Goal: Task Accomplishment & Management: Manage account settings

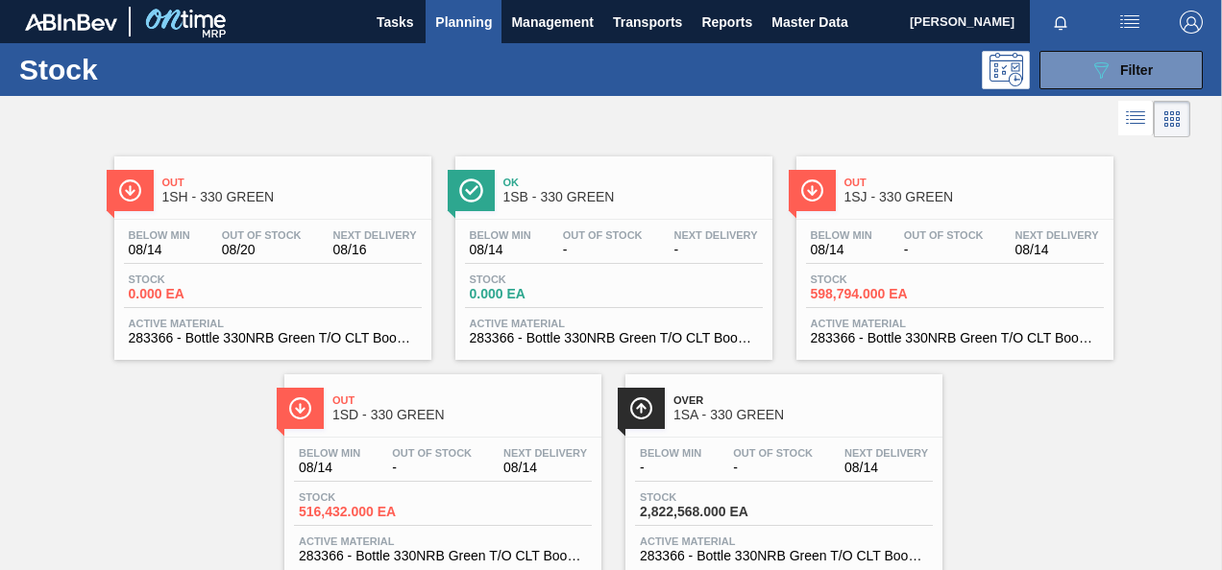
click at [460, 19] on span "Planning" at bounding box center [463, 22] width 57 height 23
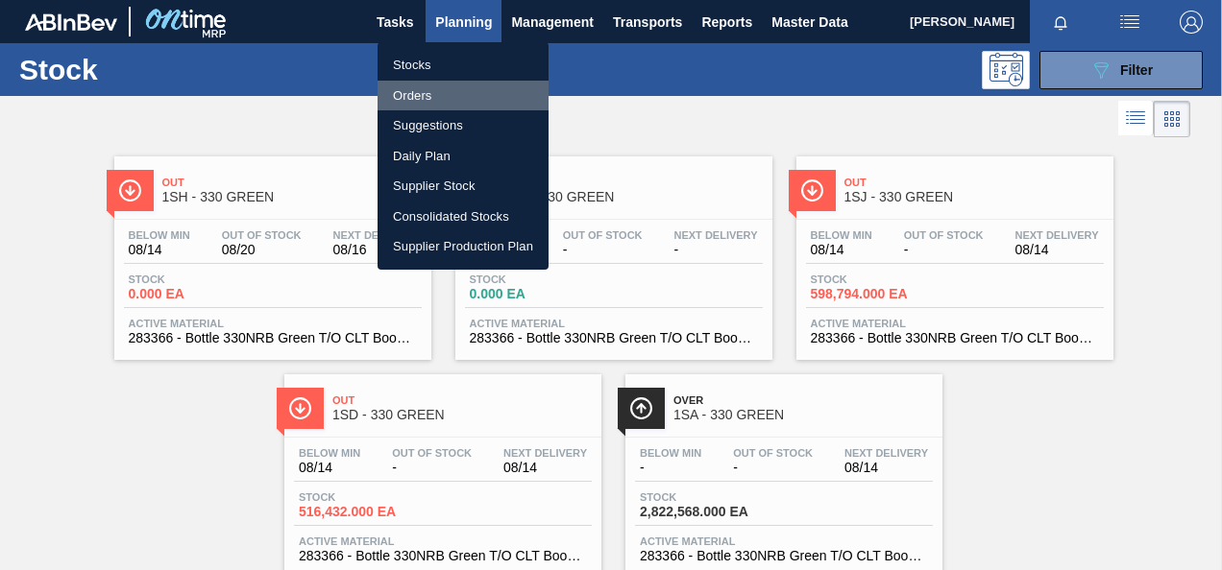
click at [424, 97] on li "Orders" at bounding box center [462, 96] width 171 height 31
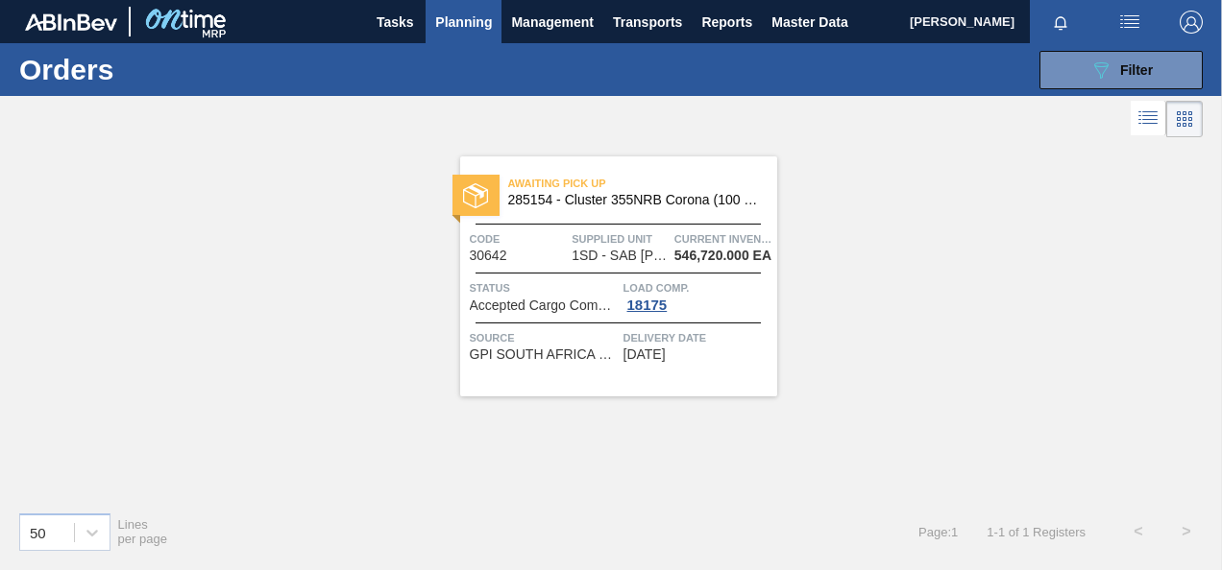
click at [1162, 90] on div "089F7B8B-B2A5-4AFE-B5C0-19BA573D28AC Filter Portal Order Code × 30642 PO SAP Co…" at bounding box center [748, 70] width 928 height 58
click at [1117, 60] on div "089F7B8B-B2A5-4AFE-B5C0-19BA573D28AC Filter" at bounding box center [1120, 70] width 63 height 23
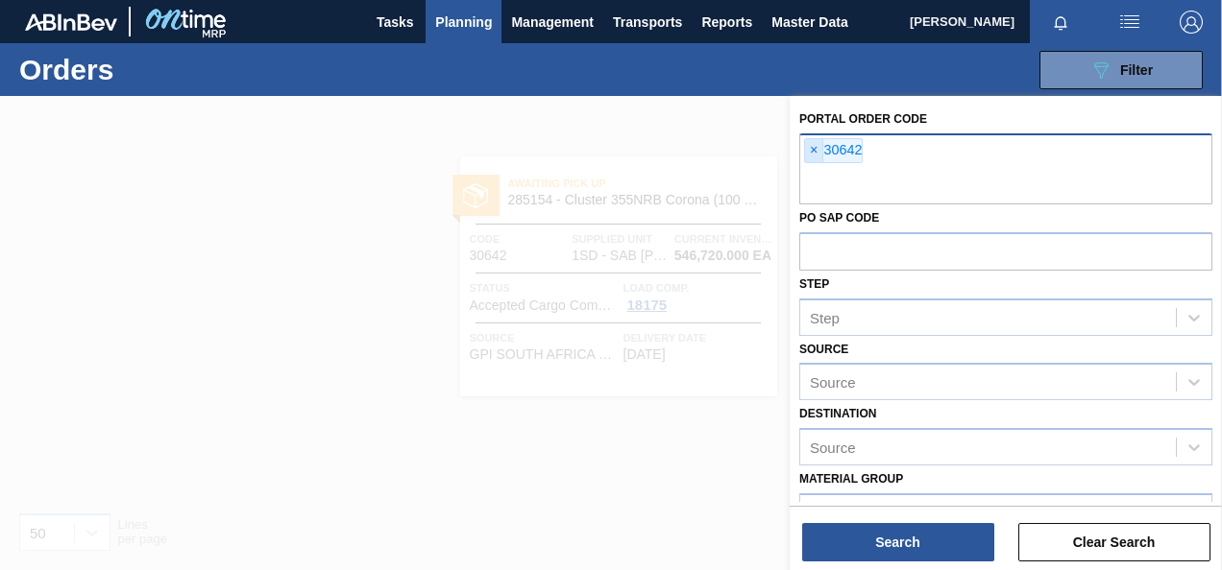
click at [809, 152] on span "×" at bounding box center [814, 150] width 18 height 23
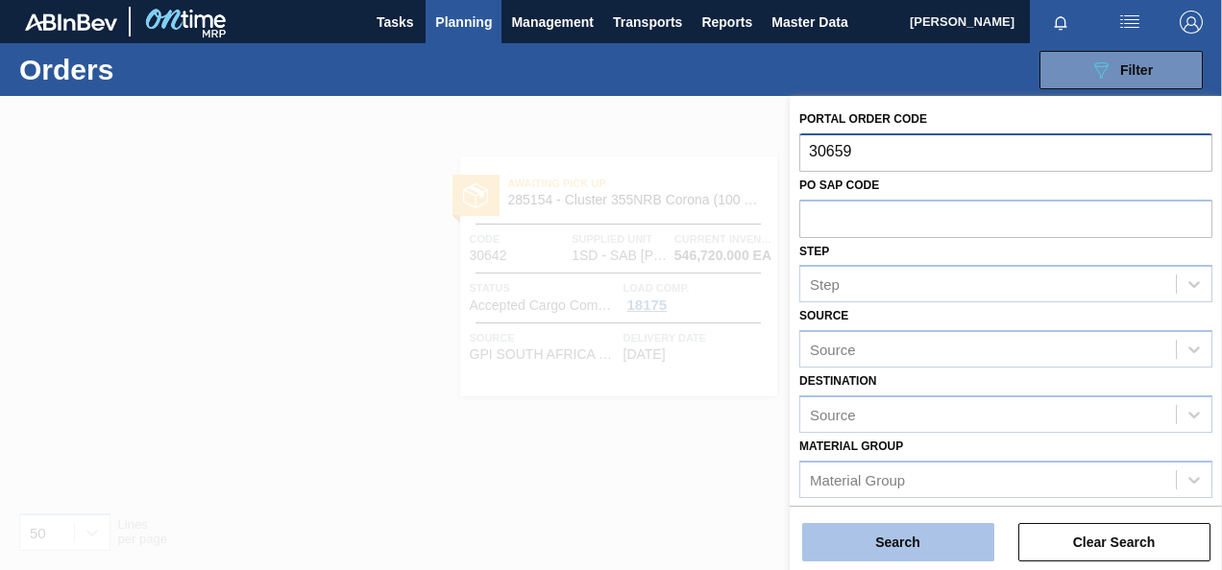
type input "30659"
click at [885, 538] on button "Search" at bounding box center [898, 542] width 192 height 38
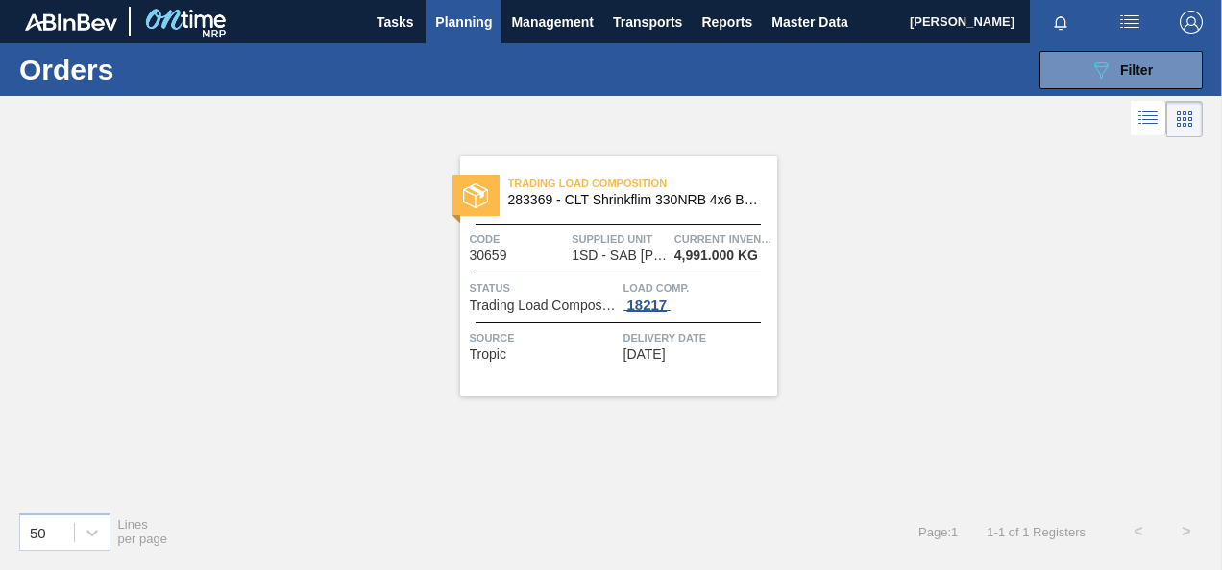
click at [640, 310] on span "18217" at bounding box center [647, 305] width 48 height 15
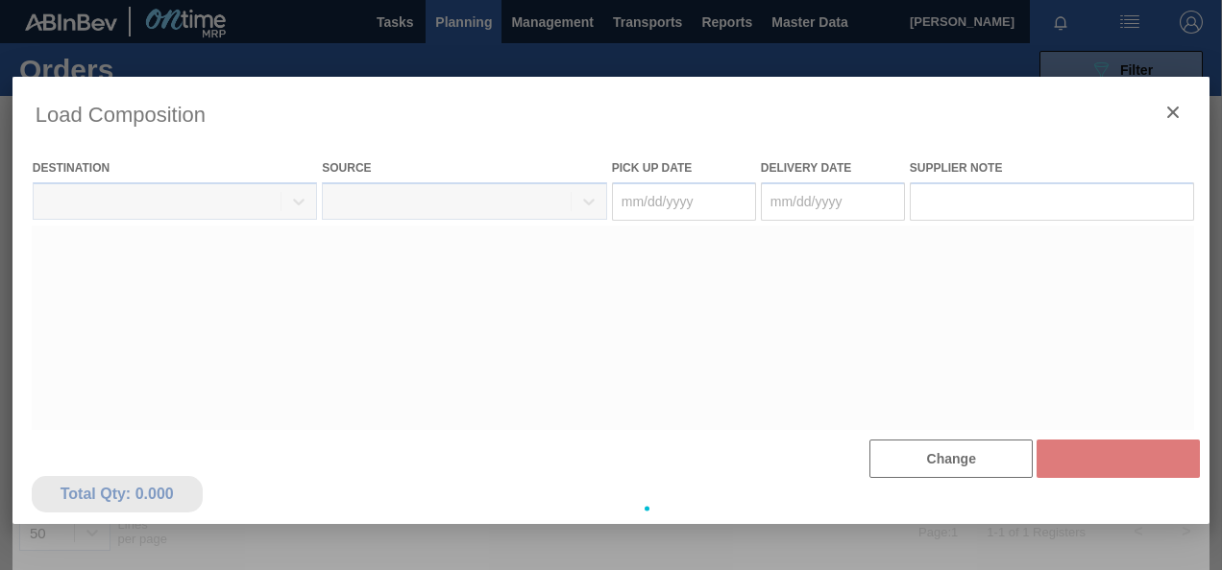
type Date "[DATE]"
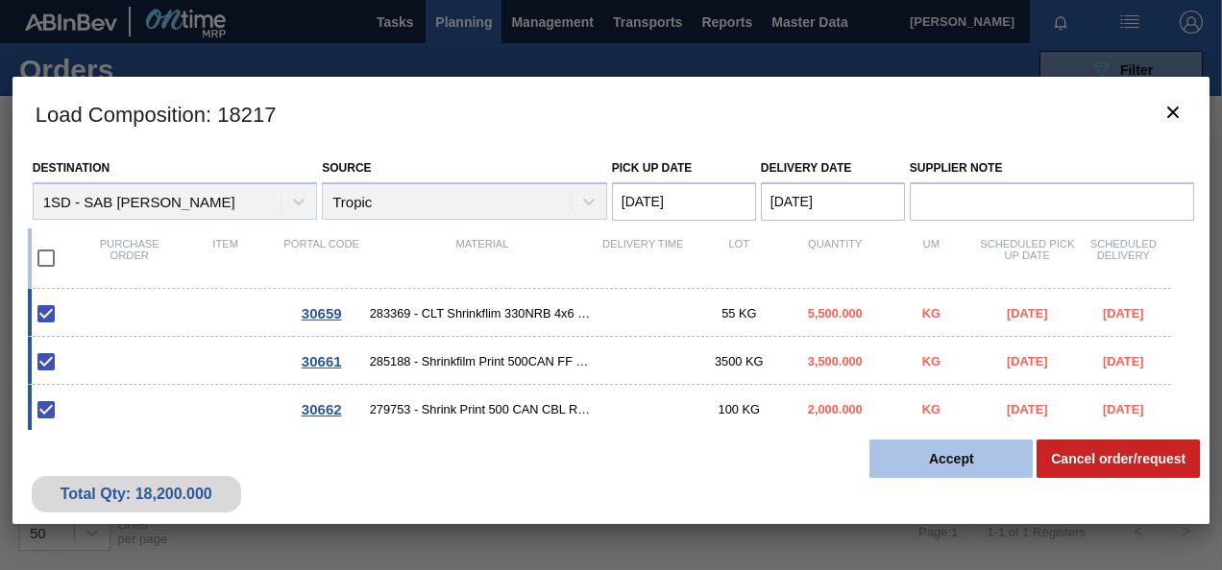
click at [941, 454] on button "Accept" at bounding box center [950, 459] width 163 height 38
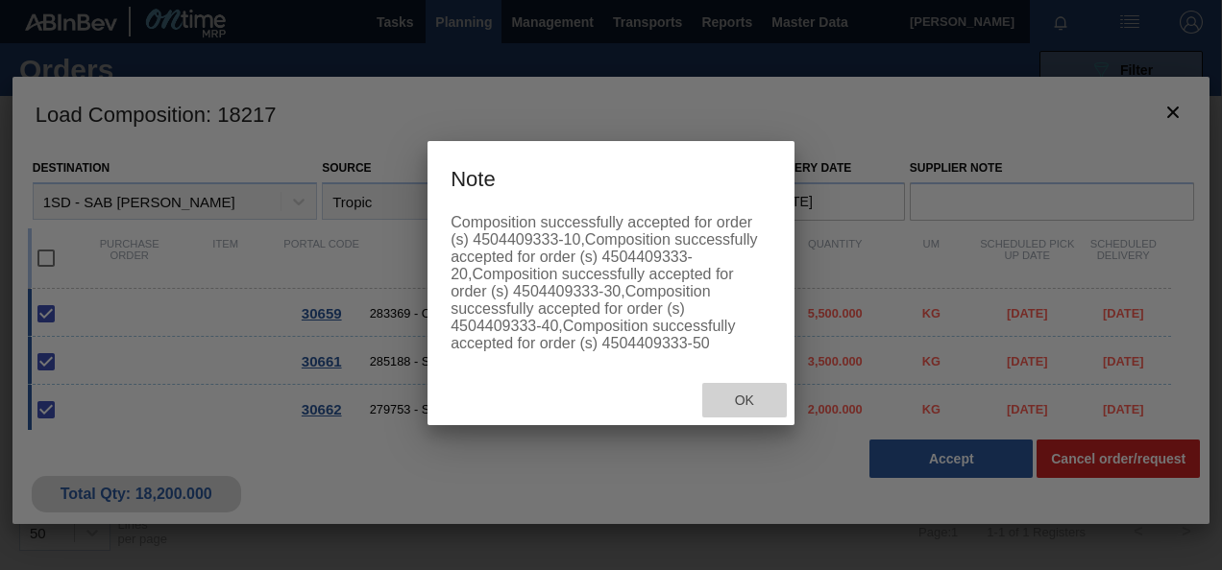
click at [744, 408] on span "Ok" at bounding box center [744, 400] width 50 height 15
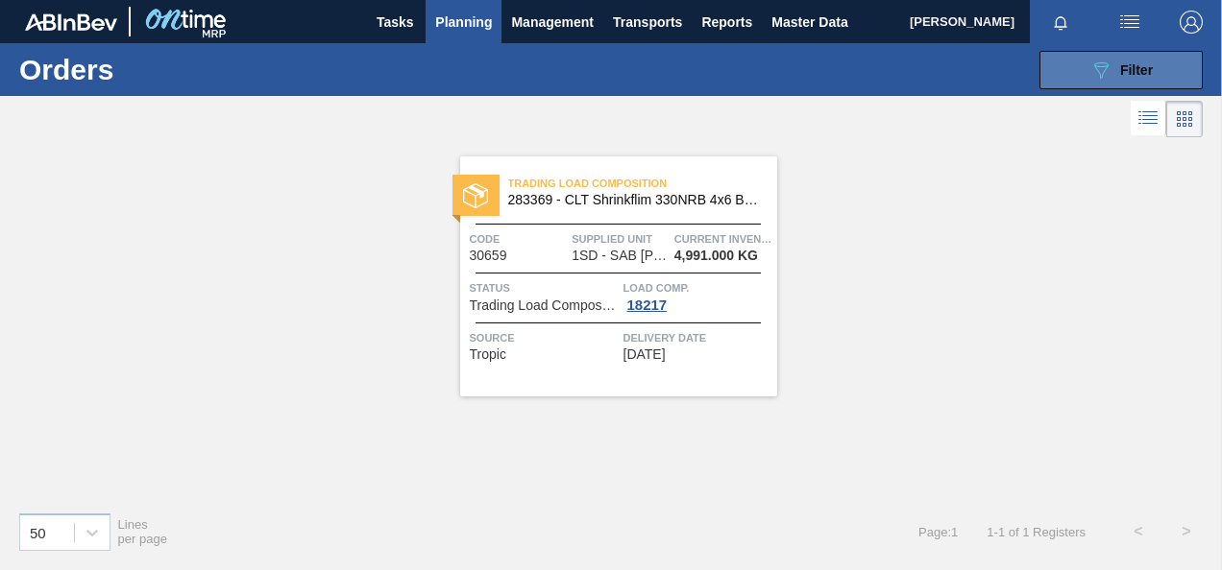
drag, startPoint x: 1091, startPoint y: 64, endPoint x: 1057, endPoint y: 63, distance: 33.6
click at [1091, 67] on icon "089F7B8B-B2A5-4AFE-B5C0-19BA573D28AC" at bounding box center [1100, 70] width 23 height 23
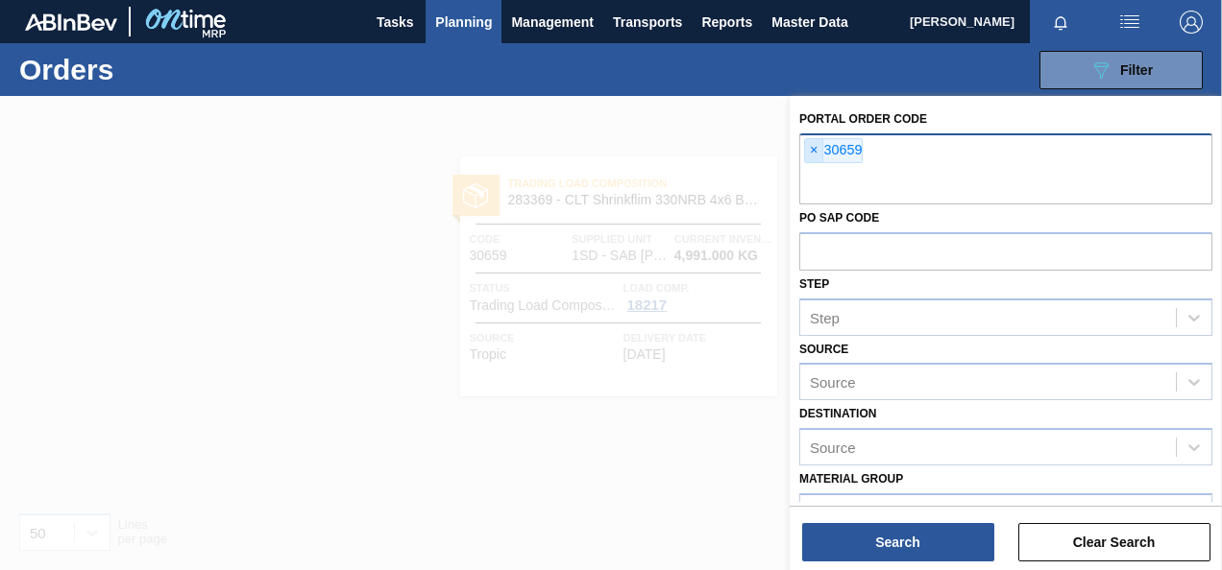
click at [811, 154] on span "×" at bounding box center [814, 150] width 18 height 23
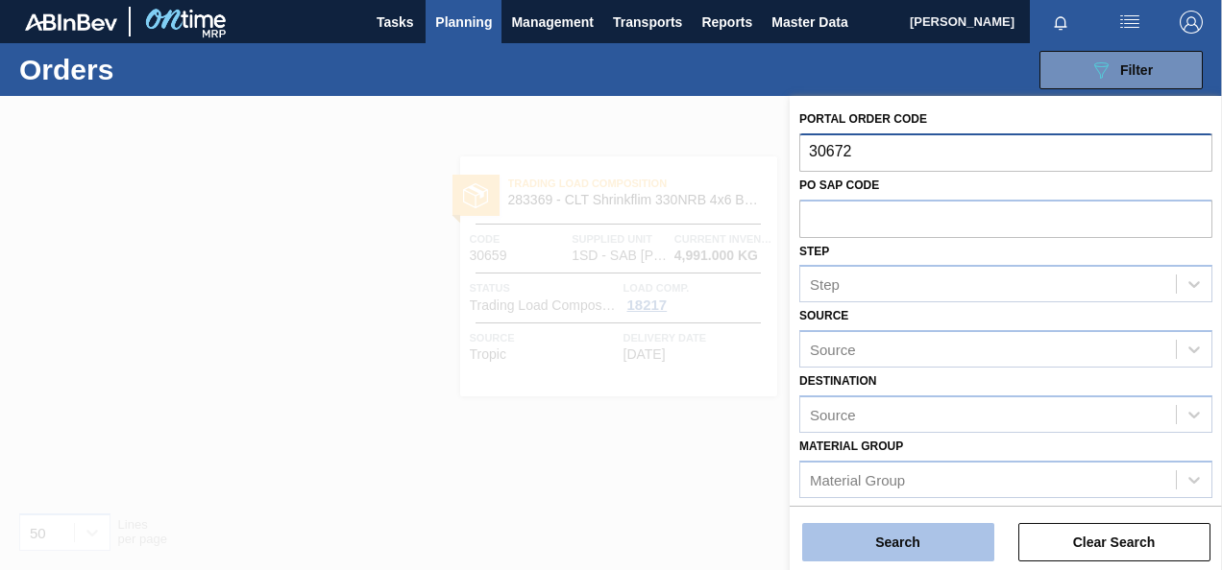
type input "30672"
click at [951, 530] on button "Search" at bounding box center [898, 542] width 192 height 38
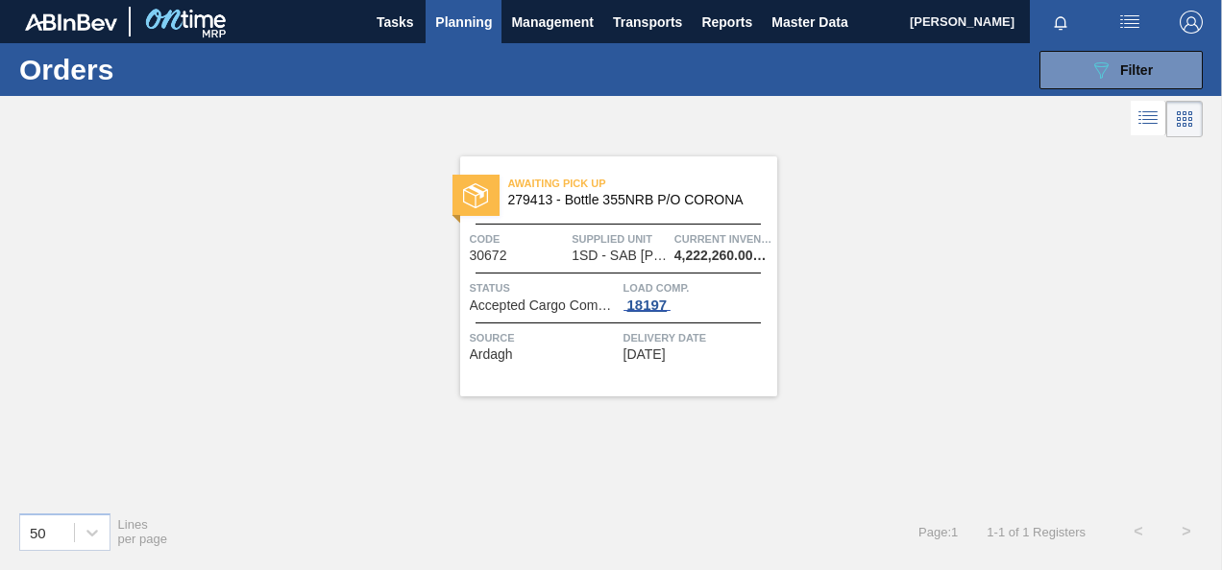
click at [647, 302] on div "18197" at bounding box center [647, 305] width 48 height 15
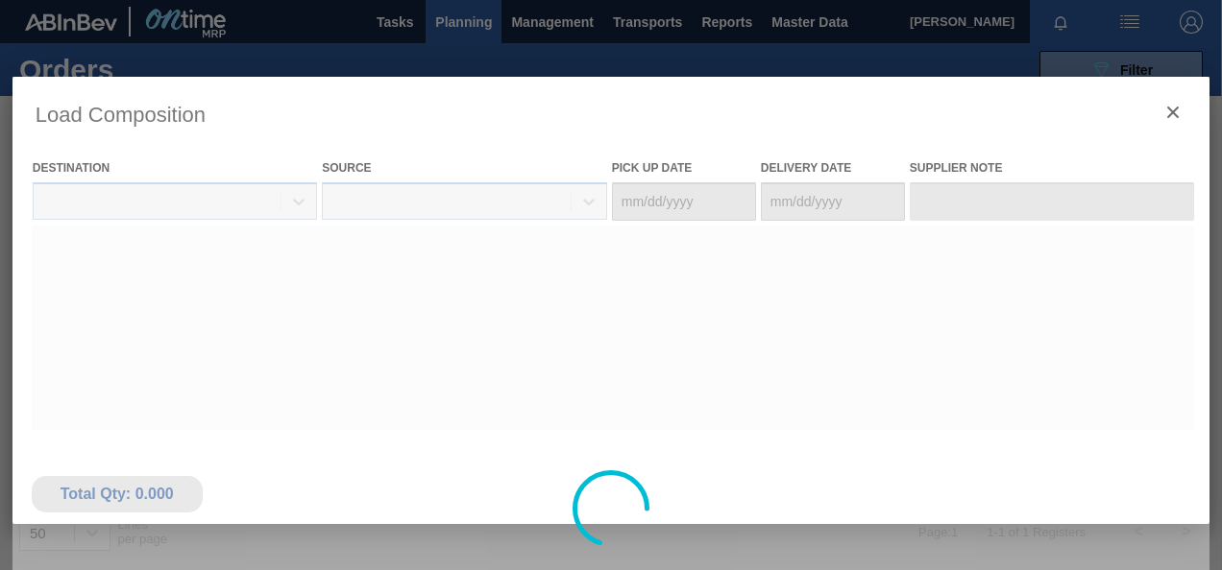
type Date "[DATE]"
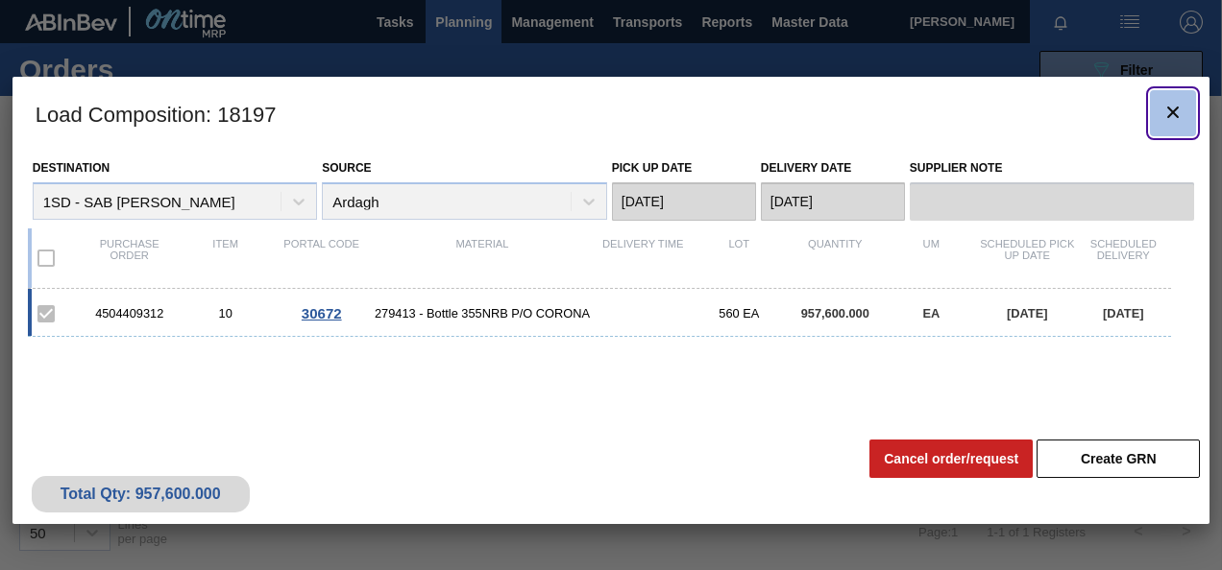
click at [1177, 111] on icon "botão de ícone" at bounding box center [1172, 112] width 23 height 23
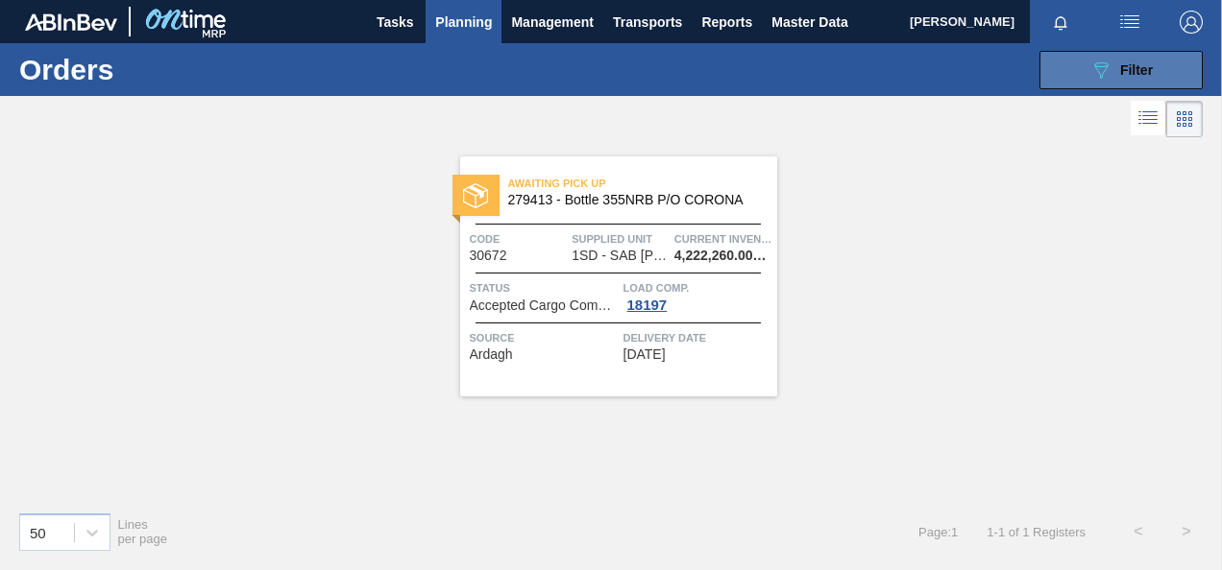
click at [1159, 79] on button "089F7B8B-B2A5-4AFE-B5C0-19BA573D28AC Filter" at bounding box center [1120, 70] width 163 height 38
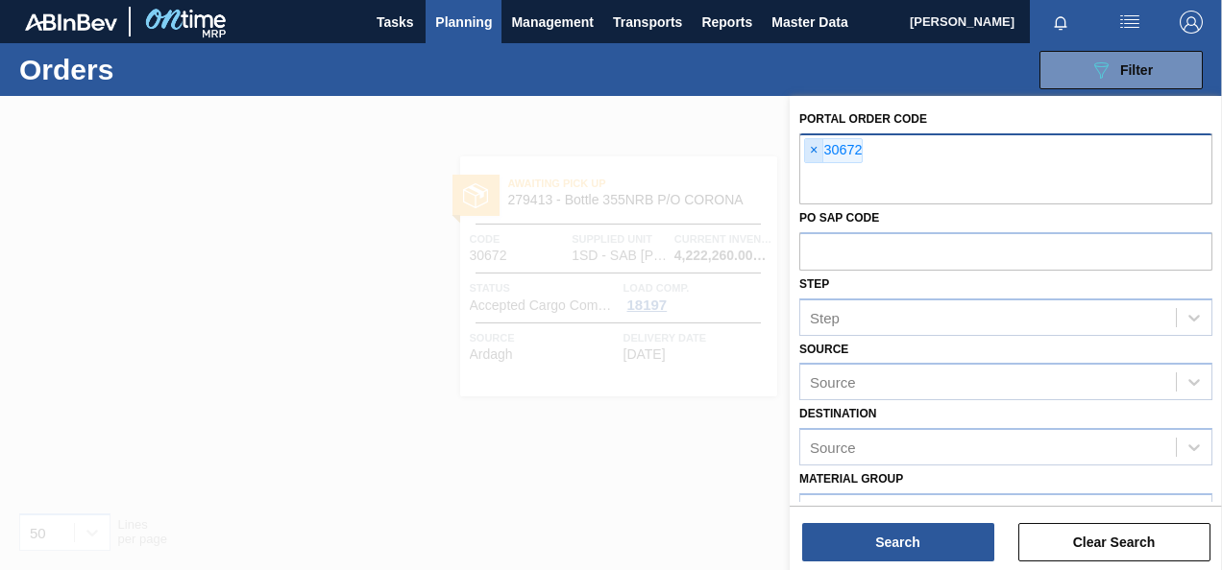
click at [816, 147] on span "×" at bounding box center [814, 150] width 18 height 23
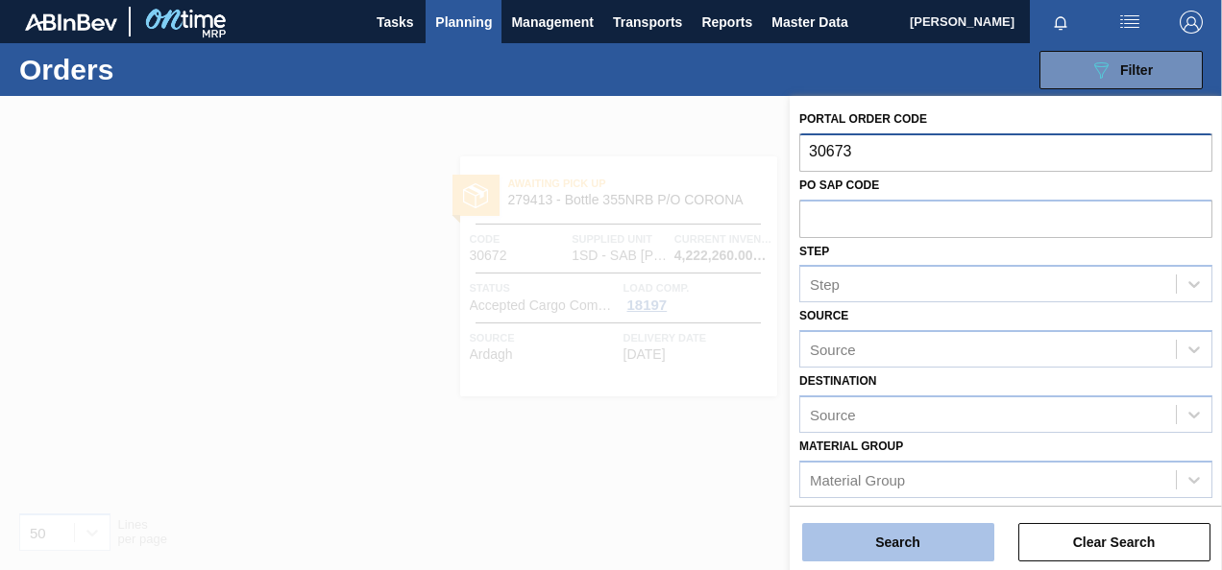
type input "30673"
click at [923, 550] on button "Search" at bounding box center [898, 542] width 192 height 38
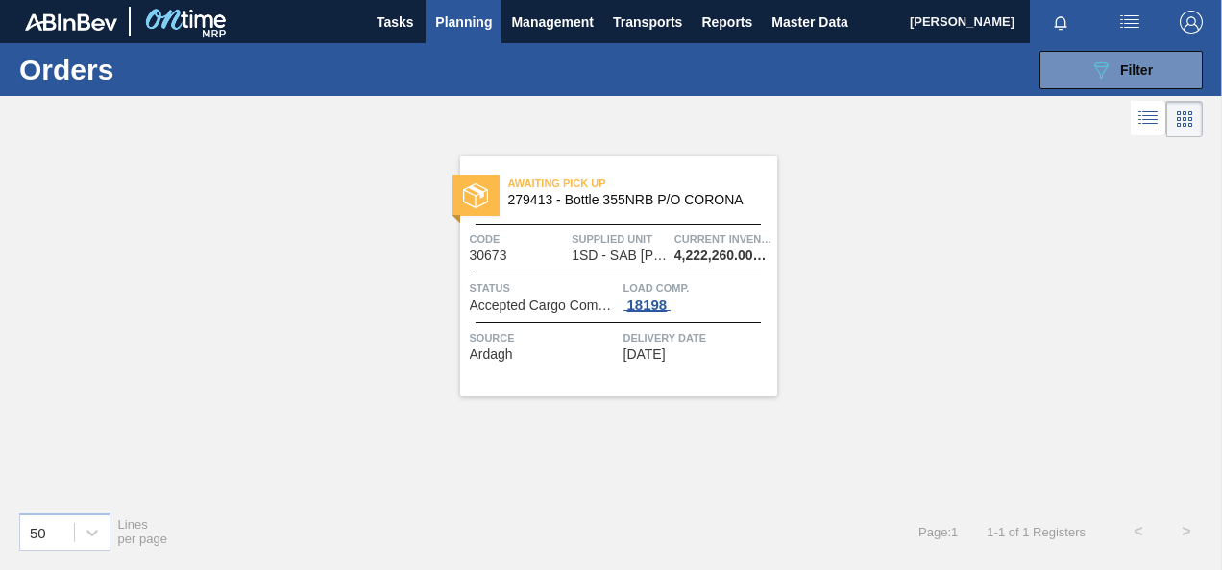
click at [646, 306] on div "18198" at bounding box center [647, 305] width 48 height 15
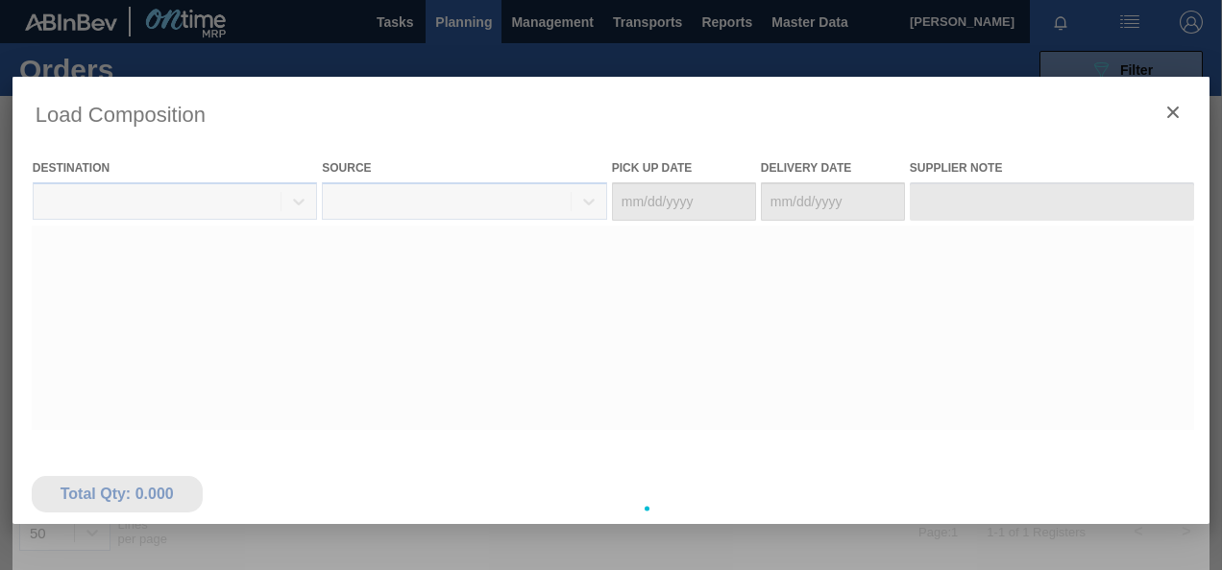
type Date "[DATE]"
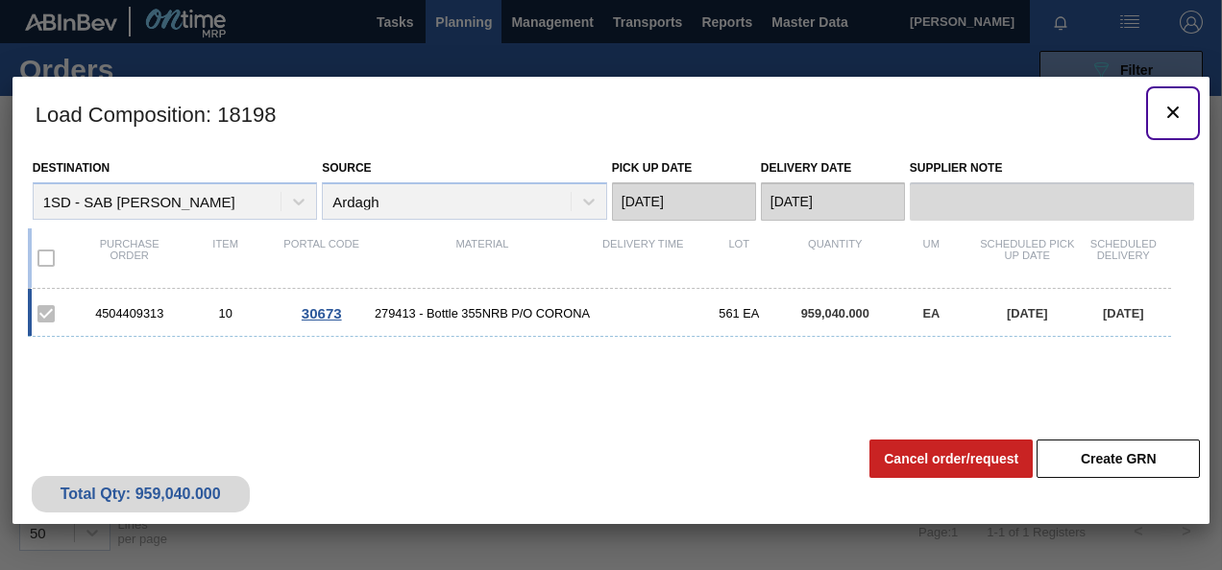
click at [1161, 108] on icon "botão de ícone" at bounding box center [1172, 112] width 23 height 23
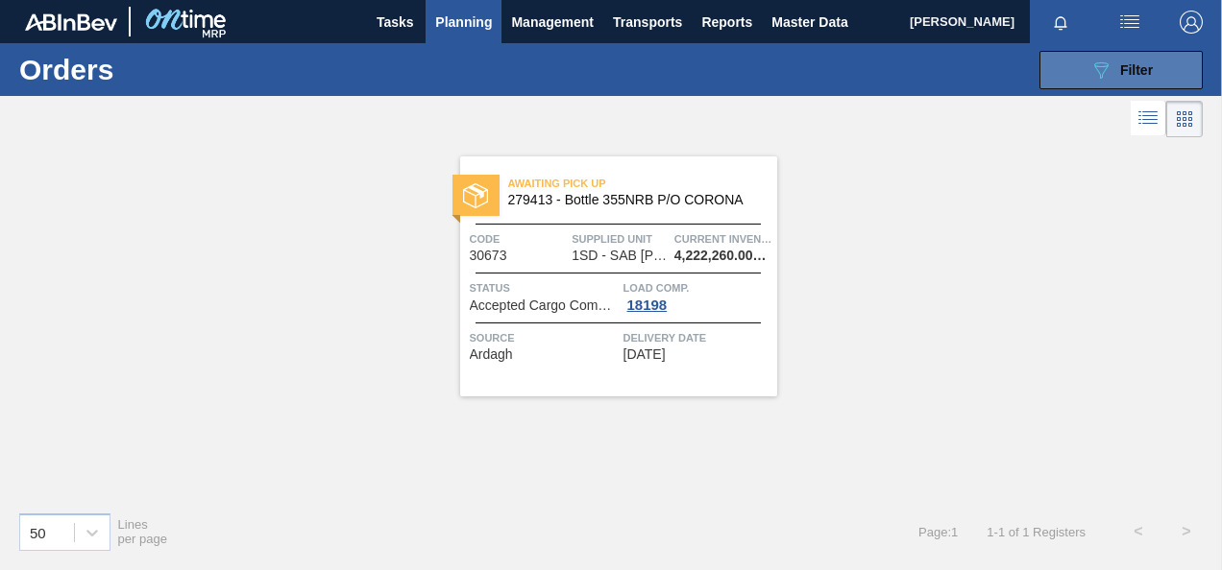
click at [1152, 84] on button "089F7B8B-B2A5-4AFE-B5C0-19BA573D28AC Filter" at bounding box center [1120, 70] width 163 height 38
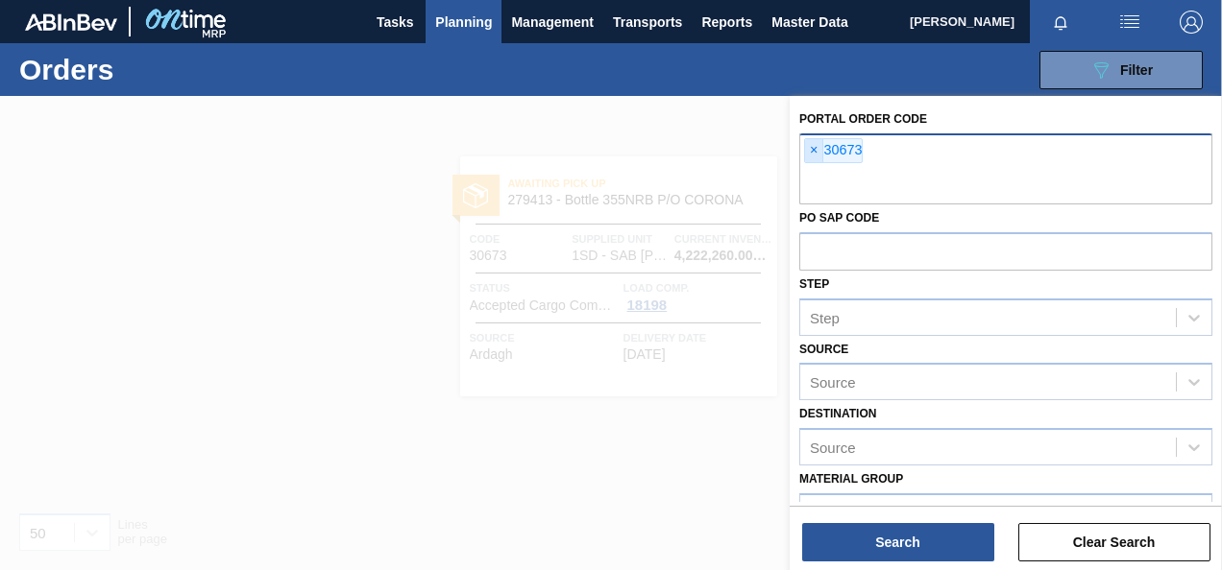
click at [813, 152] on span "×" at bounding box center [814, 150] width 18 height 23
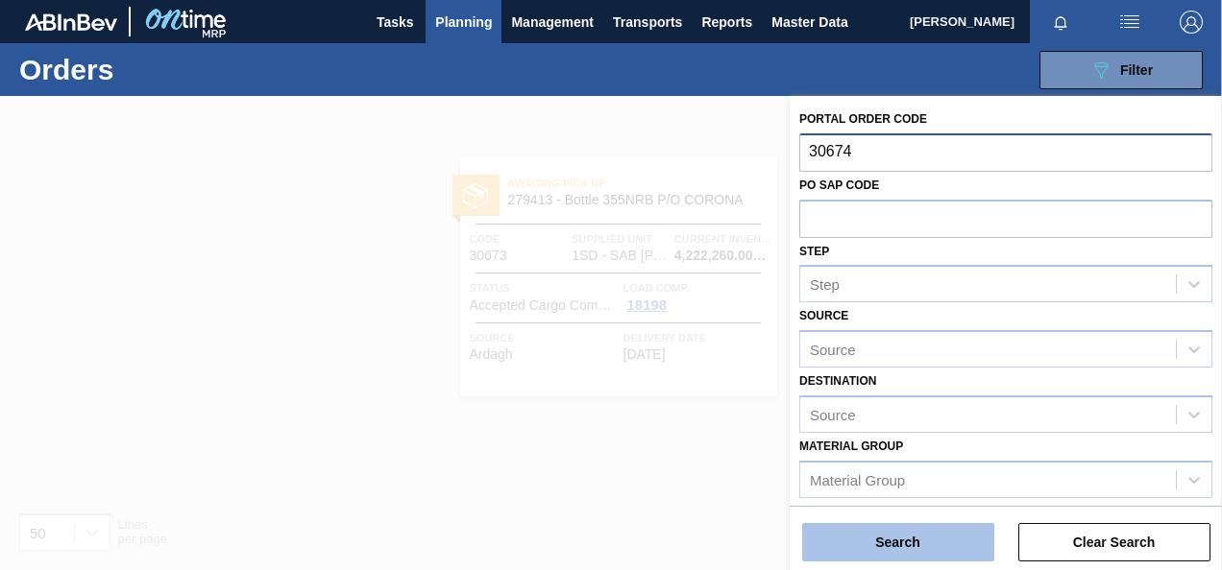
type input "30674"
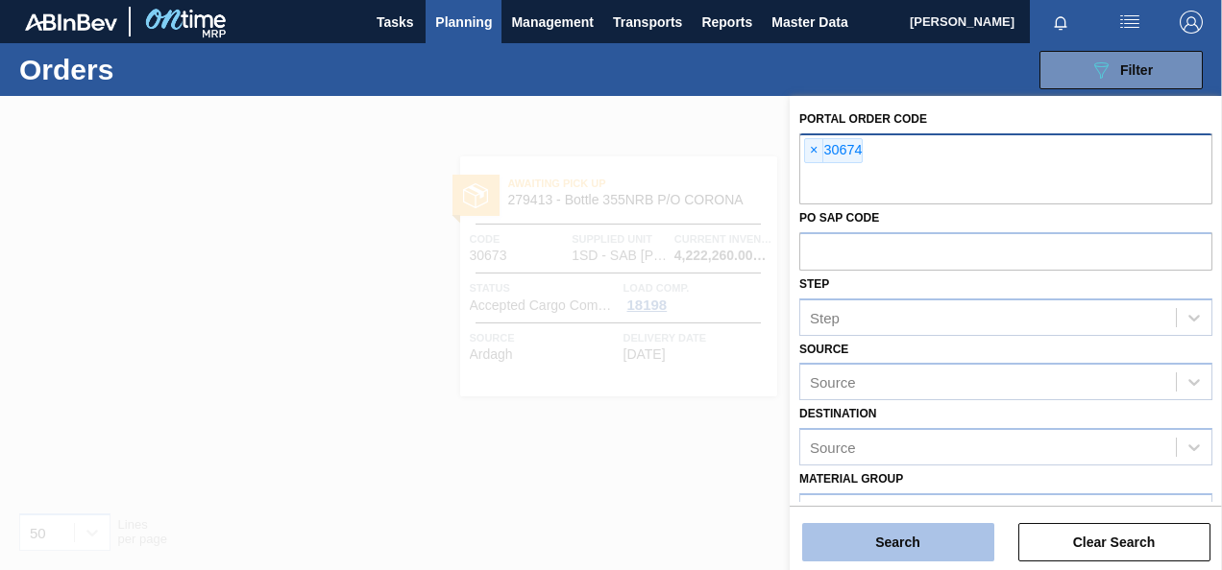
click at [890, 544] on button "Search" at bounding box center [898, 542] width 192 height 38
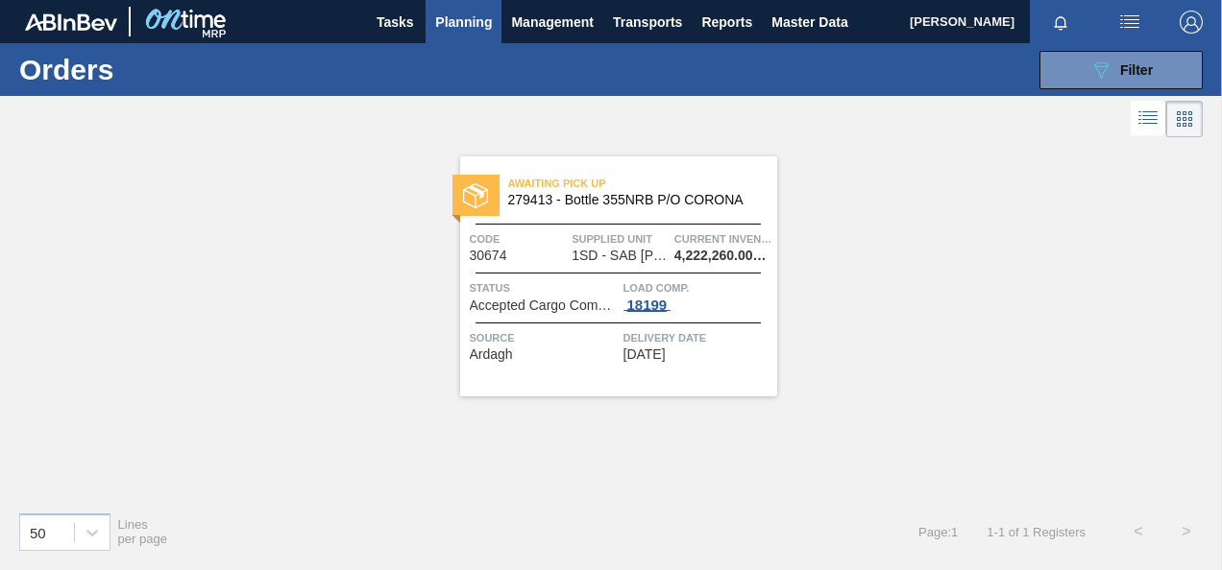
click at [660, 305] on div "18199" at bounding box center [647, 305] width 48 height 15
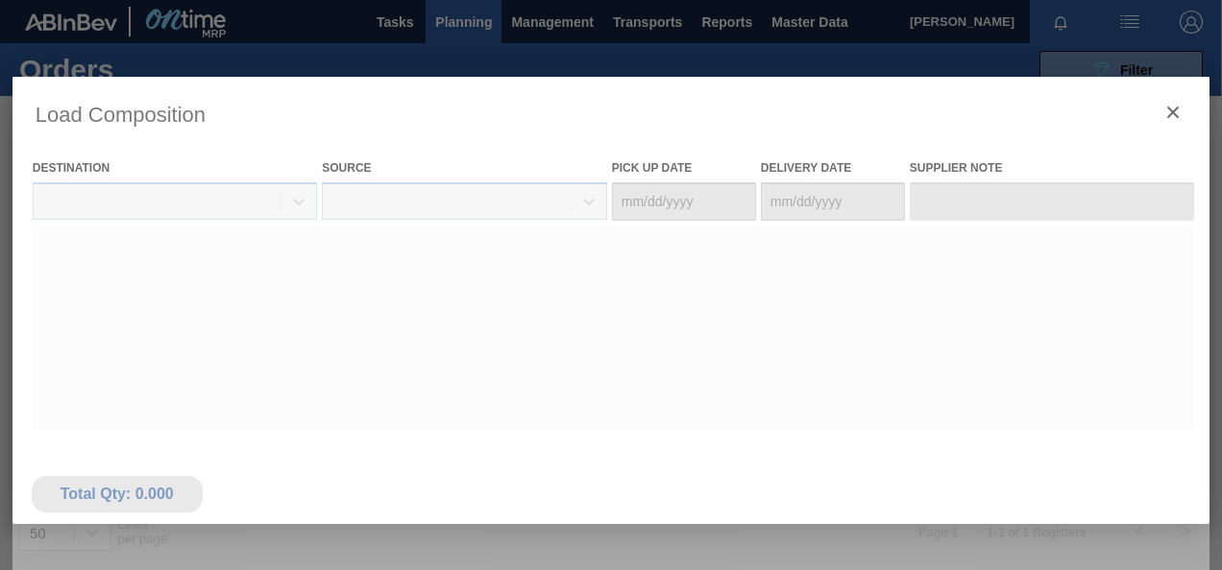
type Date "[DATE]"
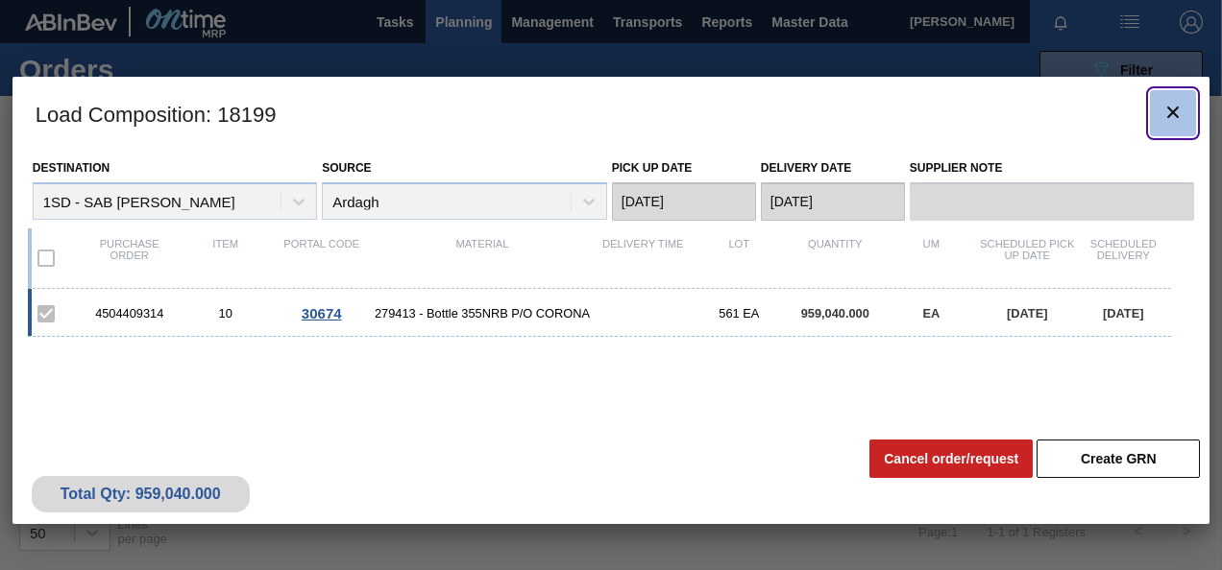
click at [1178, 111] on icon "botão de ícone" at bounding box center [1172, 112] width 23 height 23
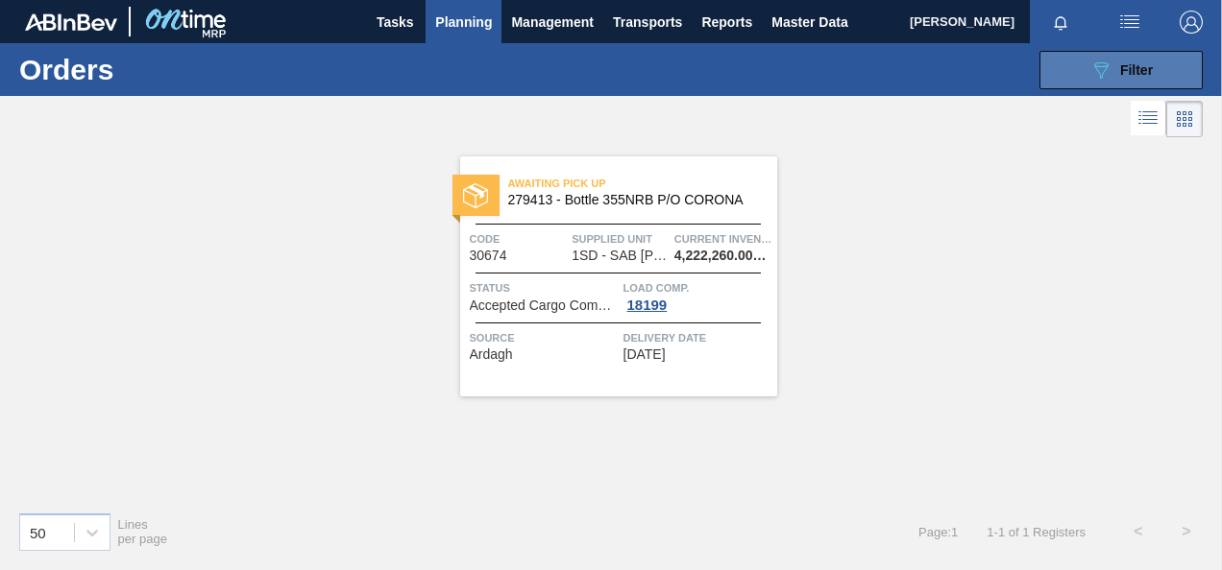
click at [1135, 72] on span "Filter" at bounding box center [1136, 69] width 33 height 15
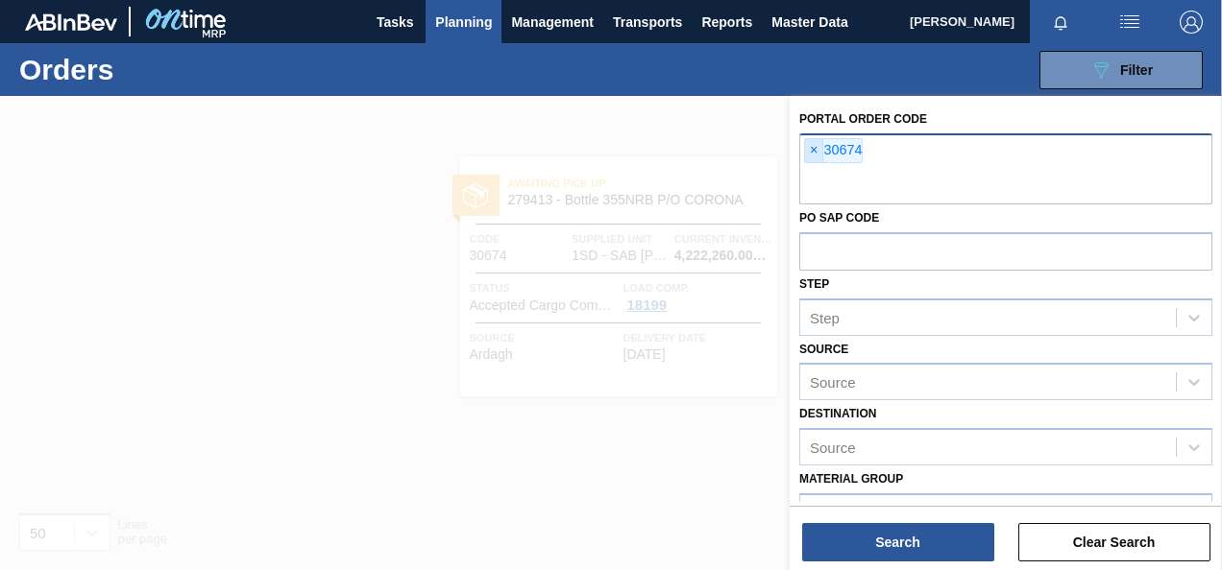
click at [812, 147] on span "×" at bounding box center [814, 150] width 18 height 23
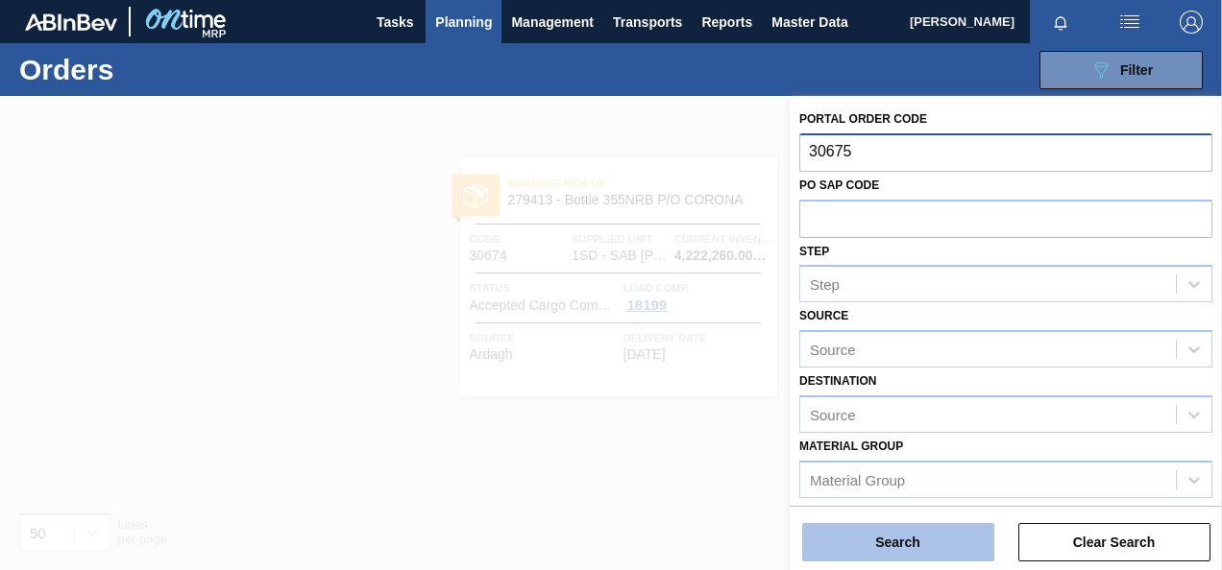
type input "30675"
click at [878, 545] on button "Search" at bounding box center [898, 542] width 192 height 38
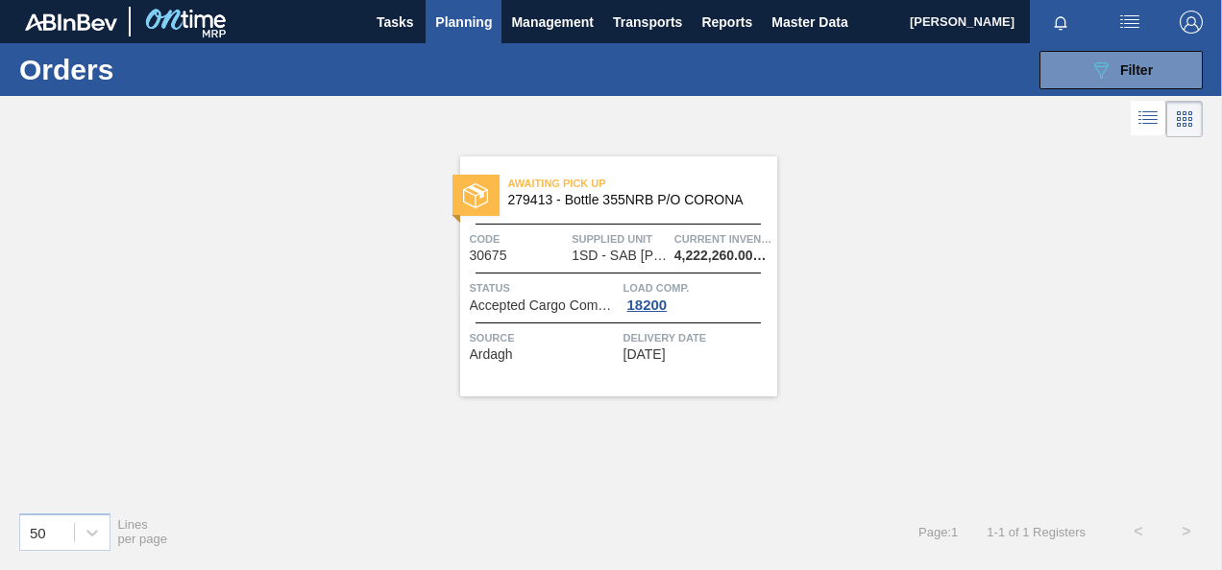
click at [657, 313] on div "Awaiting Pick Up 279413 - Bottle 355NRB P/O CORONA Code 30675 Supplied Unit 1SD…" at bounding box center [618, 277] width 317 height 240
click at [649, 302] on div "18200" at bounding box center [647, 305] width 48 height 15
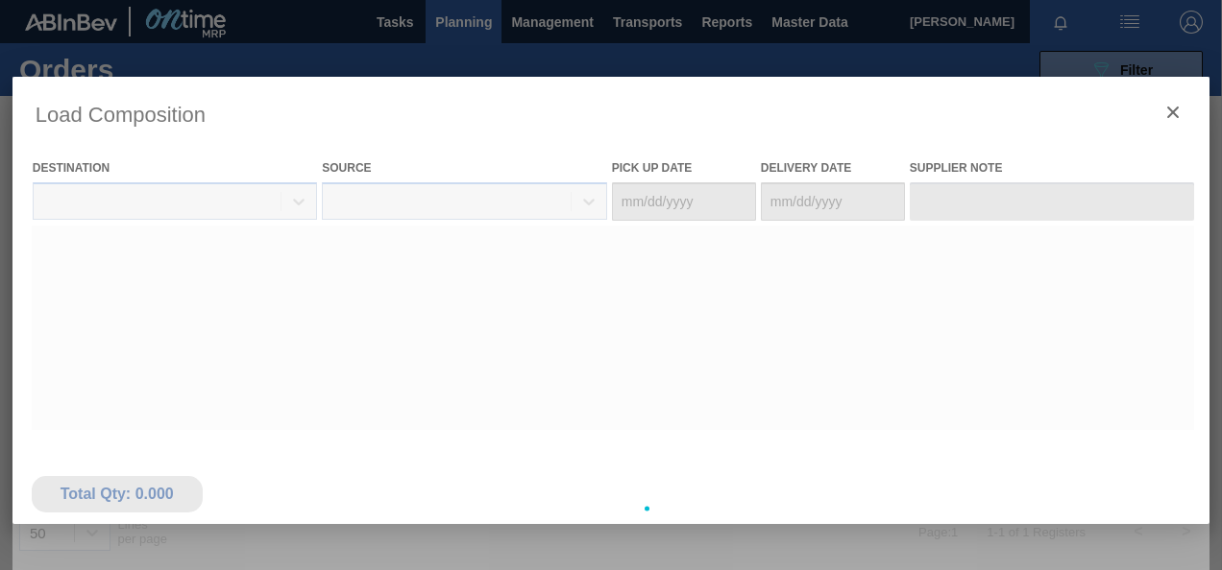
type Date "[DATE]"
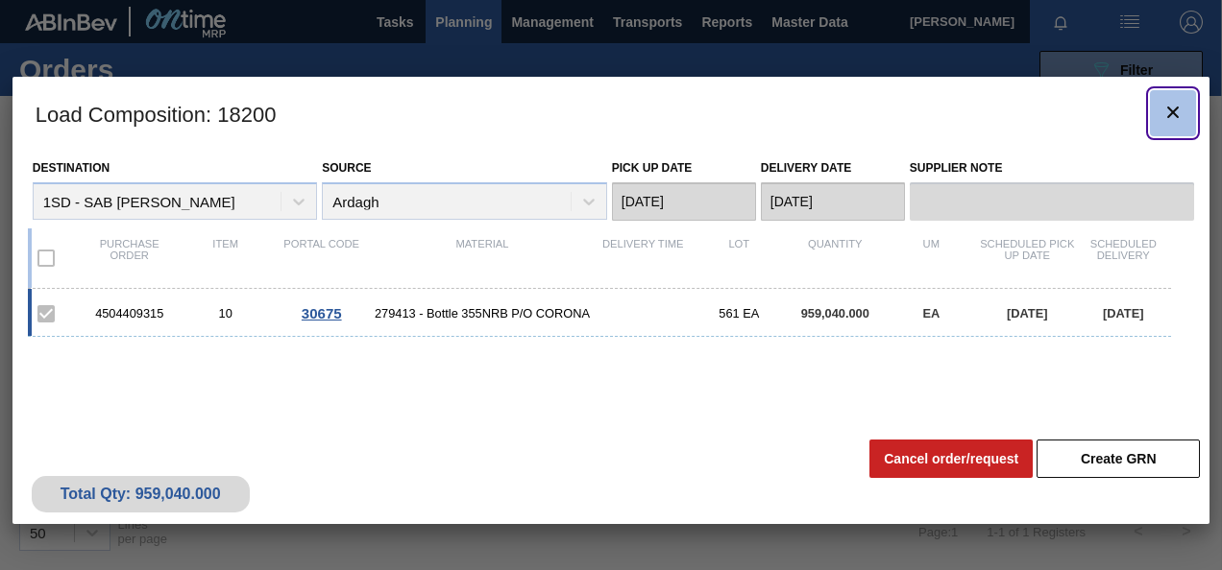
click at [1174, 110] on icon "botão de ícone" at bounding box center [1173, 113] width 12 height 12
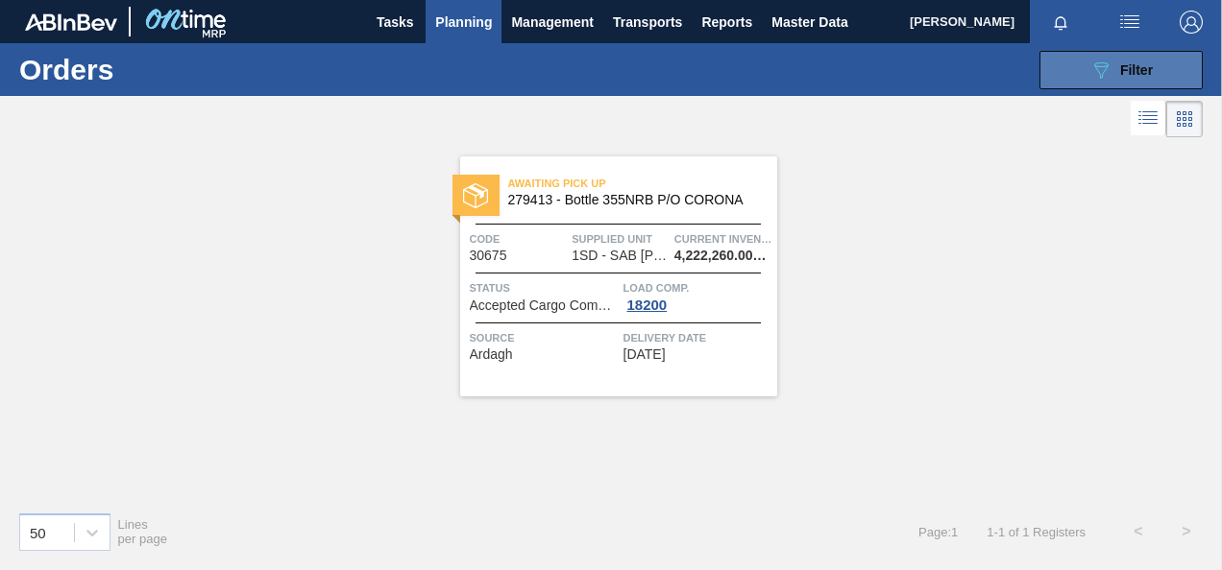
click at [1101, 56] on button "089F7B8B-B2A5-4AFE-B5C0-19BA573D28AC Filter" at bounding box center [1120, 70] width 163 height 38
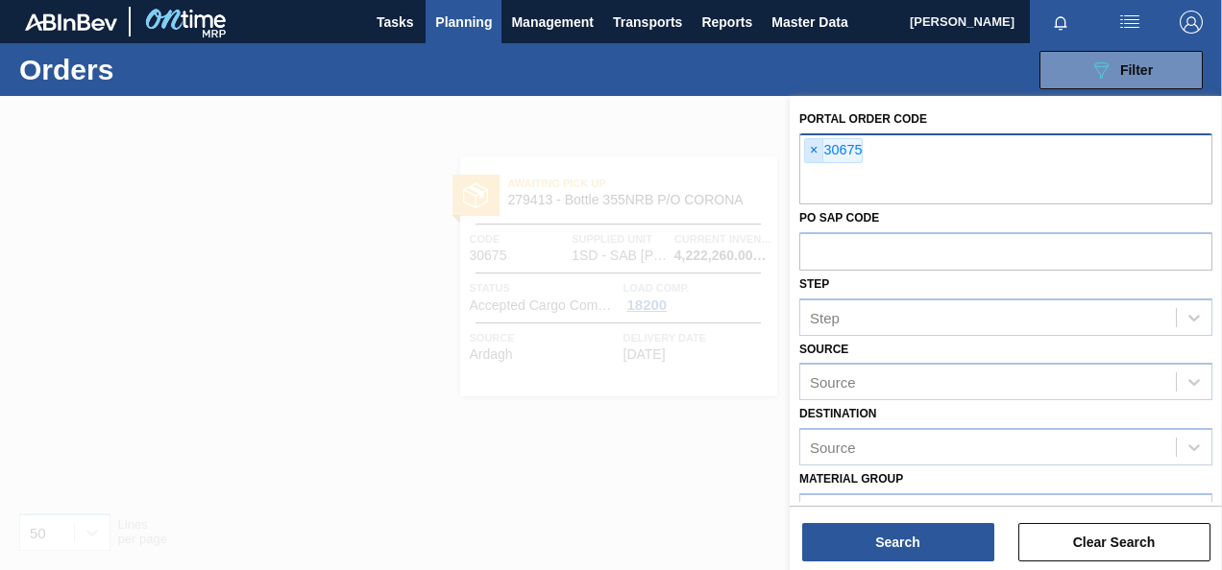
click at [814, 150] on span "×" at bounding box center [814, 150] width 18 height 23
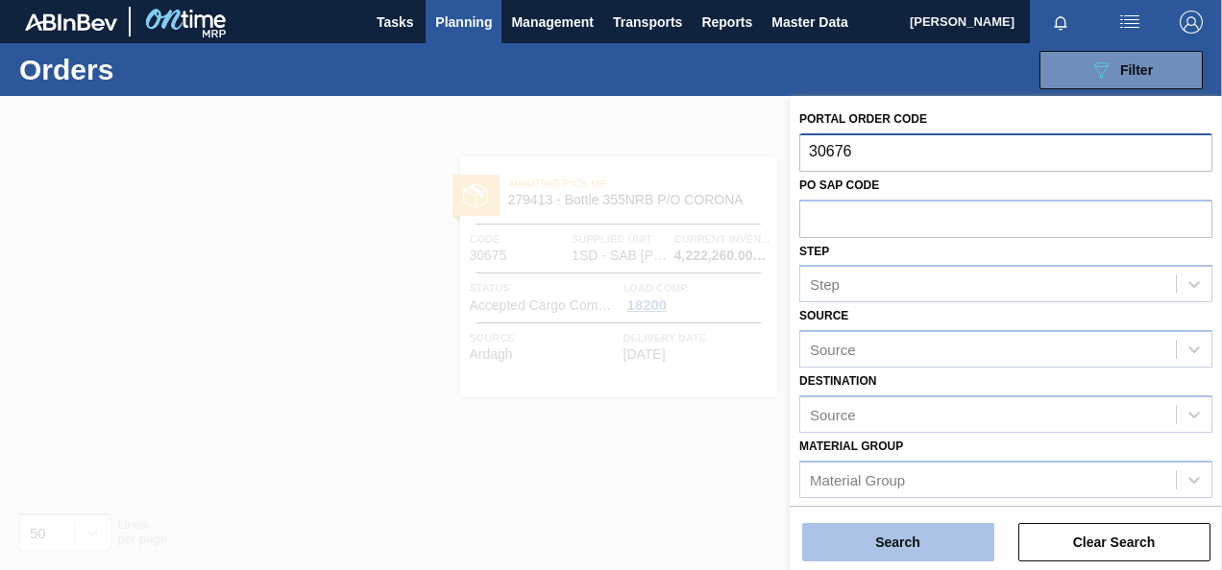
type input "30676"
click at [842, 537] on button "Search" at bounding box center [898, 542] width 192 height 38
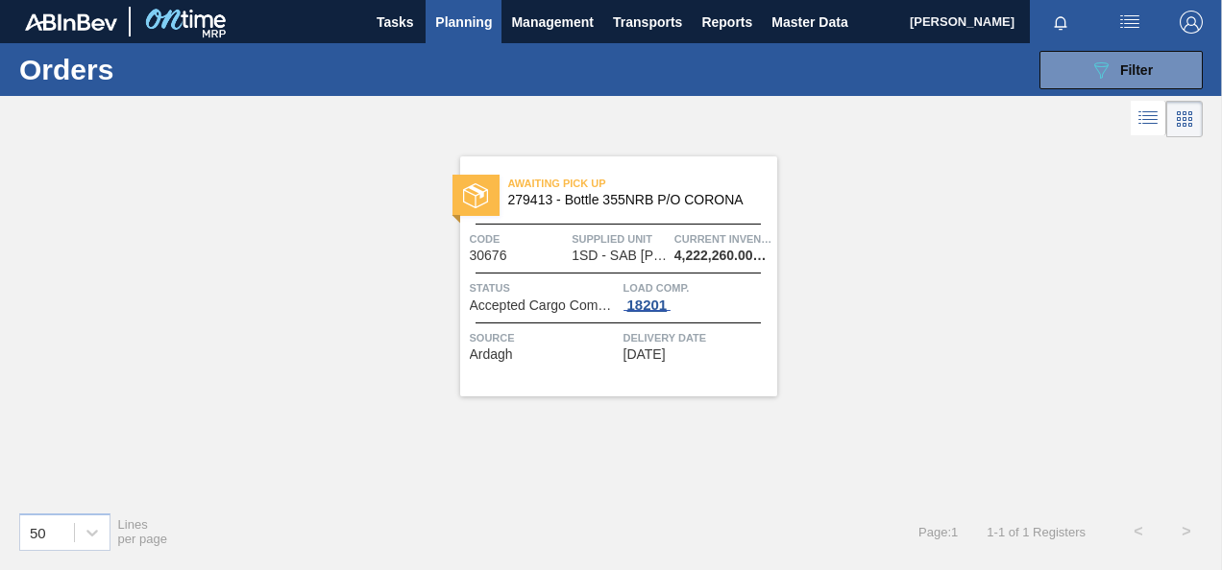
click at [642, 298] on div "18201" at bounding box center [647, 305] width 48 height 15
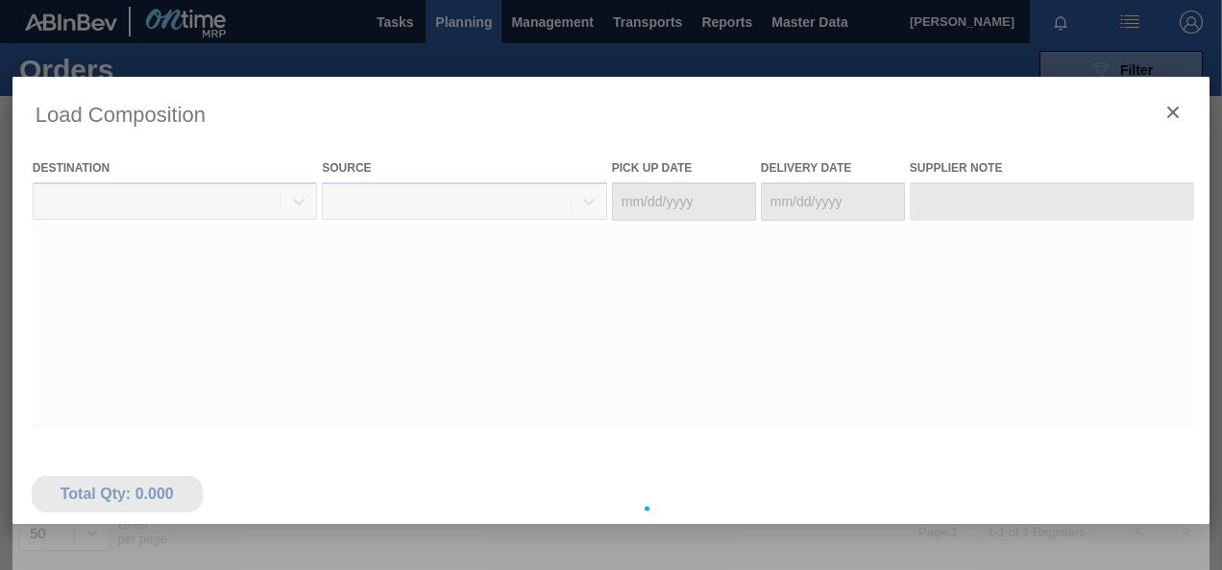
type Date "[DATE]"
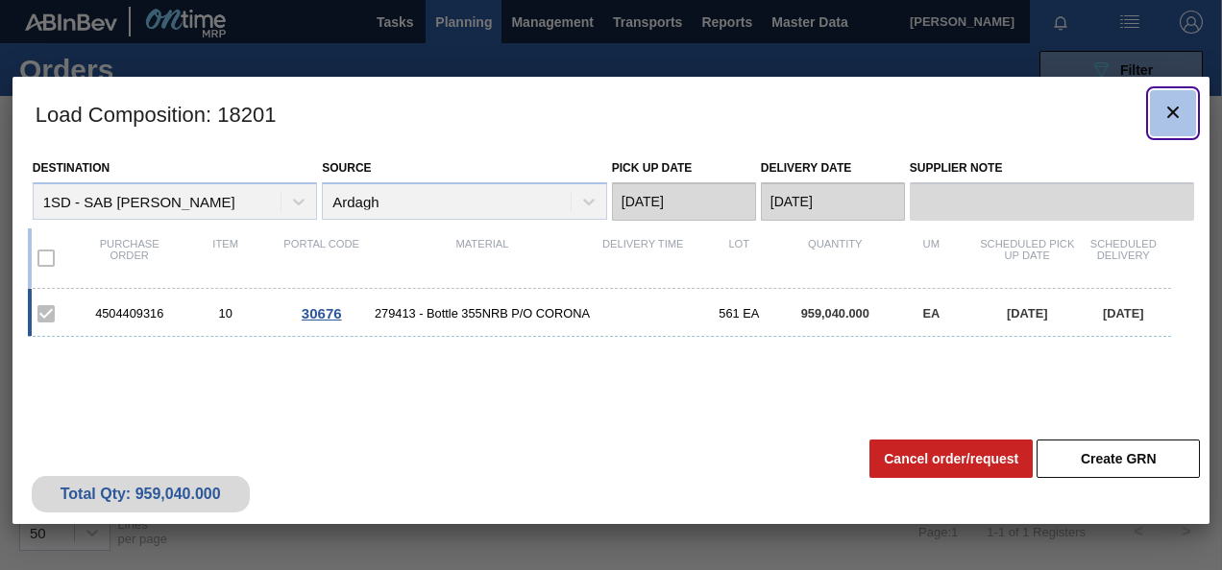
click at [1173, 106] on icon "botão de ícone" at bounding box center [1172, 112] width 23 height 23
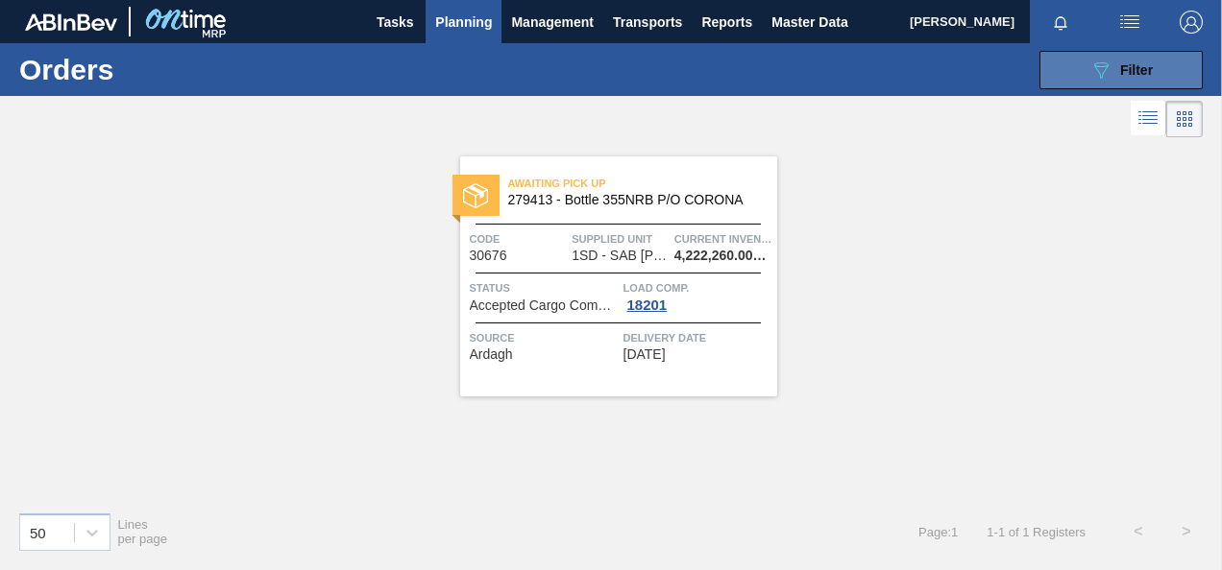
click at [1135, 74] on span "Filter" at bounding box center [1136, 69] width 33 height 15
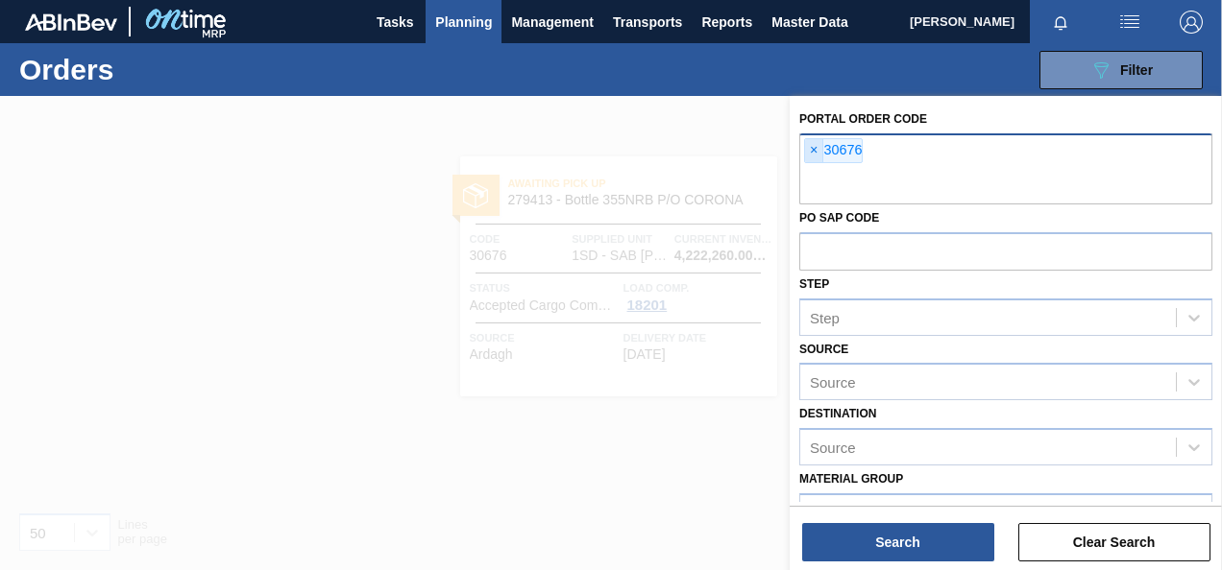
click at [811, 150] on span "×" at bounding box center [814, 150] width 18 height 23
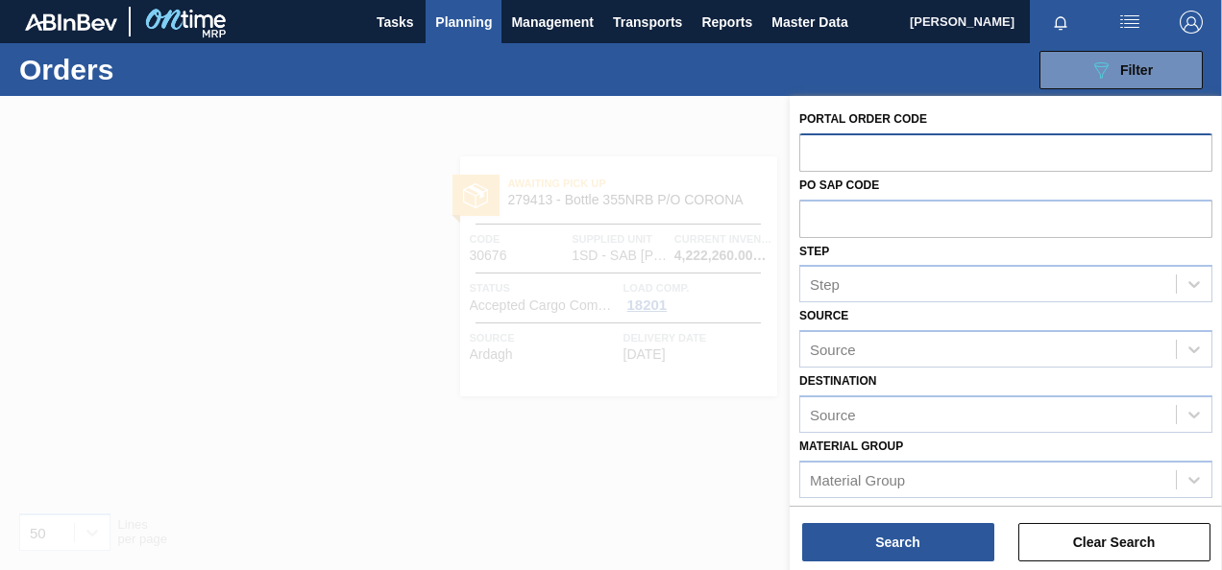
click at [584, 474] on div at bounding box center [611, 381] width 1222 height 570
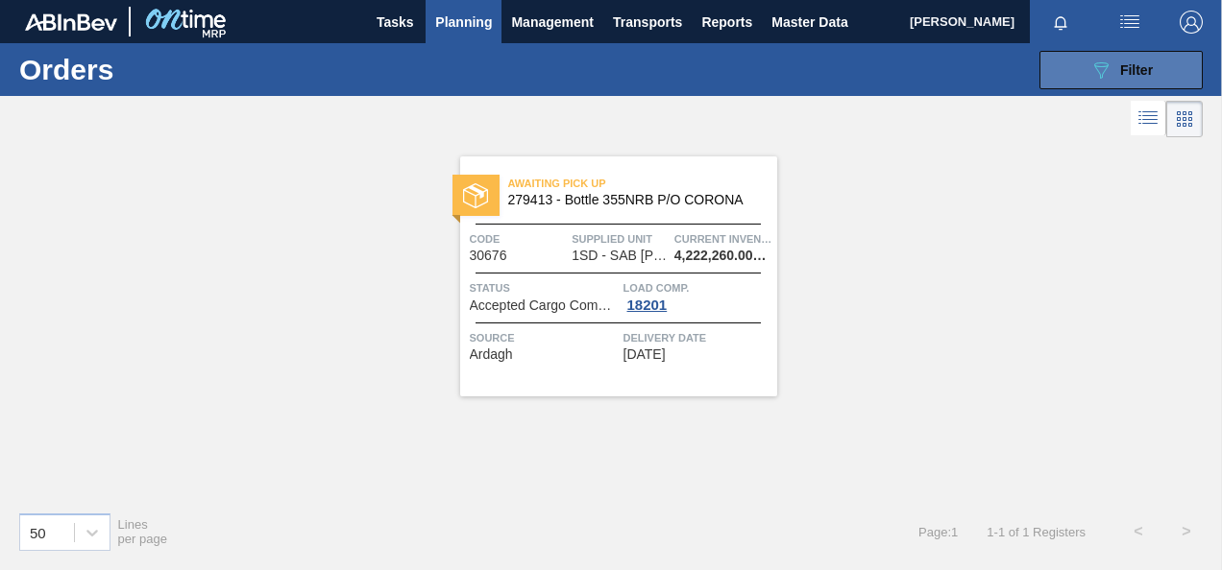
click at [1081, 67] on button "089F7B8B-B2A5-4AFE-B5C0-19BA573D28AC Filter" at bounding box center [1120, 70] width 163 height 38
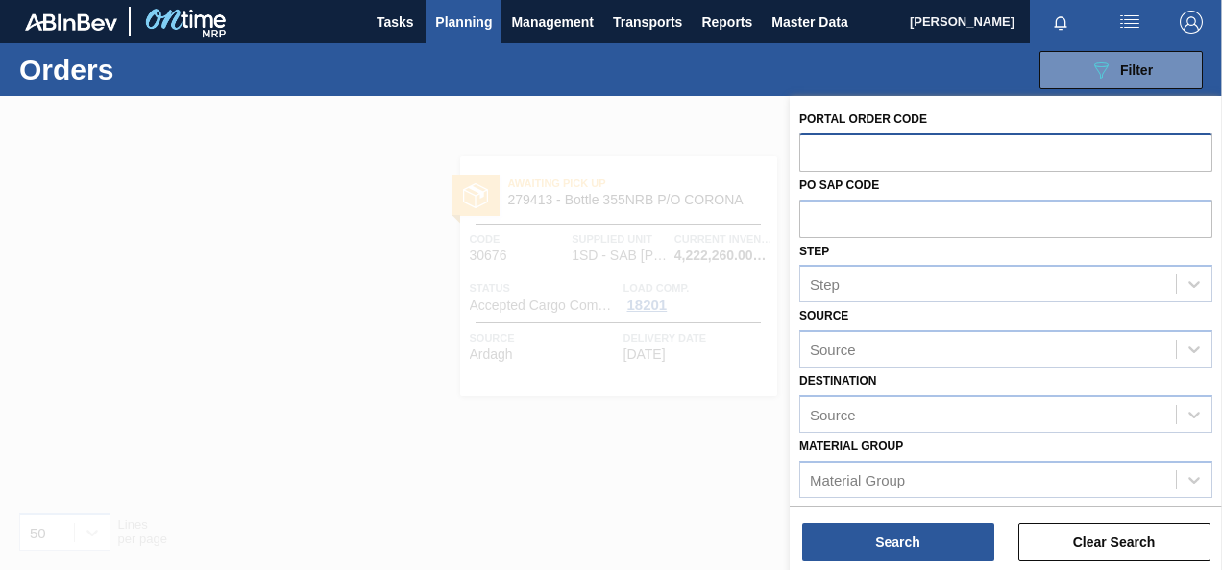
click at [868, 152] on input "text" at bounding box center [1005, 151] width 413 height 36
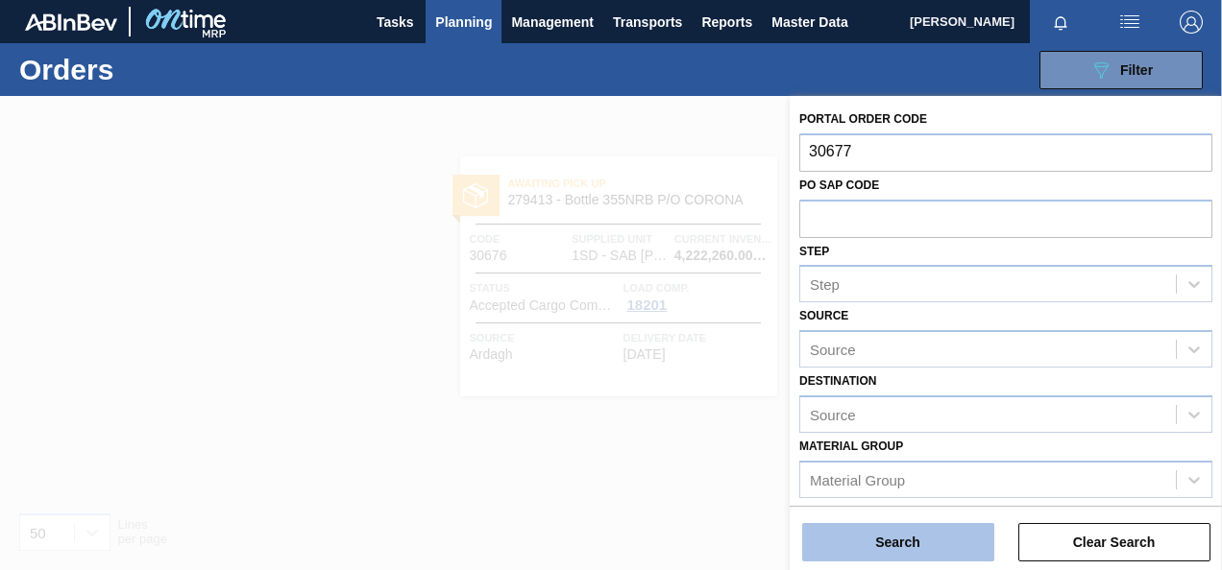
type input "30677"
click at [887, 532] on button "Search" at bounding box center [898, 542] width 192 height 38
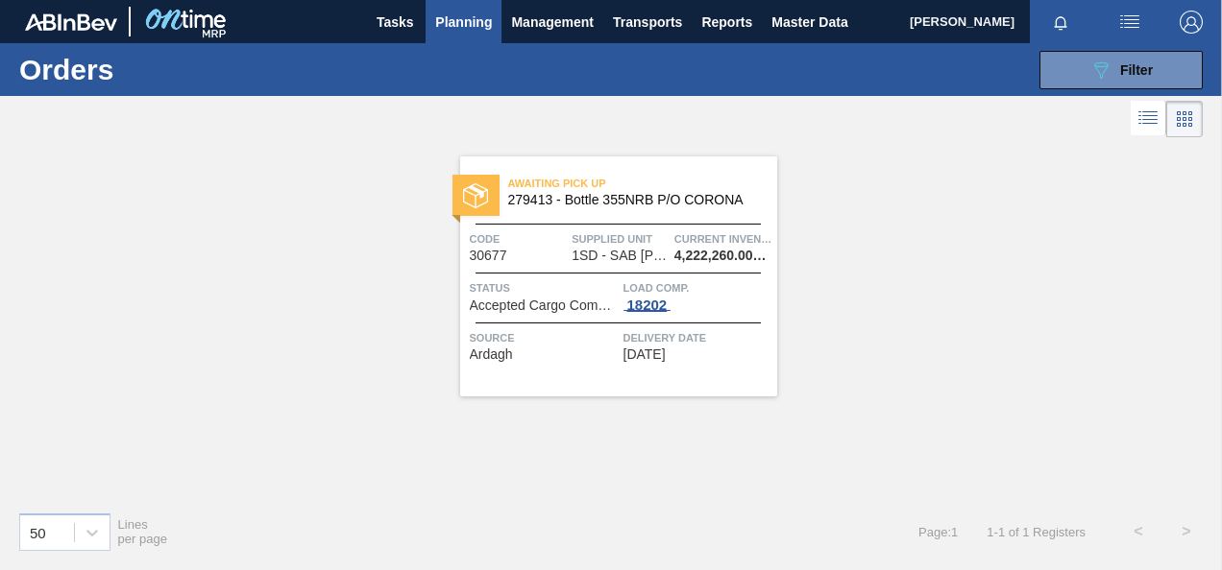
click at [636, 304] on div "18202" at bounding box center [647, 305] width 48 height 15
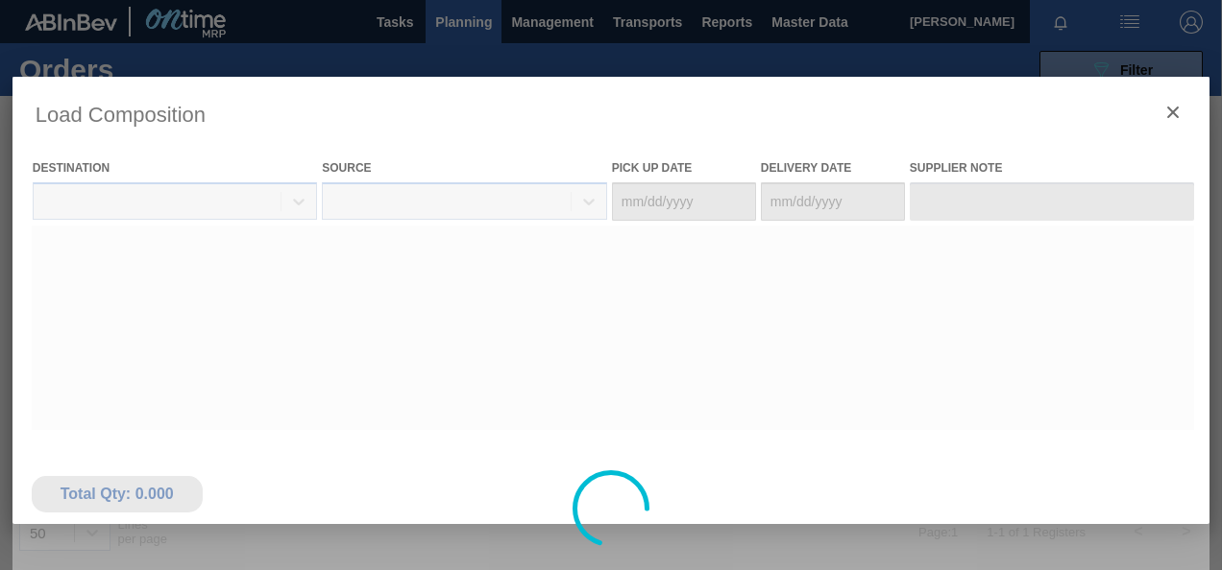
type Date "[DATE]"
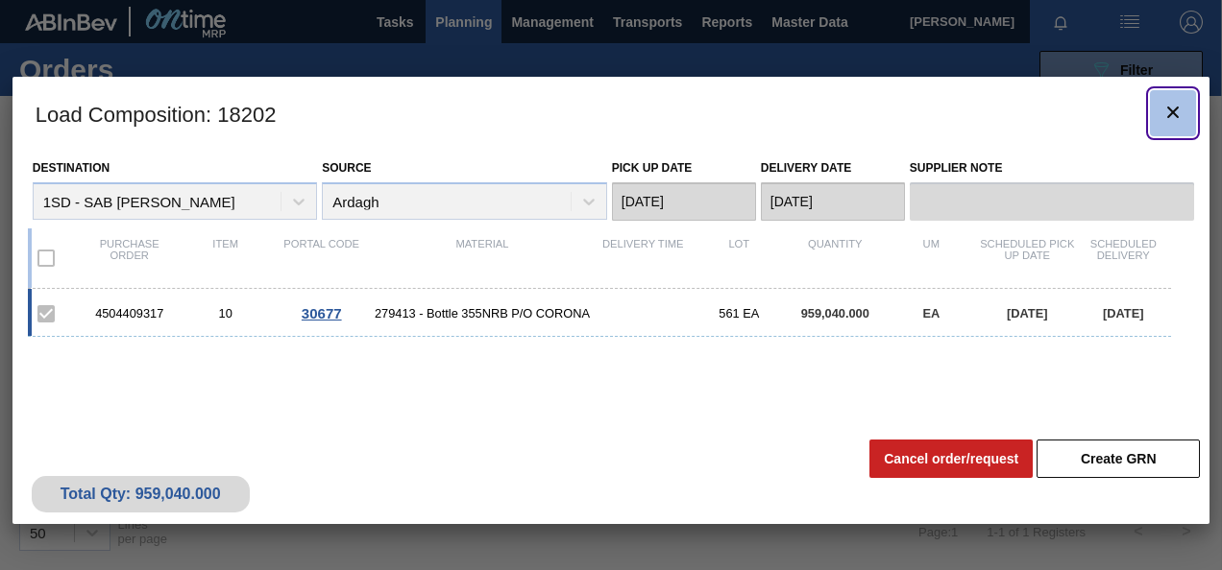
click at [1176, 120] on icon "botão de ícone" at bounding box center [1172, 112] width 23 height 23
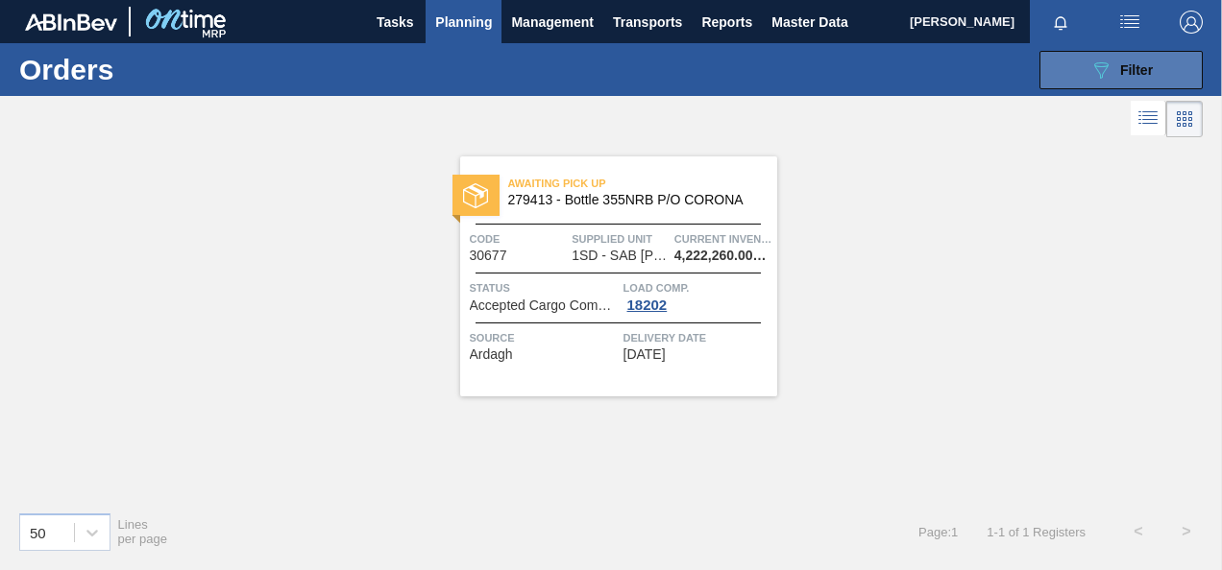
click at [1131, 57] on button "089F7B8B-B2A5-4AFE-B5C0-19BA573D28AC Filter" at bounding box center [1120, 70] width 163 height 38
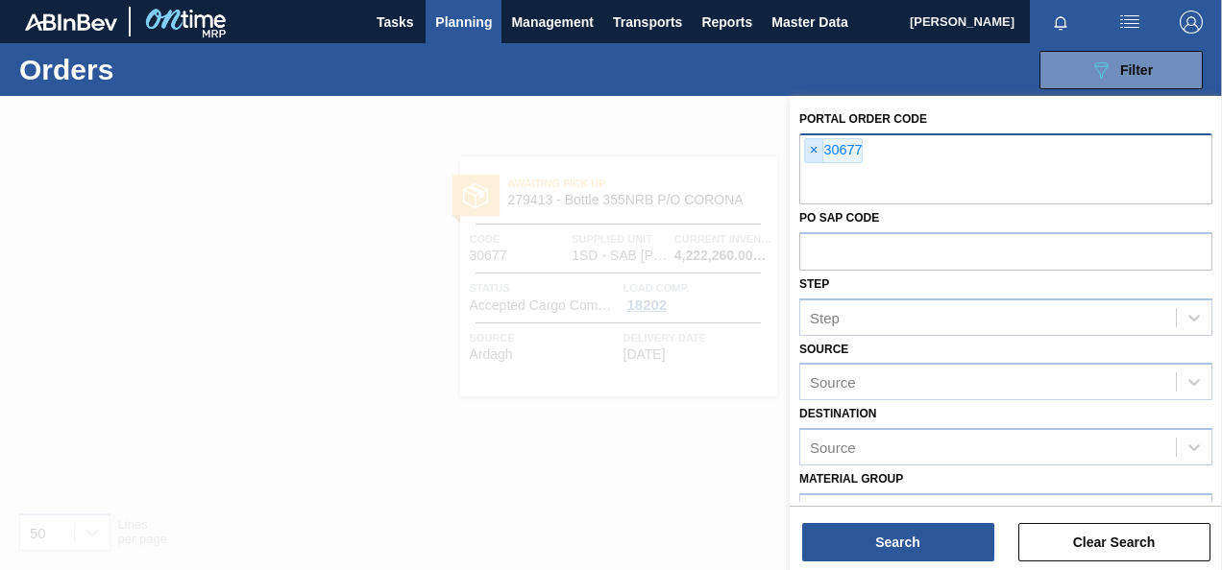
click at [812, 150] on span "×" at bounding box center [814, 150] width 18 height 23
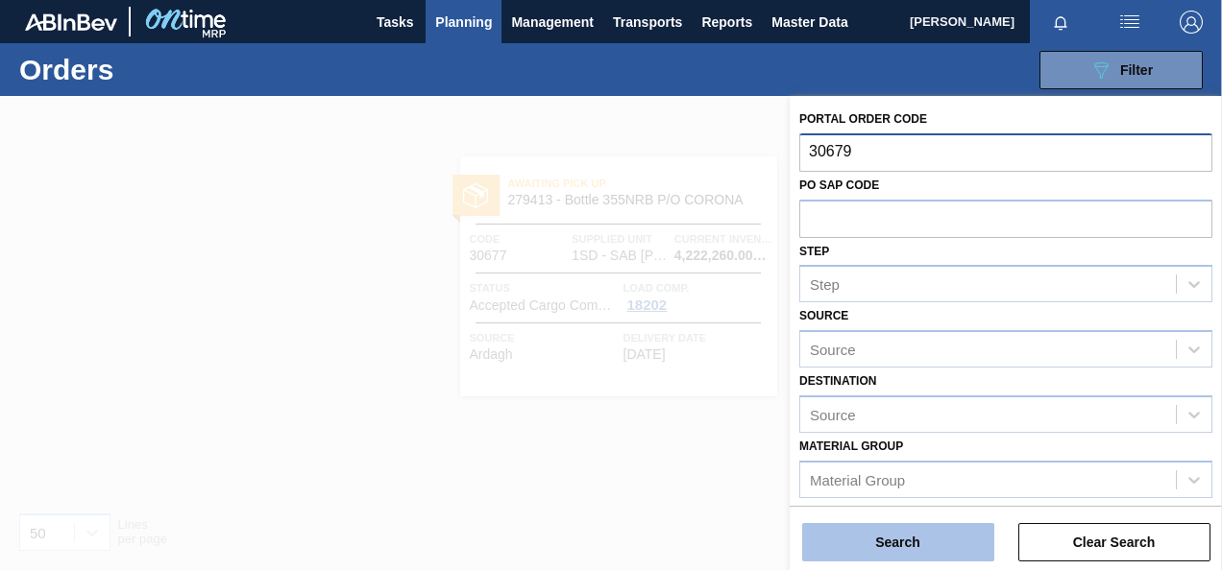
type input "30679"
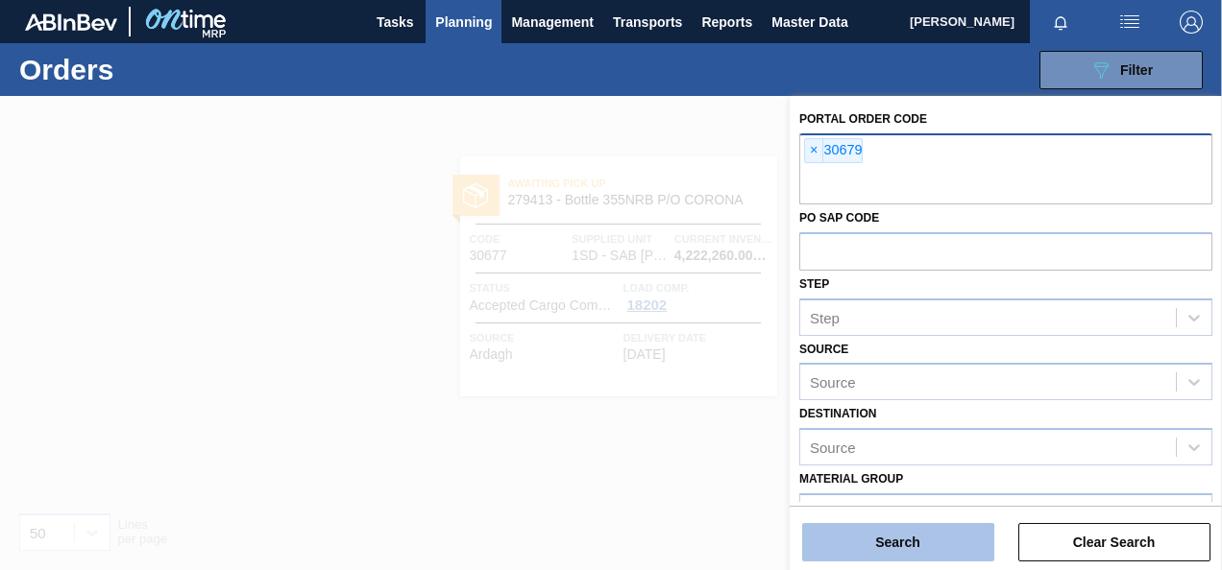
click at [839, 546] on button "Search" at bounding box center [898, 542] width 192 height 38
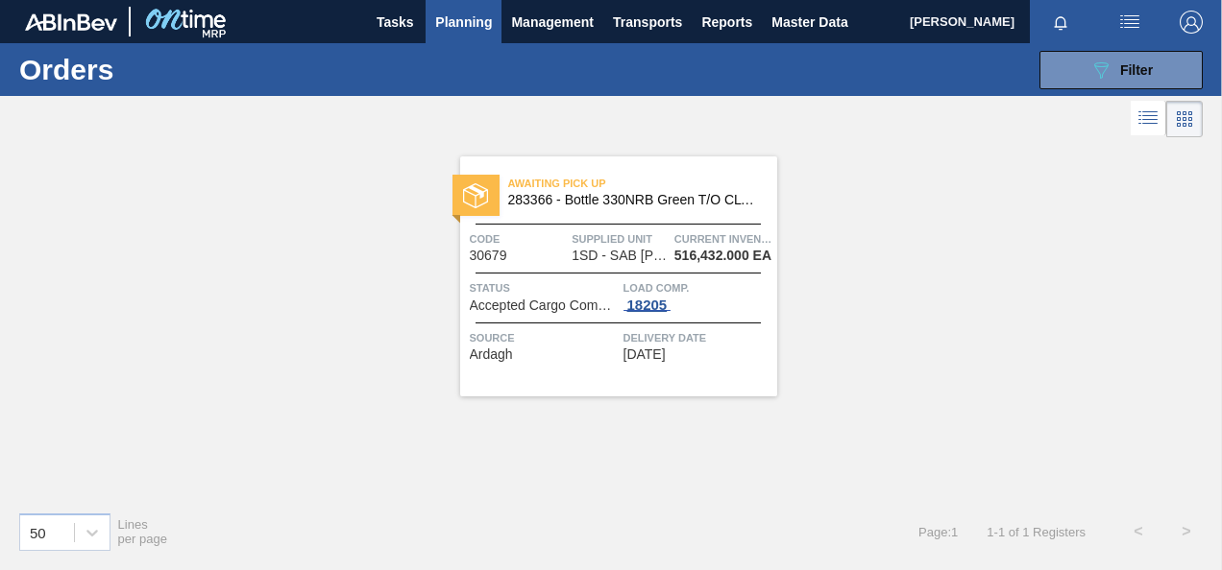
click at [663, 309] on span "18205" at bounding box center [647, 305] width 48 height 15
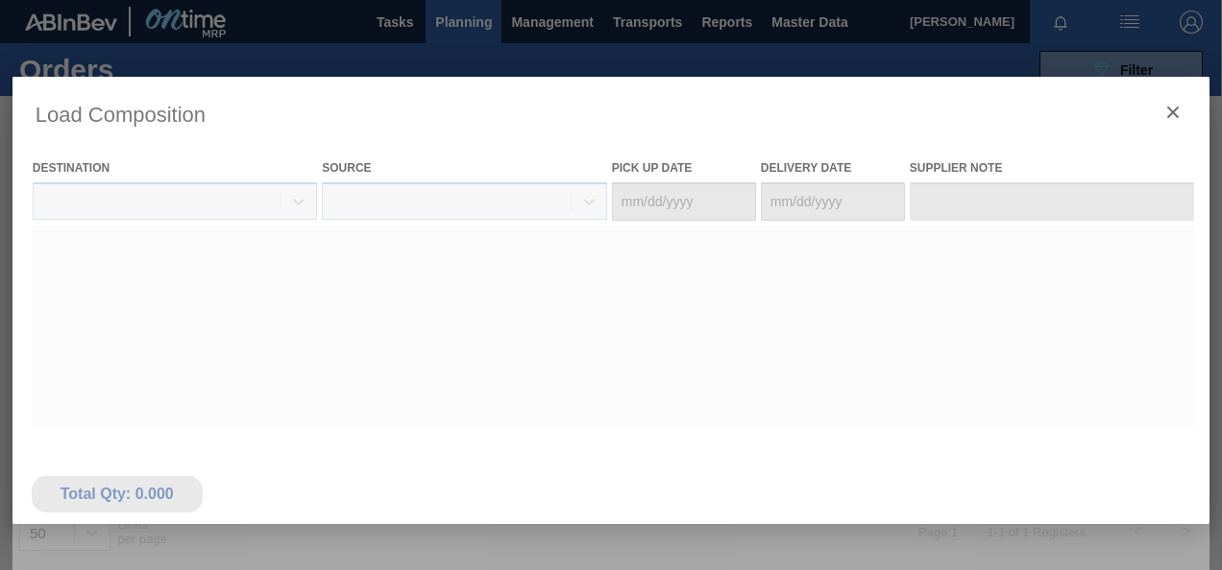
type Date "[DATE]"
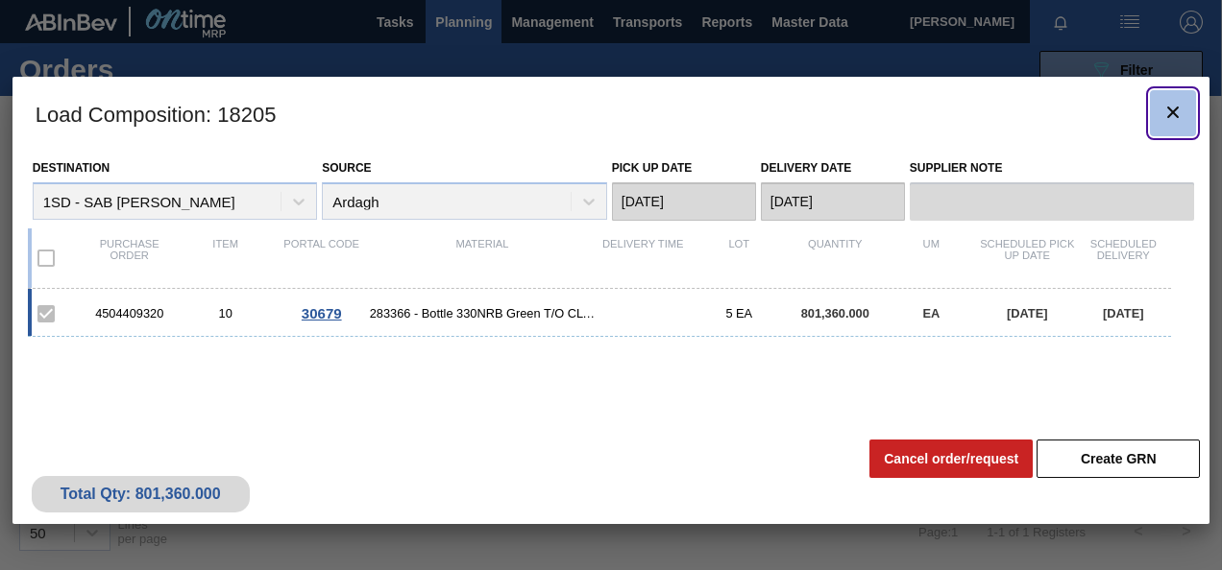
click at [1171, 109] on icon "botão de ícone" at bounding box center [1173, 113] width 12 height 12
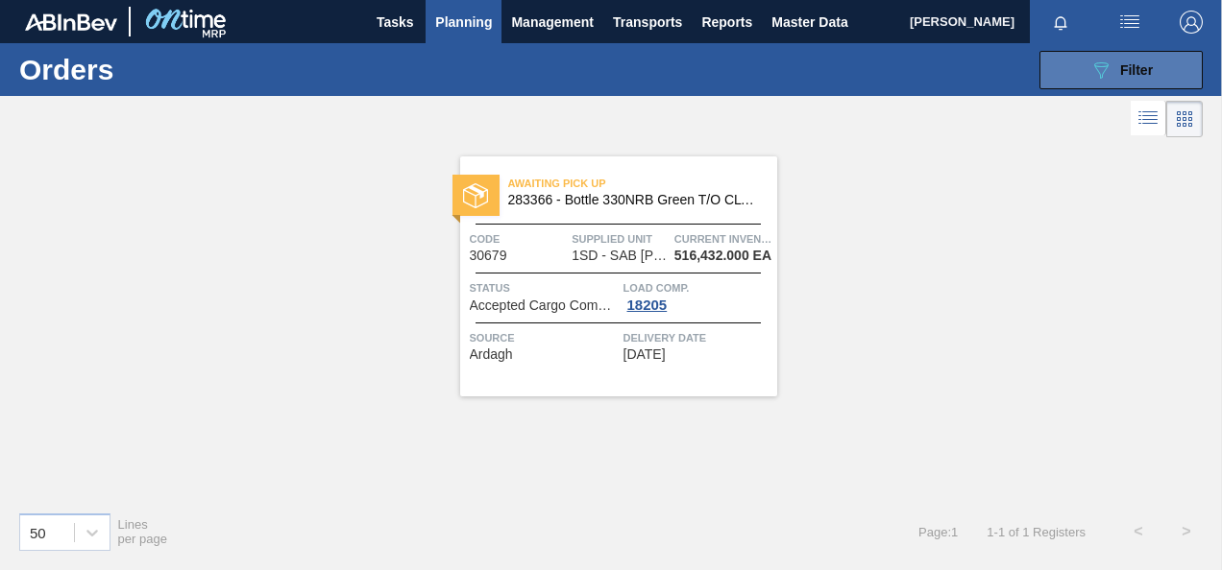
click at [1122, 71] on span "Filter" at bounding box center [1136, 69] width 33 height 15
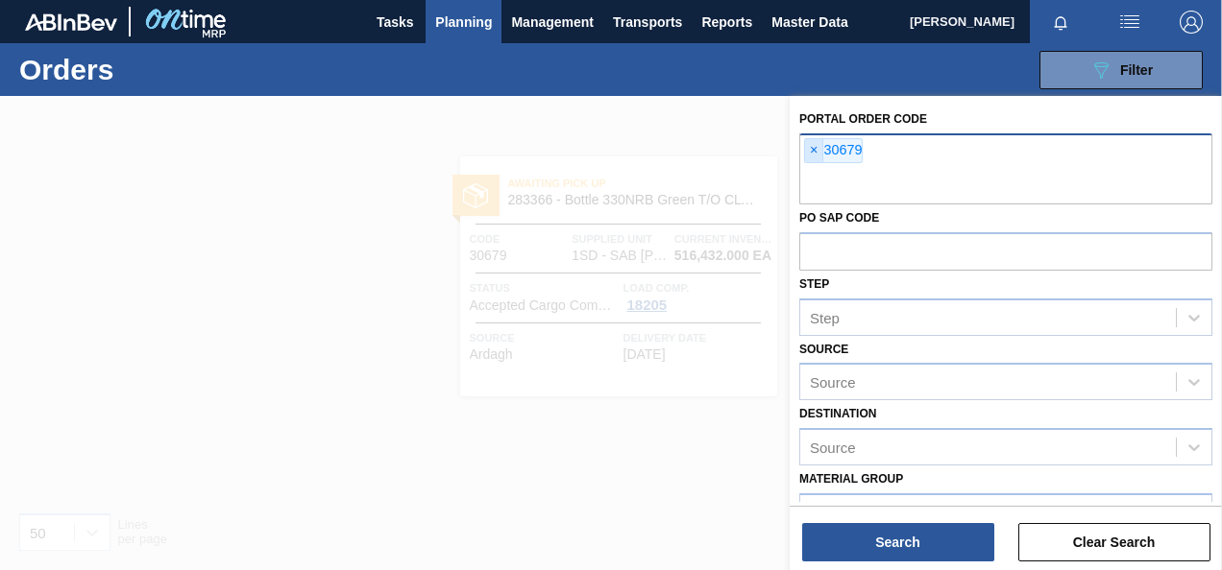
click at [816, 146] on span "×" at bounding box center [814, 150] width 18 height 23
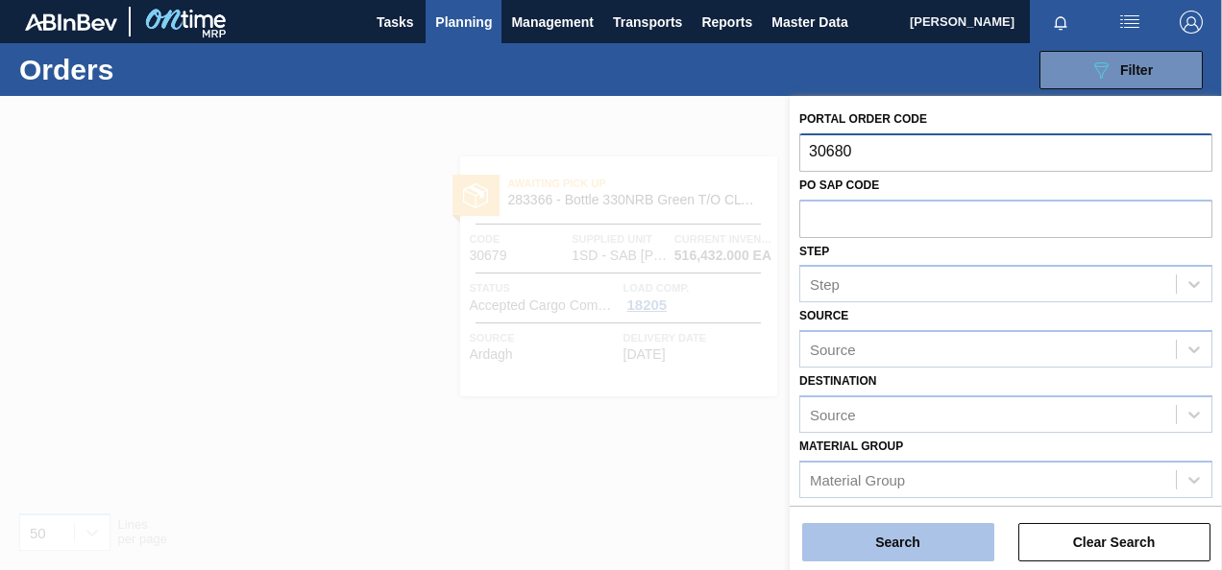
type input "30680"
click at [903, 538] on button "Search" at bounding box center [898, 542] width 192 height 38
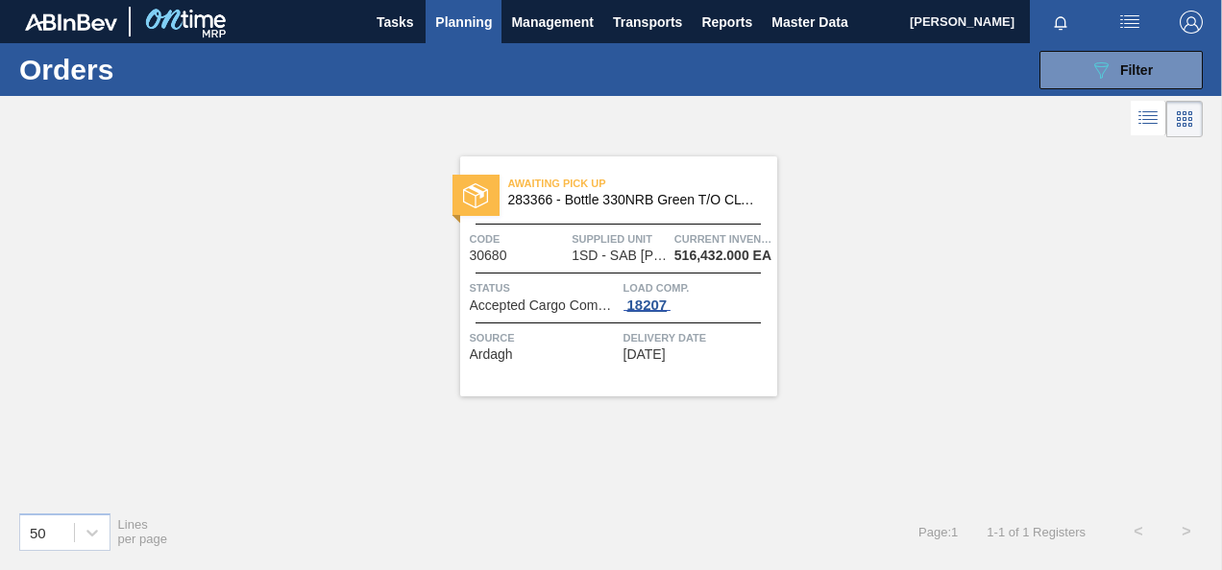
click at [662, 312] on div "18207" at bounding box center [647, 305] width 48 height 15
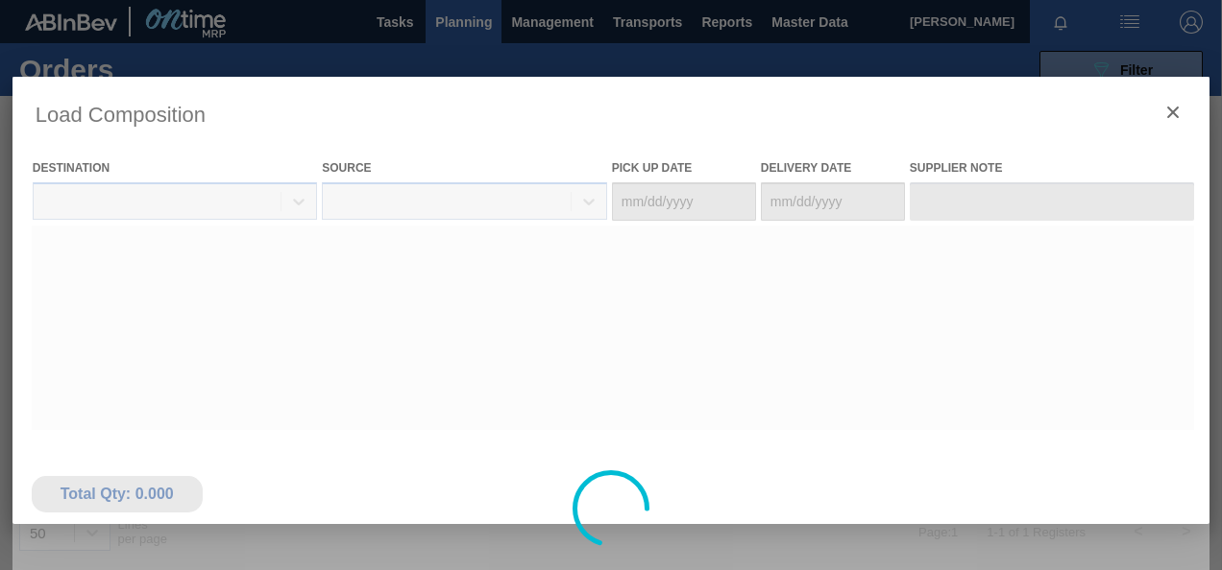
type Date "[DATE]"
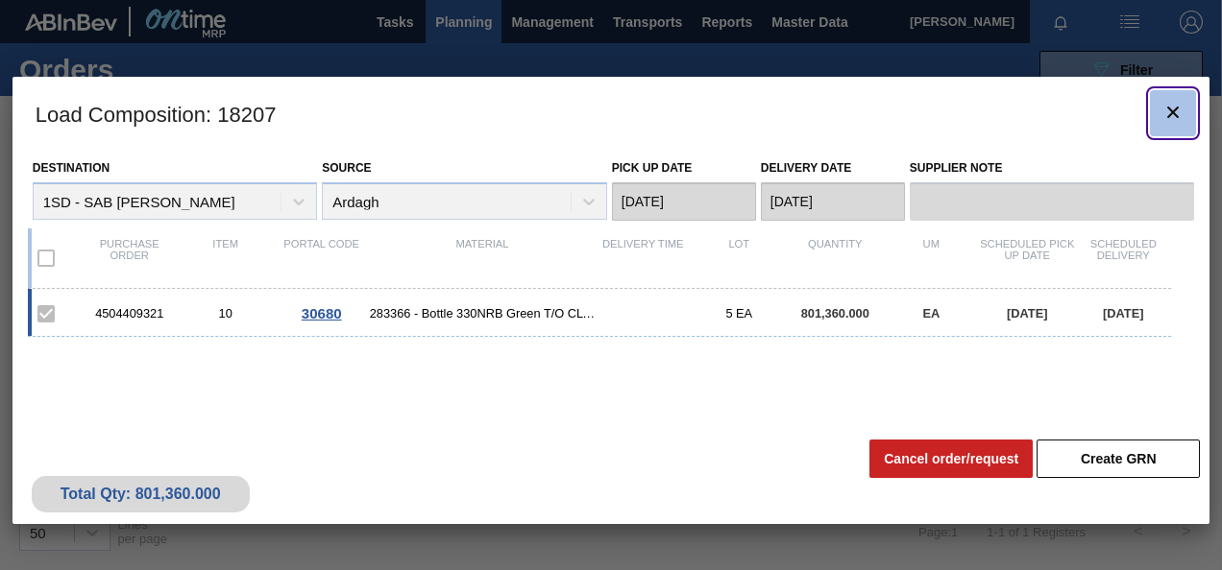
click at [1190, 112] on button "botão de ícone" at bounding box center [1173, 113] width 46 height 46
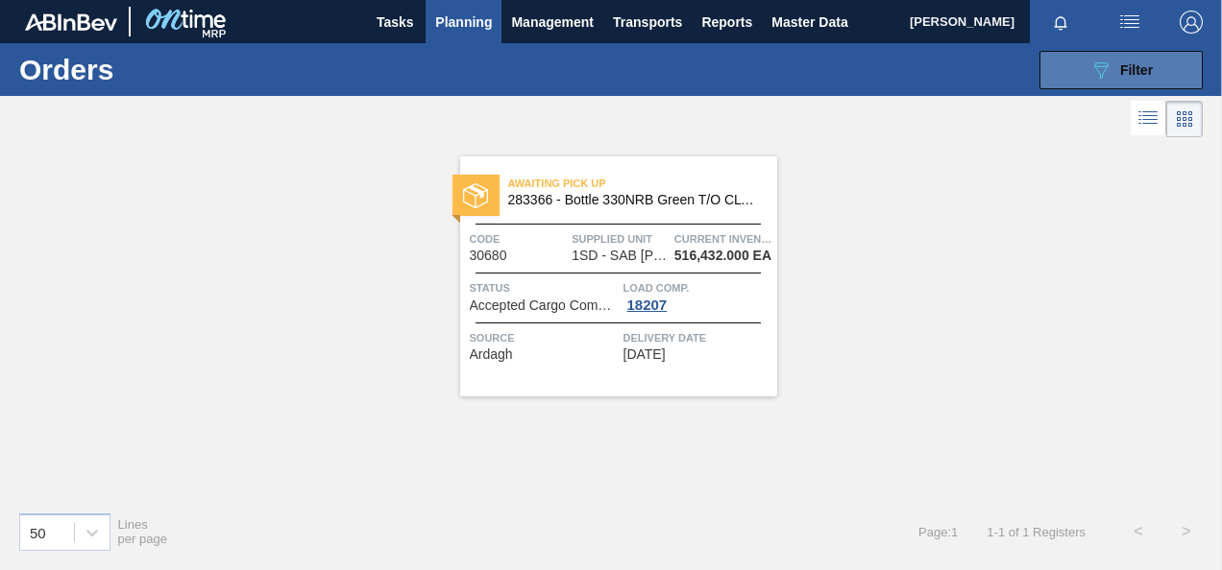
click at [1139, 71] on span "Filter" at bounding box center [1136, 69] width 33 height 15
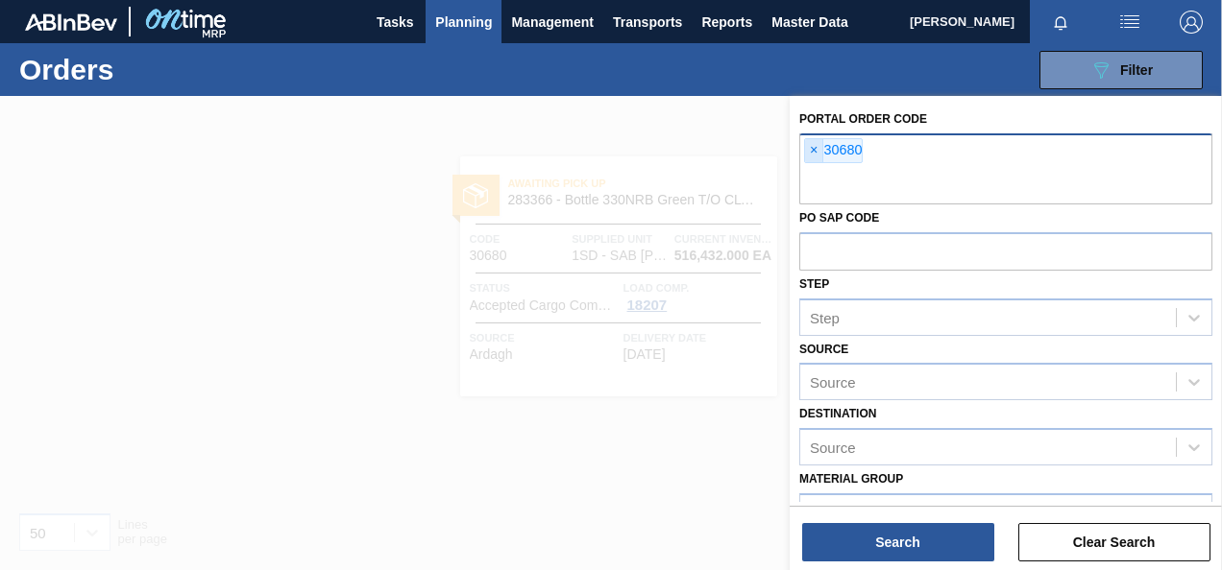
click at [816, 154] on span "×" at bounding box center [814, 150] width 18 height 23
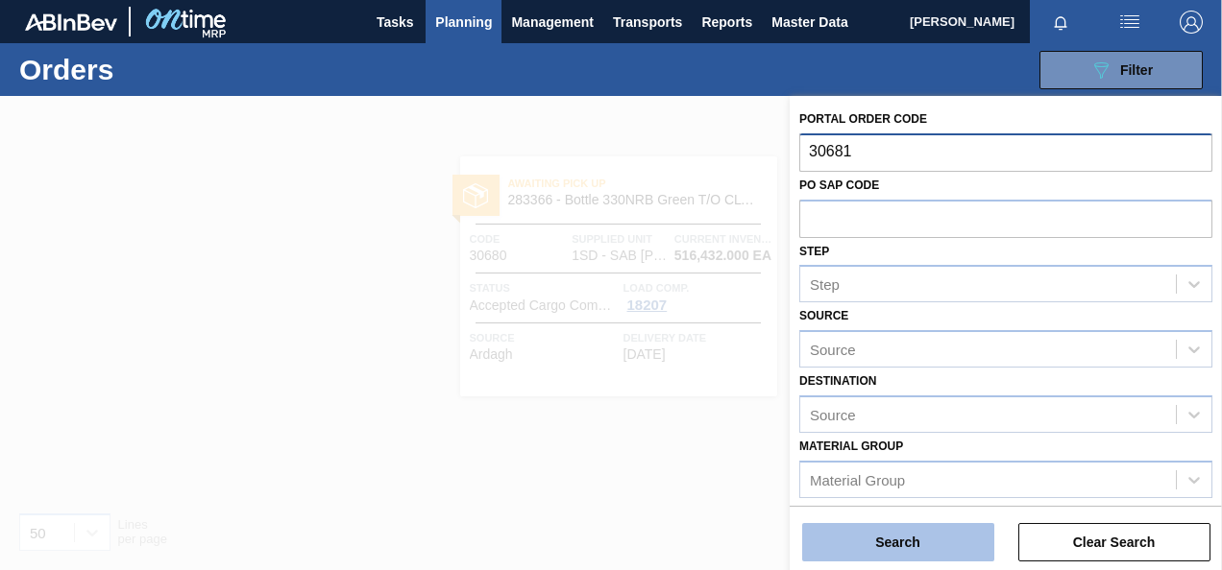
type input "30681"
click at [857, 534] on button "Search" at bounding box center [898, 542] width 192 height 38
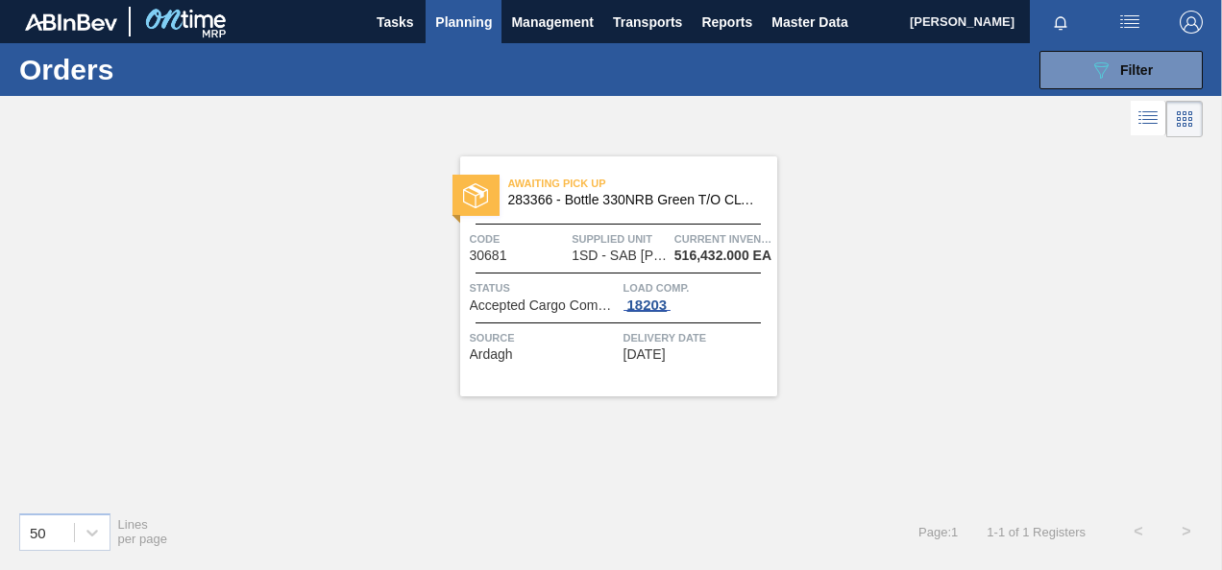
click at [642, 300] on div "18203" at bounding box center [647, 305] width 48 height 15
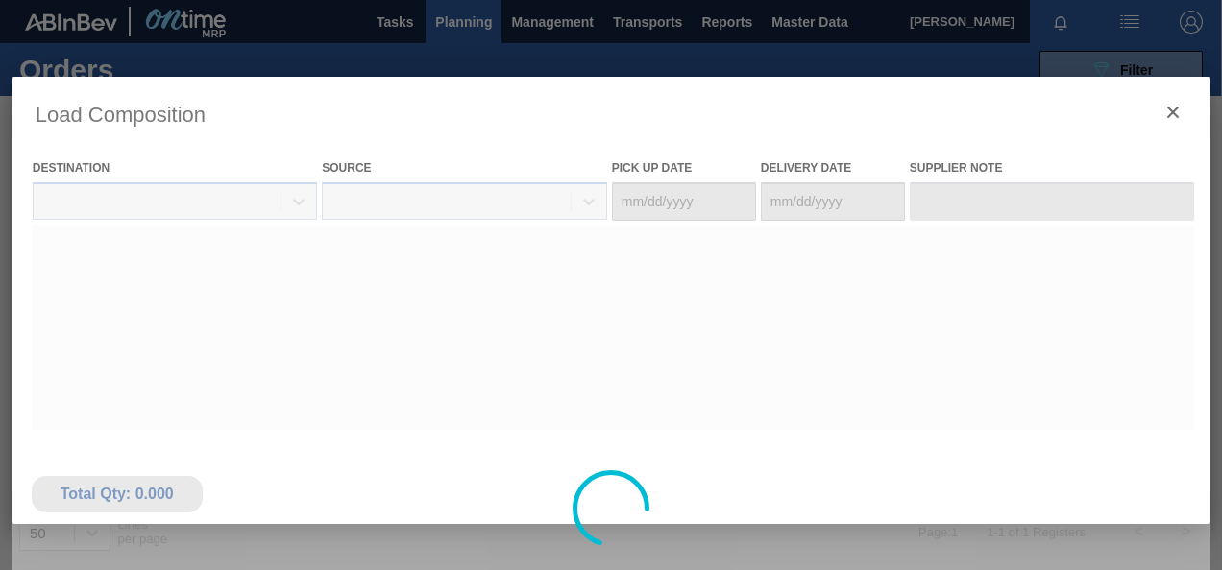
type Date "[DATE]"
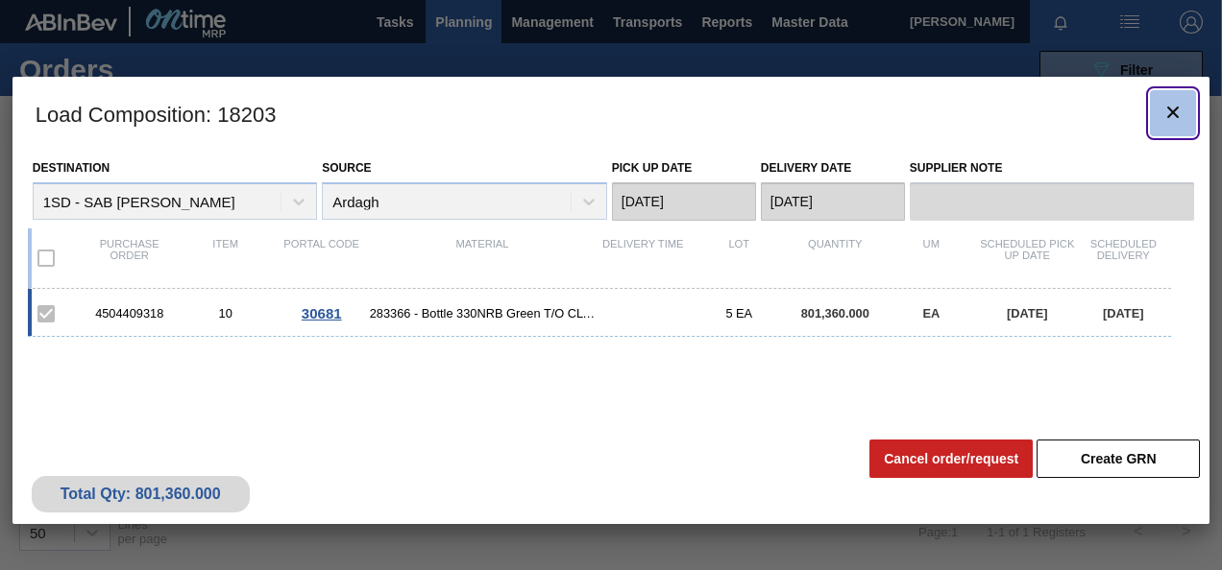
click at [1161, 104] on icon "botão de ícone" at bounding box center [1172, 112] width 23 height 23
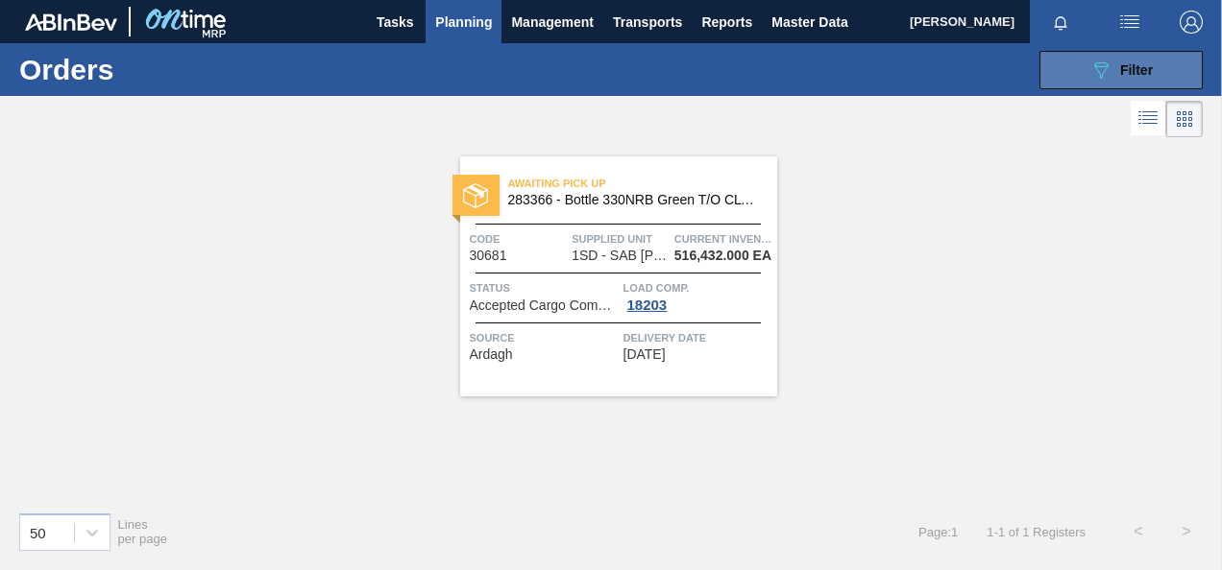
click at [1104, 71] on icon "089F7B8B-B2A5-4AFE-B5C0-19BA573D28AC" at bounding box center [1100, 70] width 23 height 23
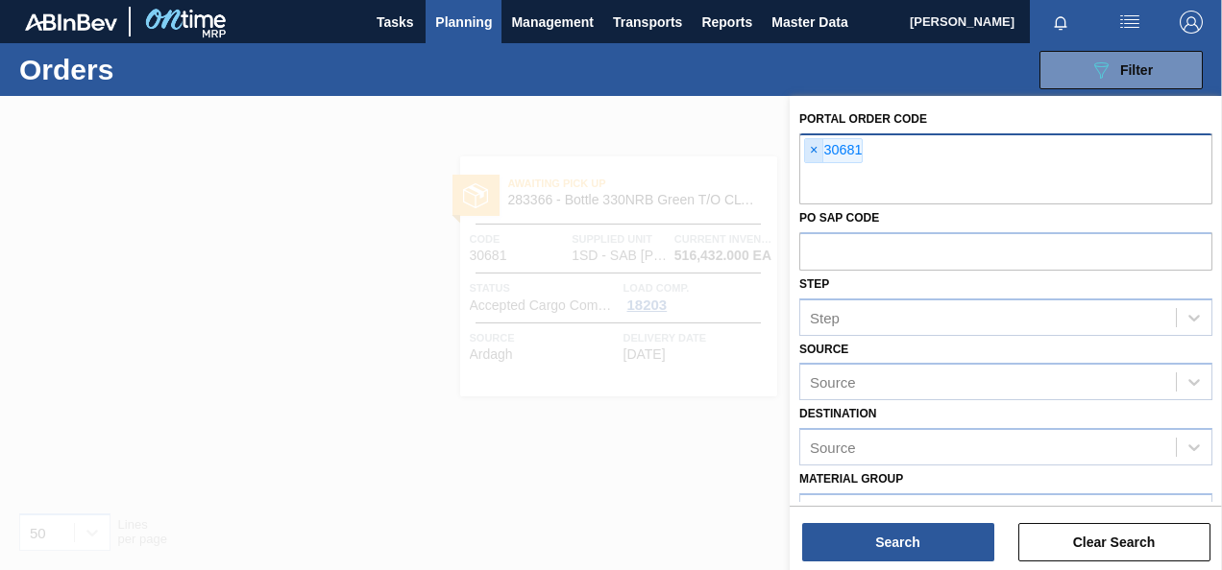
click at [812, 148] on span "×" at bounding box center [814, 150] width 18 height 23
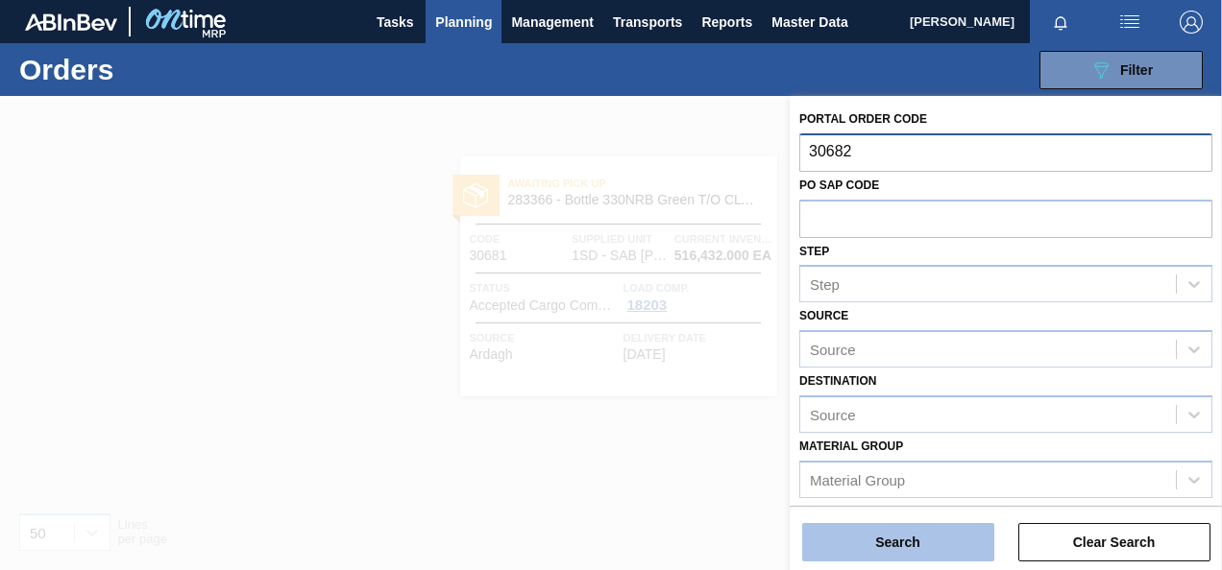
type input "30682"
click at [842, 547] on button "Search" at bounding box center [898, 542] width 192 height 38
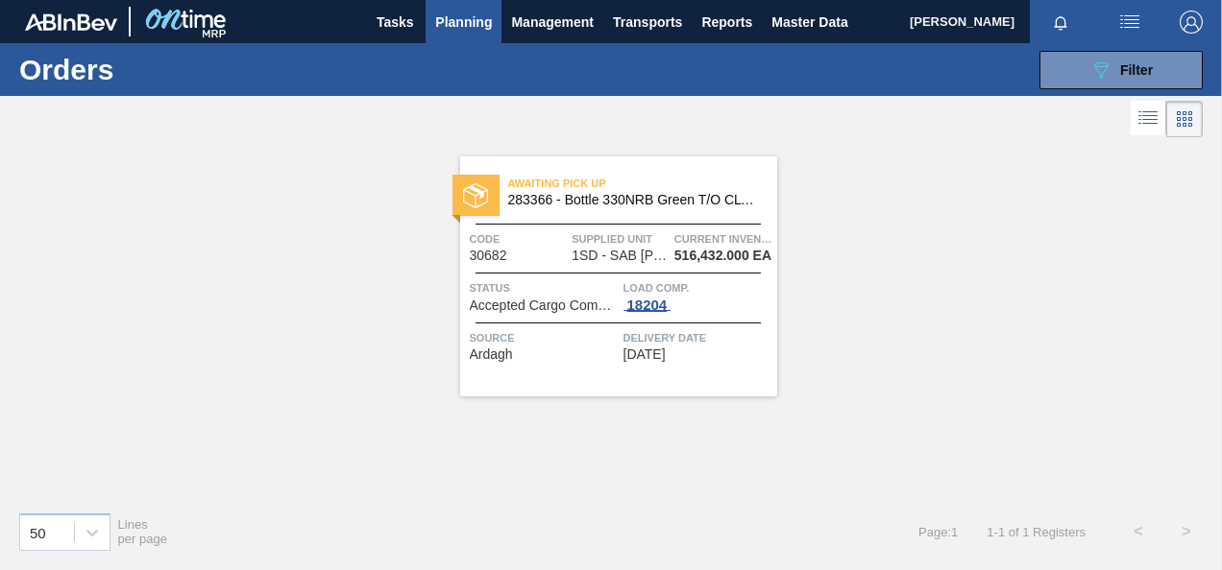
click at [651, 306] on div "18204" at bounding box center [647, 305] width 48 height 15
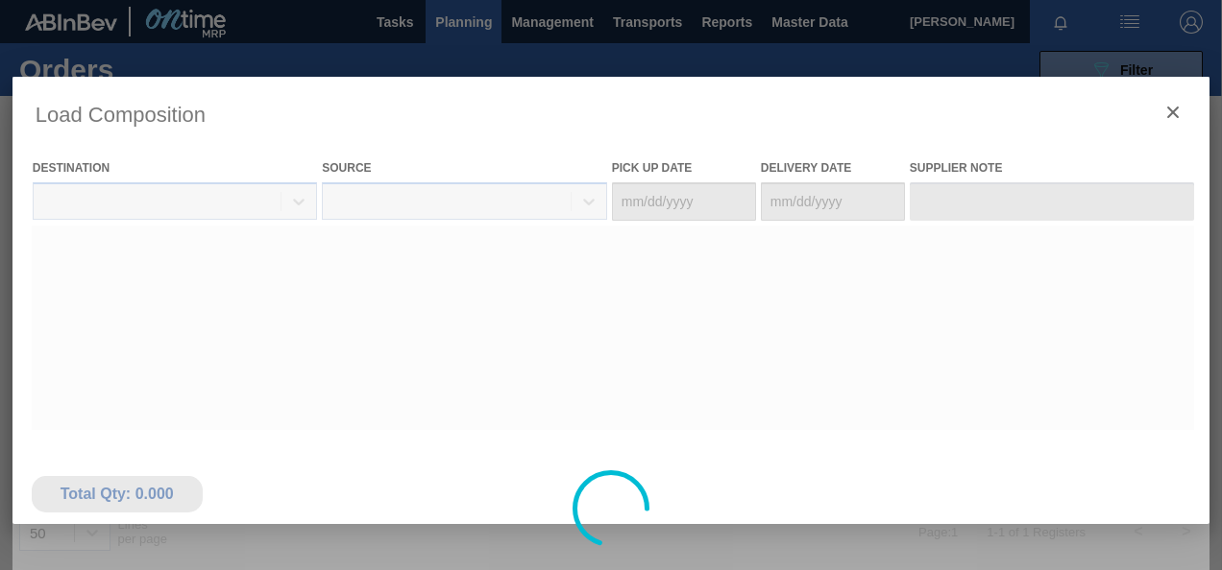
type Date "[DATE]"
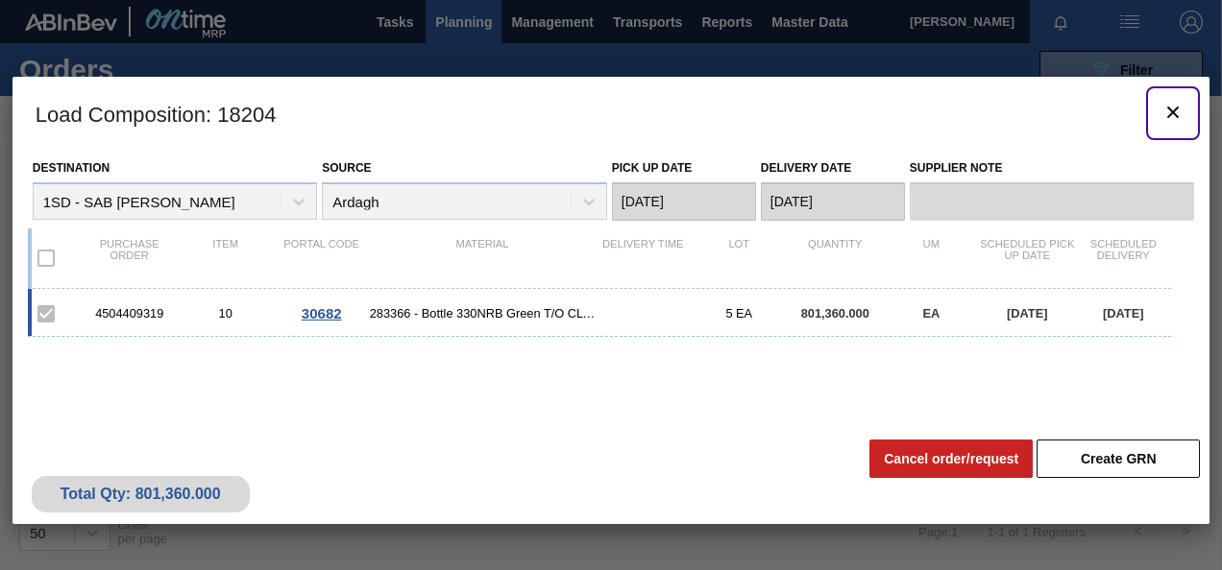
click at [1179, 122] on icon "botão de ícone" at bounding box center [1172, 112] width 23 height 23
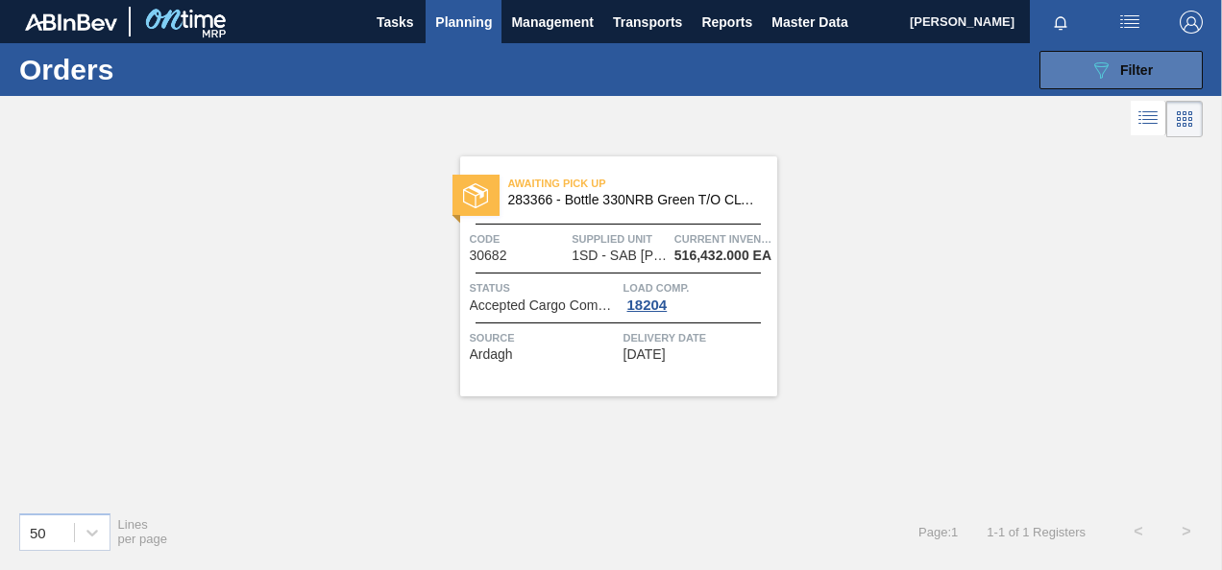
click at [1130, 65] on span "Filter" at bounding box center [1136, 69] width 33 height 15
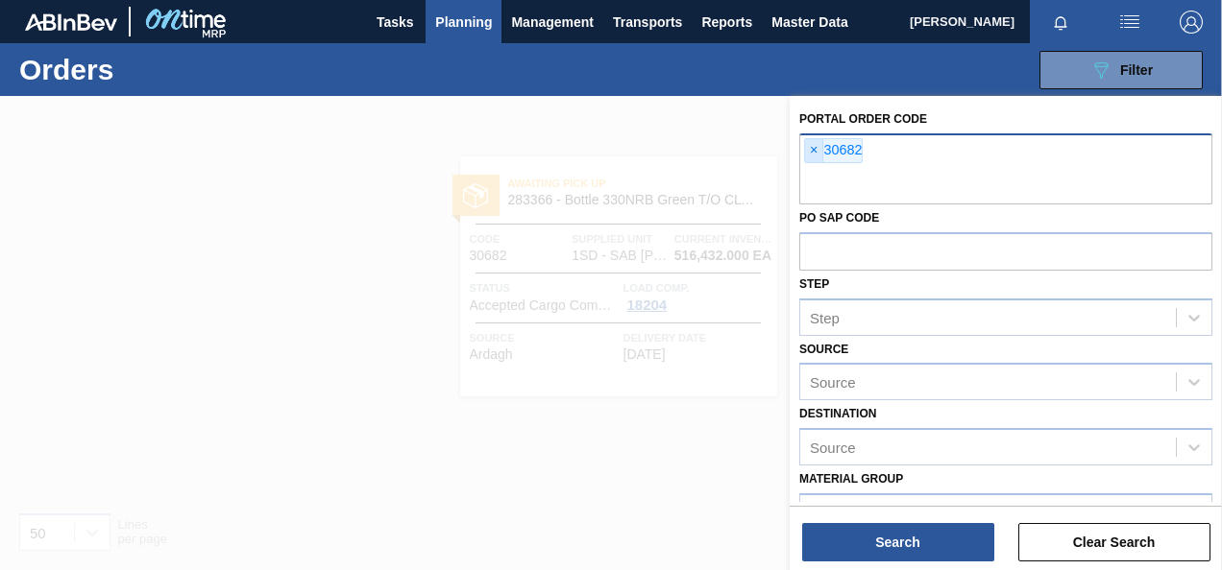
click at [811, 153] on span "×" at bounding box center [814, 150] width 18 height 23
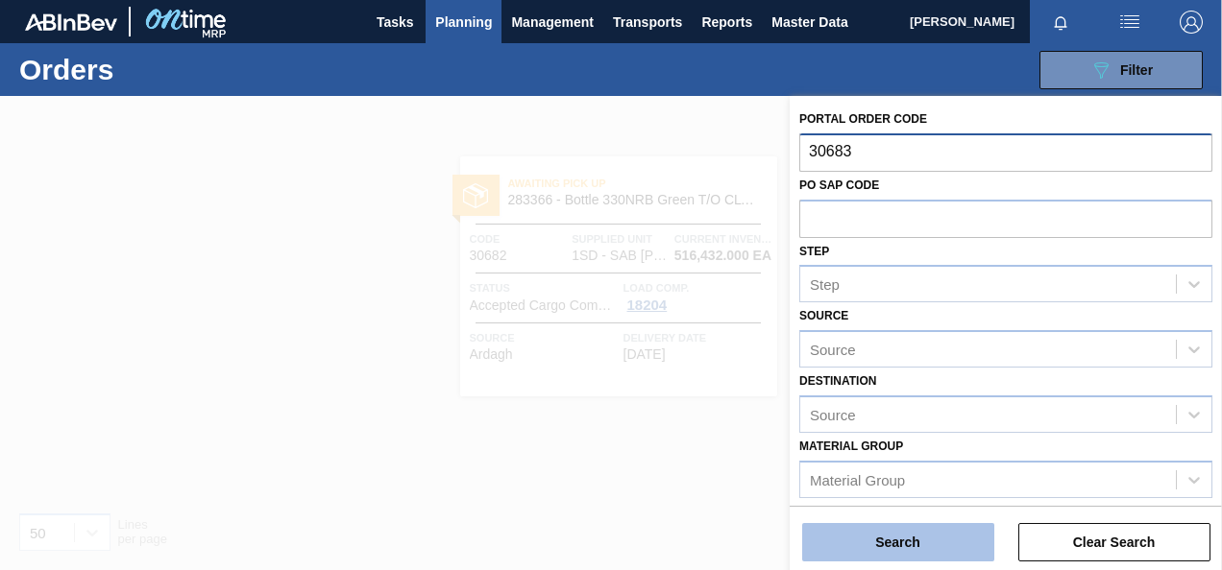
type input "30683"
click at [870, 558] on button "Search" at bounding box center [898, 542] width 192 height 38
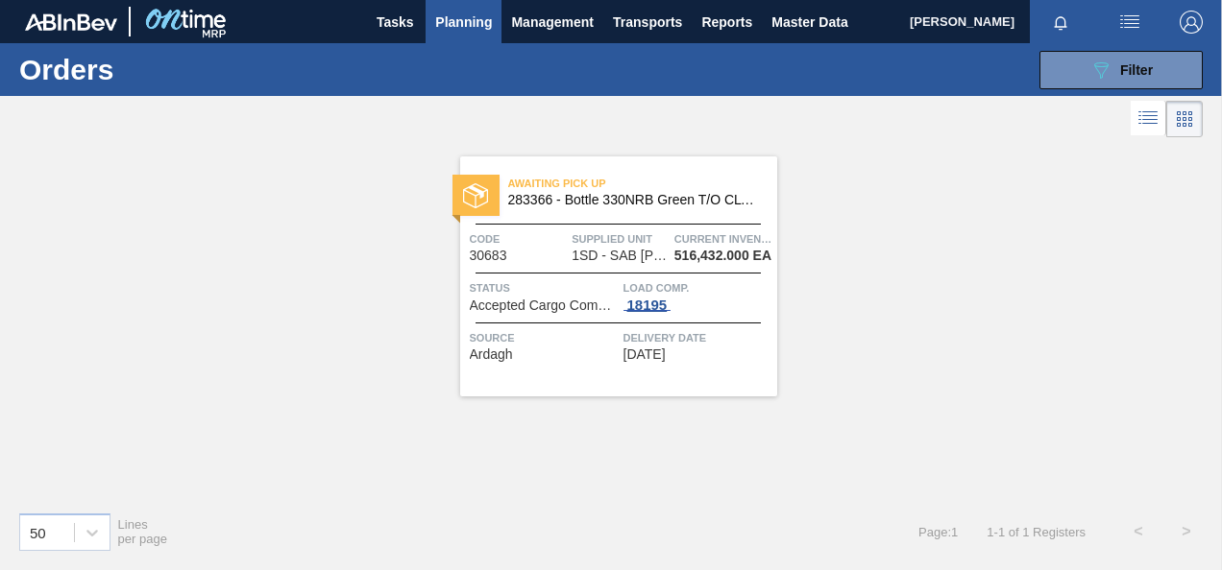
click at [637, 298] on div "18195" at bounding box center [647, 305] width 48 height 15
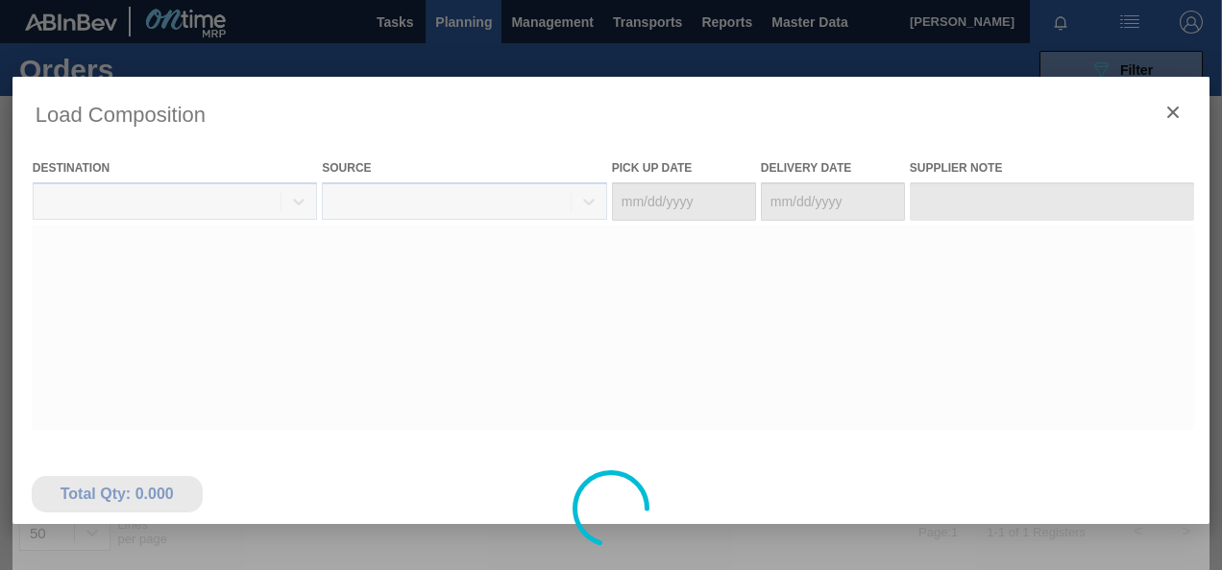
type Date "[DATE]"
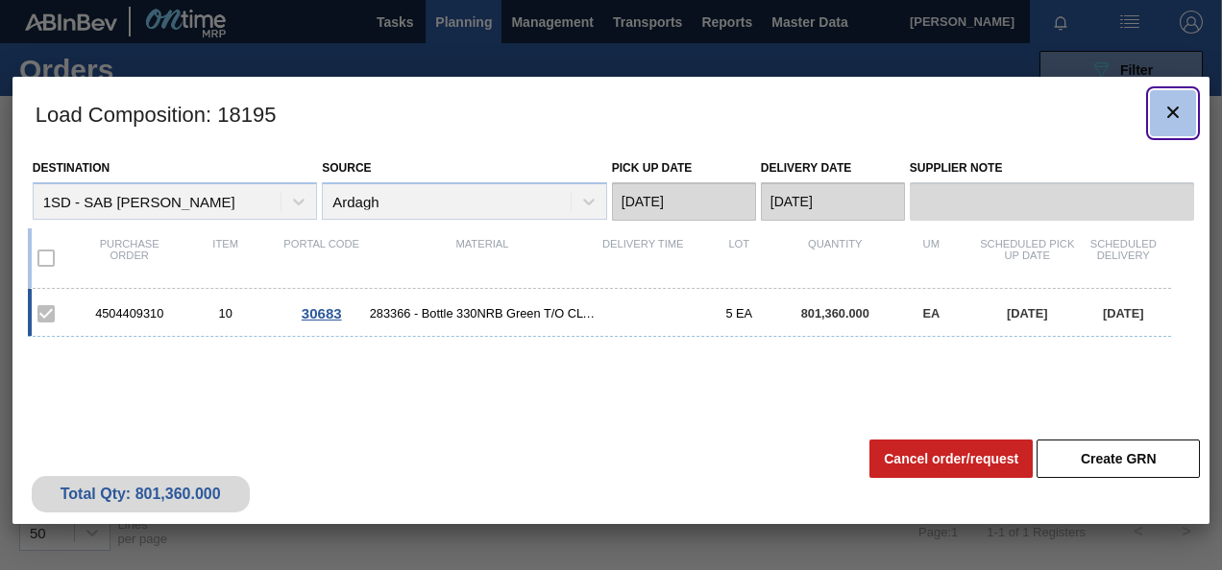
click at [1165, 101] on icon "botão de ícone" at bounding box center [1172, 112] width 23 height 23
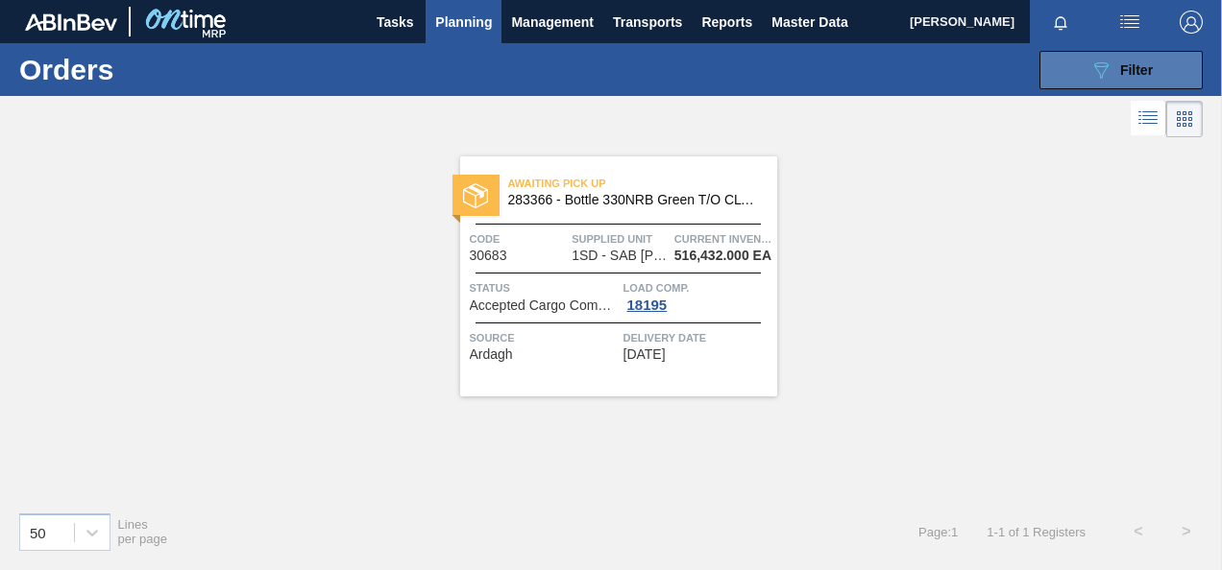
click at [1116, 74] on div "089F7B8B-B2A5-4AFE-B5C0-19BA573D28AC Filter" at bounding box center [1120, 70] width 63 height 23
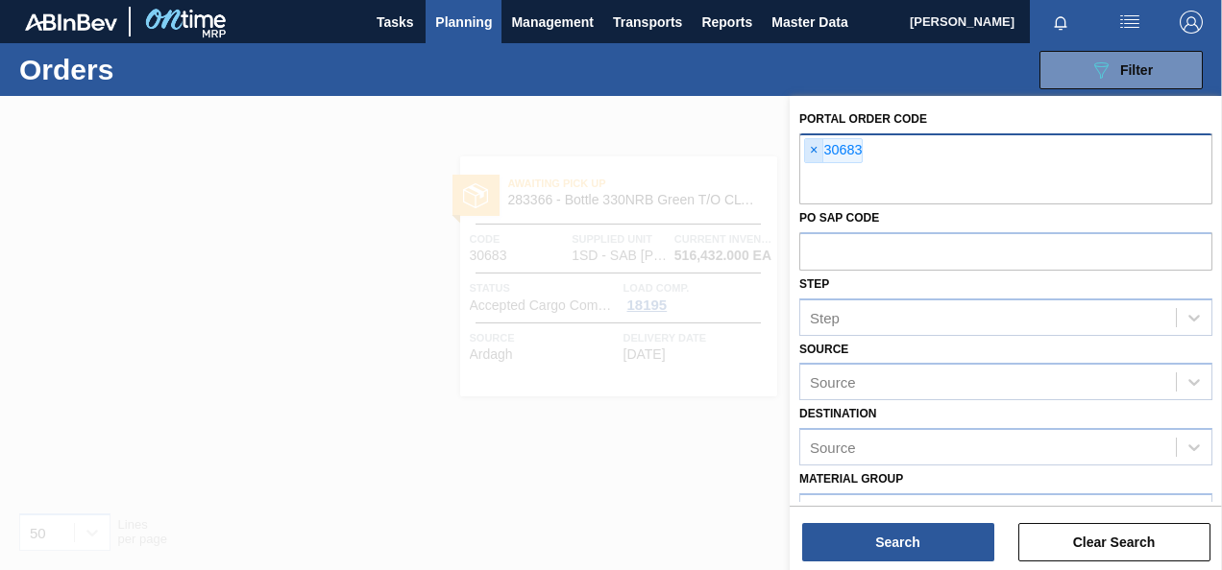
click at [811, 150] on span "×" at bounding box center [814, 150] width 18 height 23
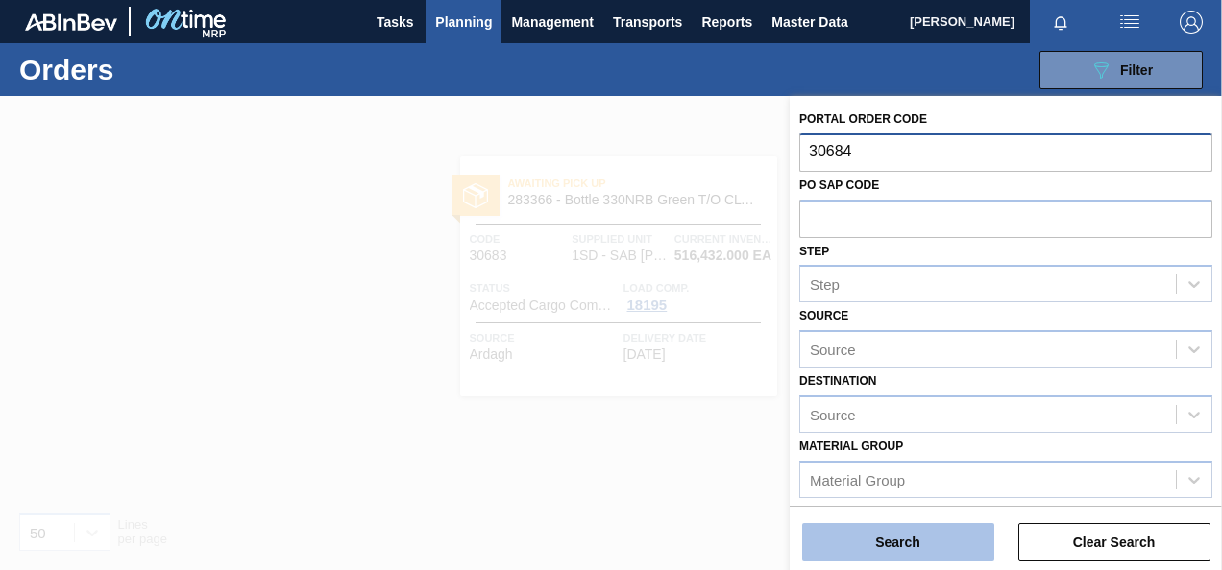
type input "30684"
click at [887, 537] on button "Search" at bounding box center [898, 542] width 192 height 38
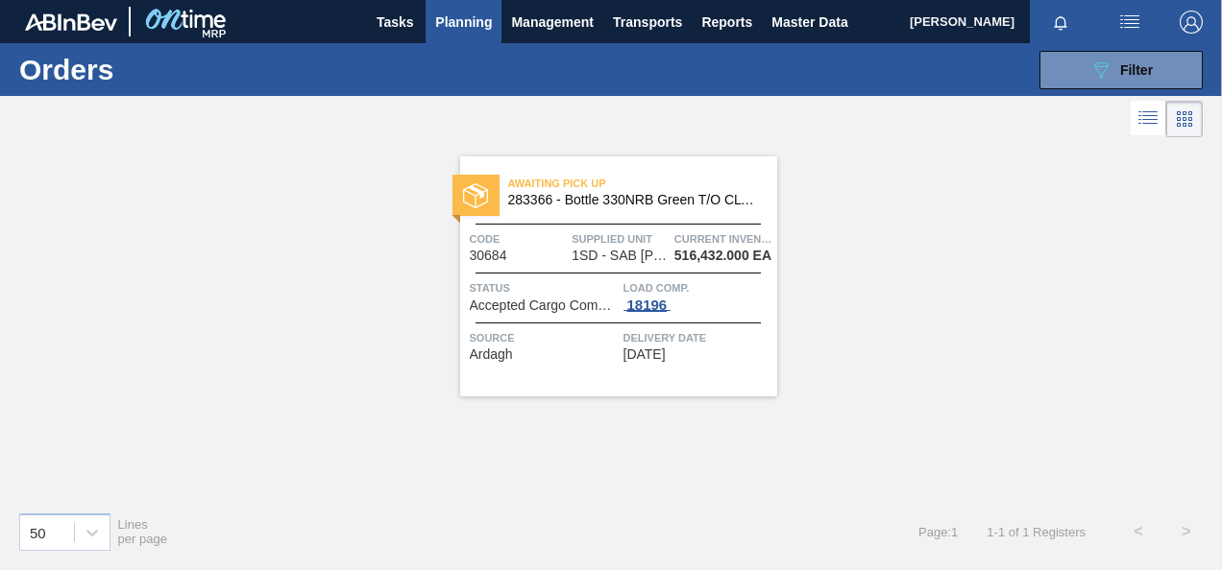
click at [651, 307] on div "18196" at bounding box center [647, 305] width 48 height 15
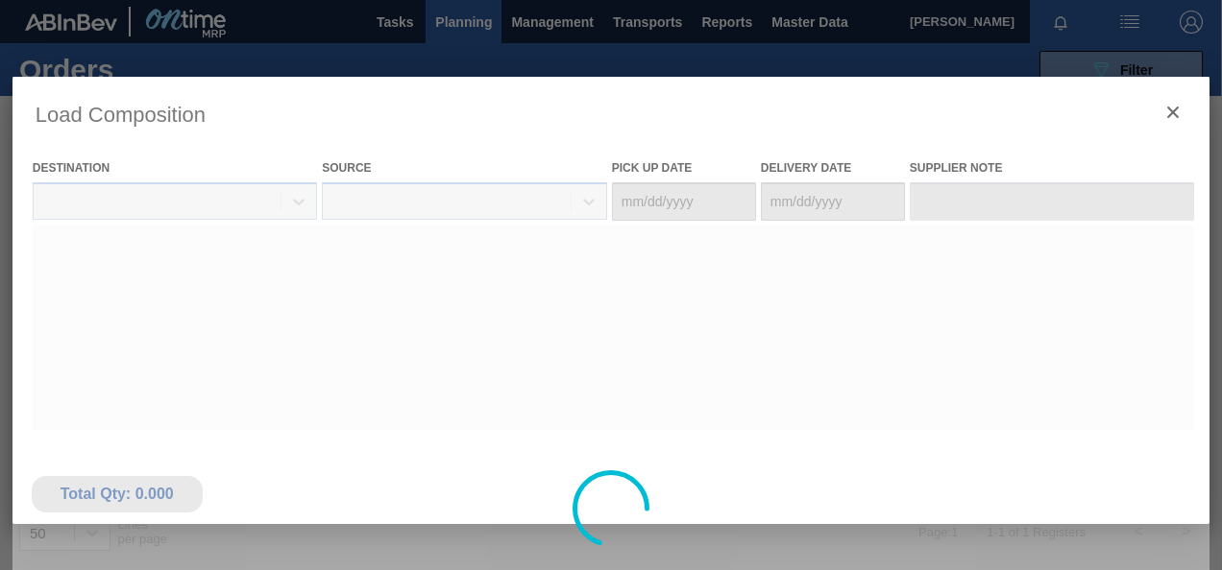
type Date "[DATE]"
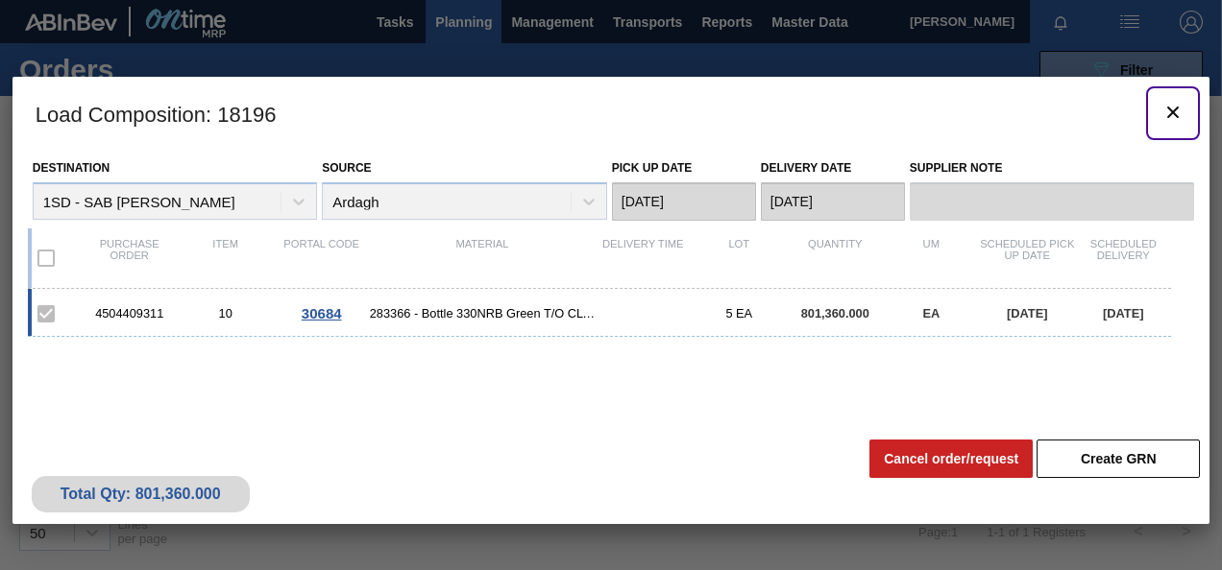
drag, startPoint x: 1165, startPoint y: 99, endPoint x: 1172, endPoint y: 109, distance: 11.7
click at [1166, 102] on button "botão de ícone" at bounding box center [1173, 113] width 46 height 46
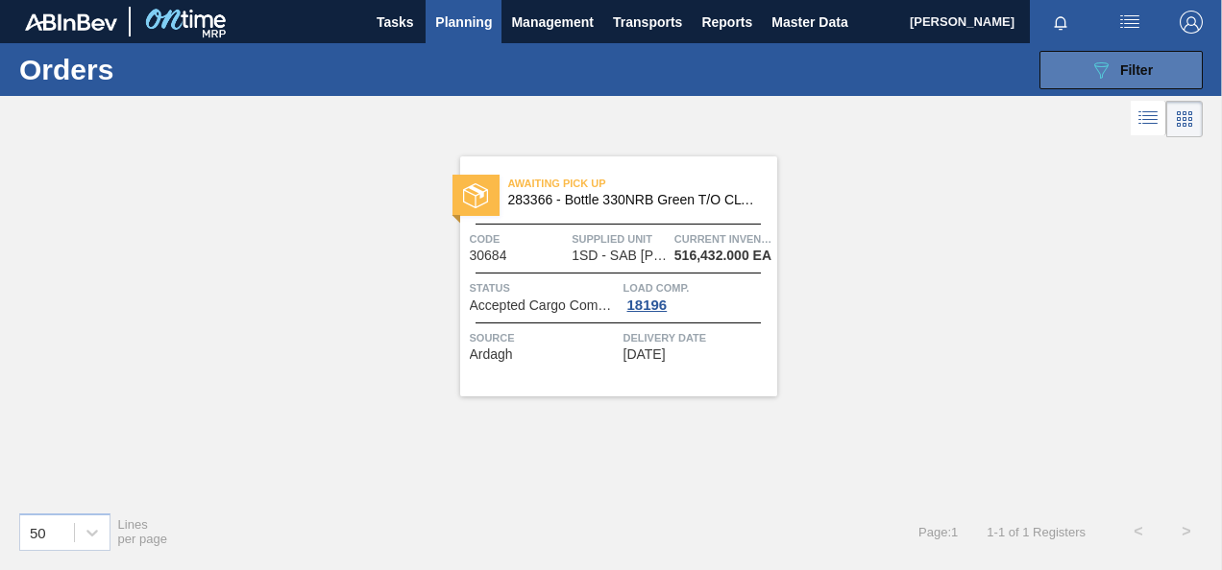
click at [1156, 64] on button "089F7B8B-B2A5-4AFE-B5C0-19BA573D28AC Filter" at bounding box center [1120, 70] width 163 height 38
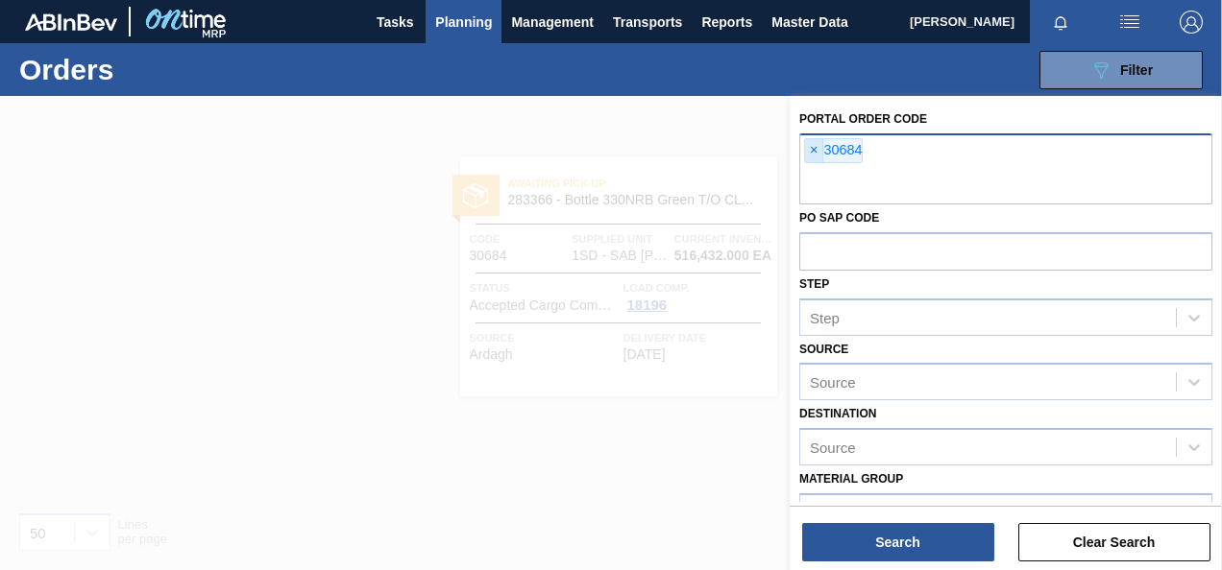
click at [811, 150] on span "×" at bounding box center [814, 150] width 18 height 23
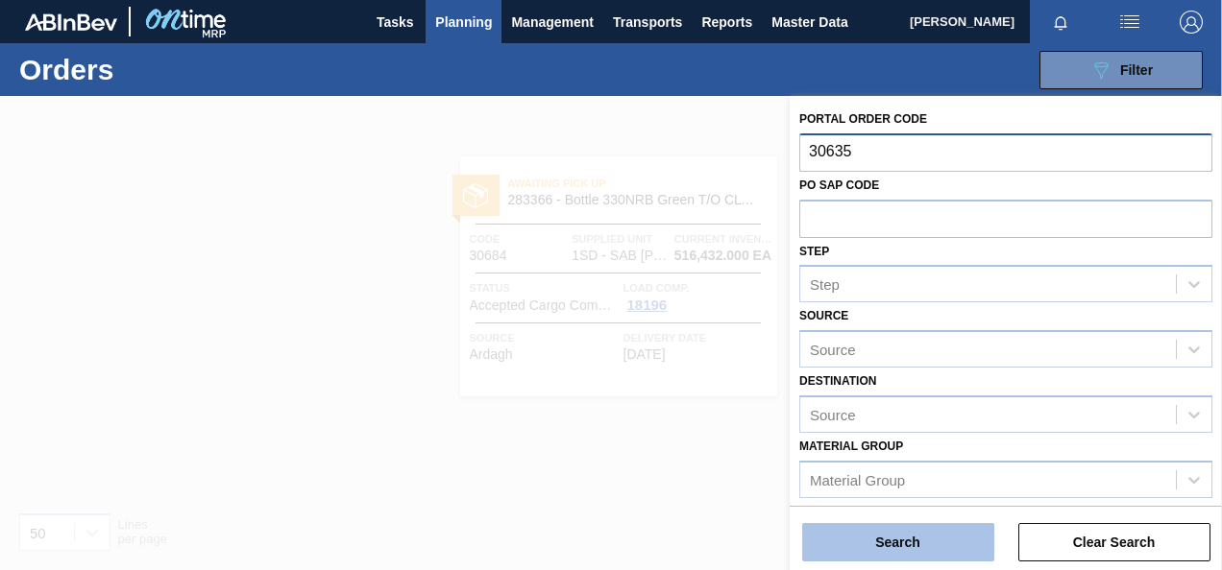
type input "30635"
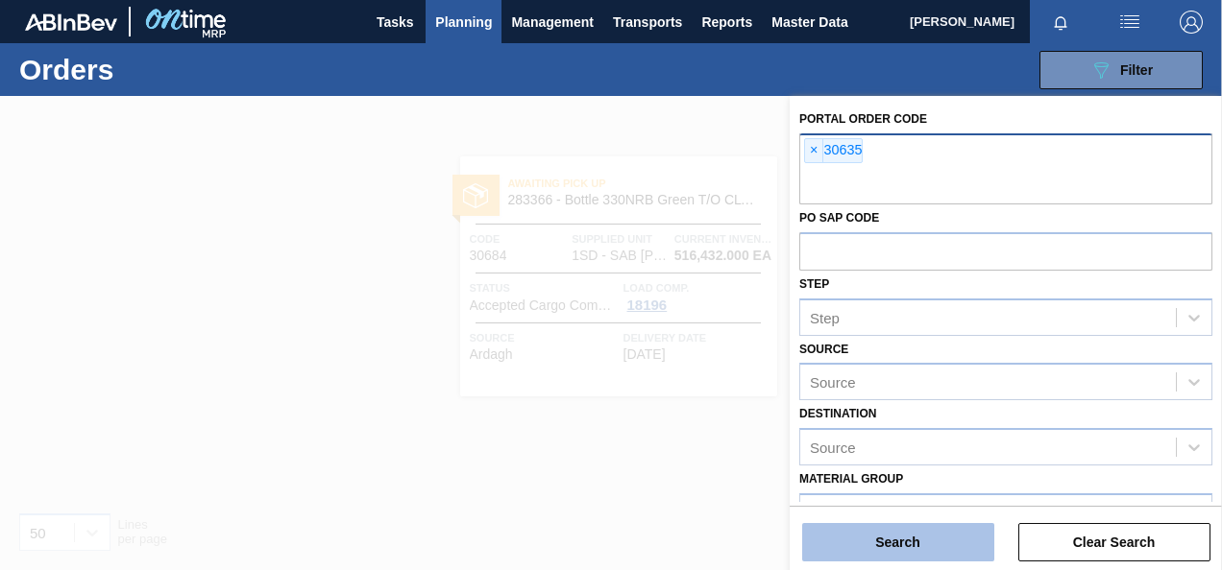
click at [839, 528] on button "Search" at bounding box center [898, 542] width 192 height 38
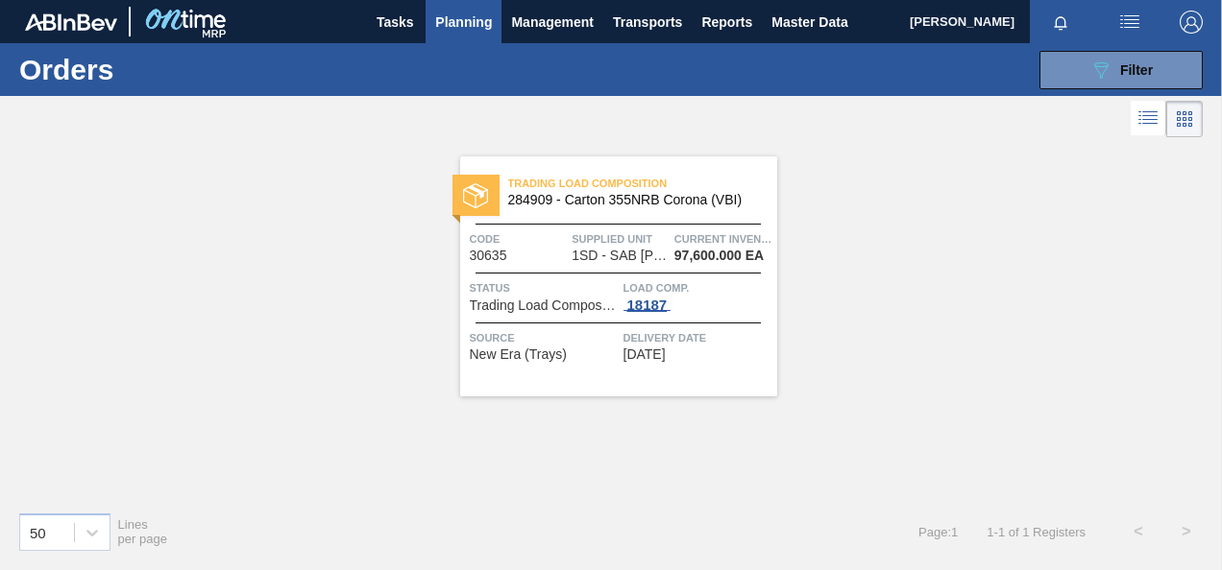
click at [654, 306] on div "18187" at bounding box center [647, 305] width 48 height 15
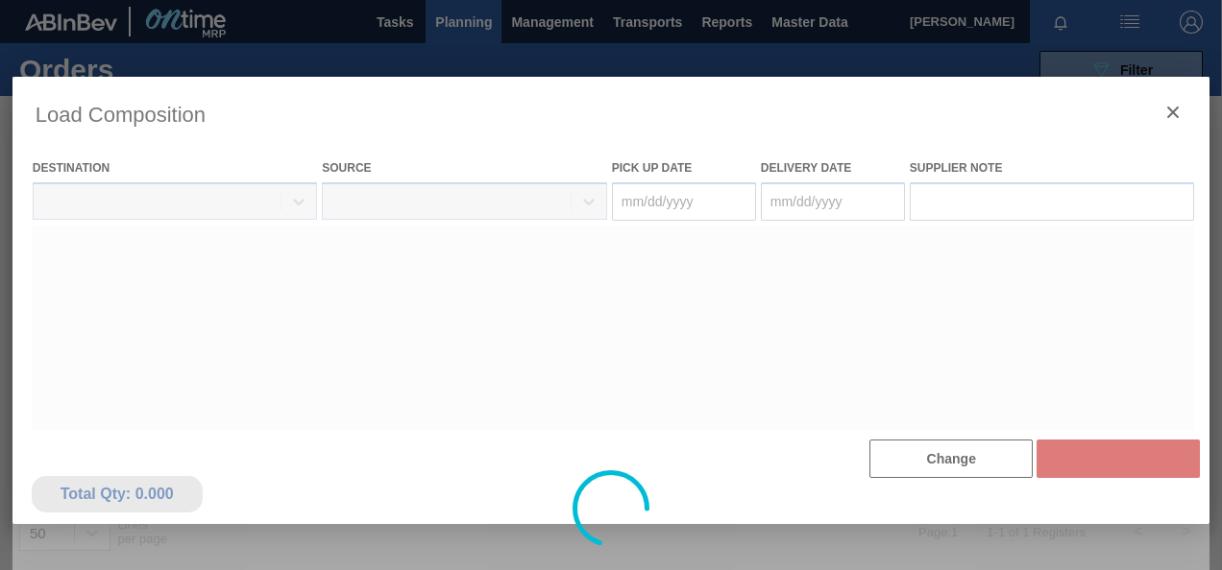
type Date "[DATE]"
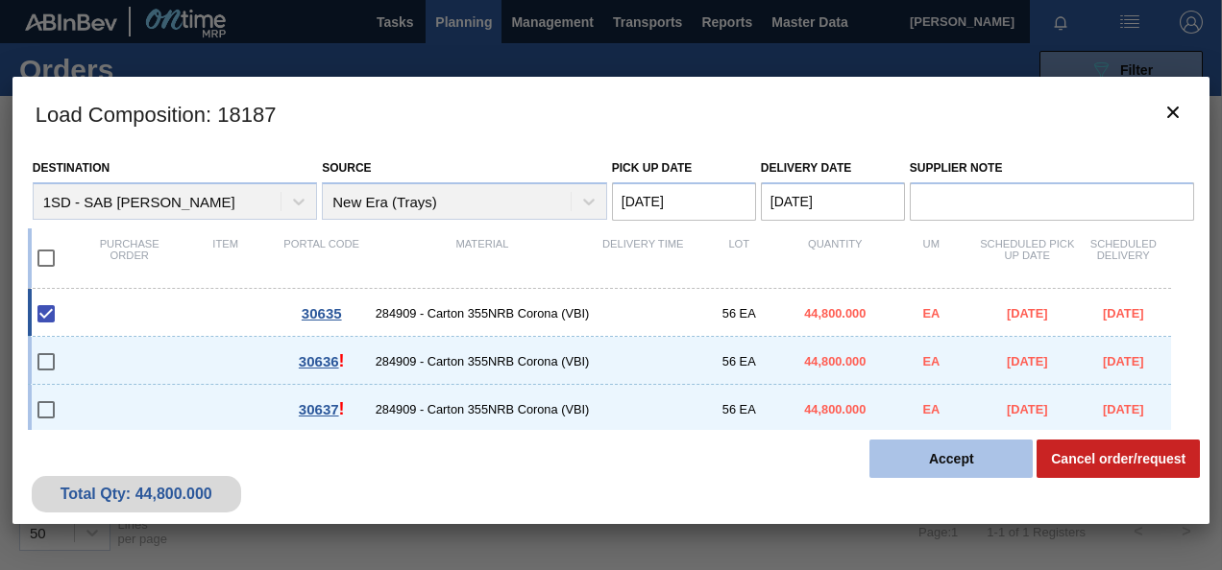
click at [895, 457] on button "Accept" at bounding box center [950, 459] width 163 height 38
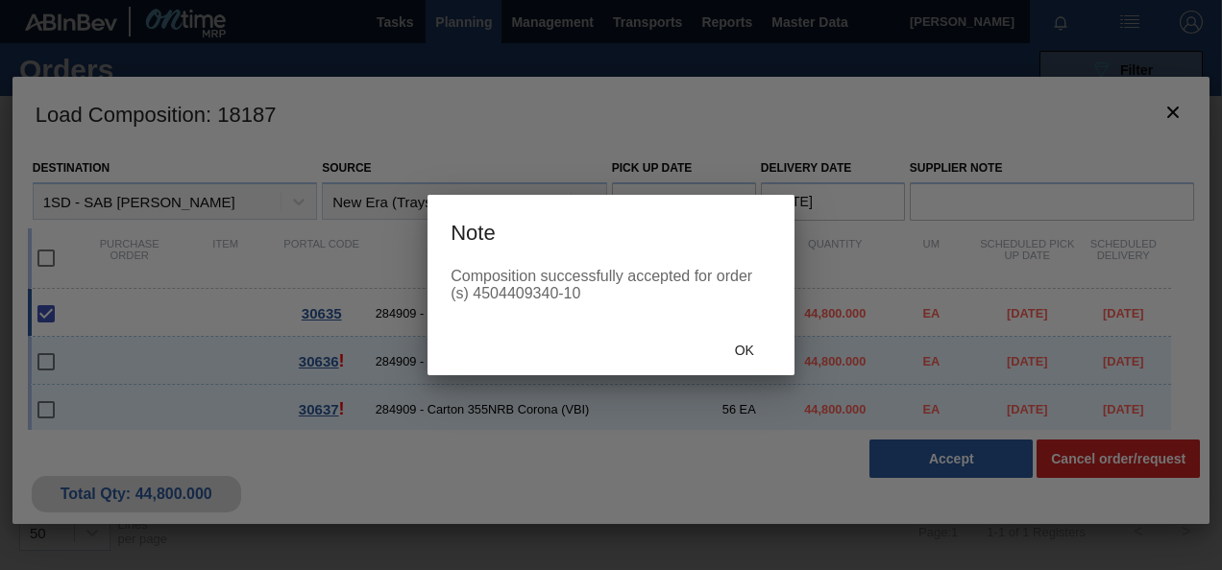
click at [745, 363] on div "Ok" at bounding box center [744, 351] width 85 height 36
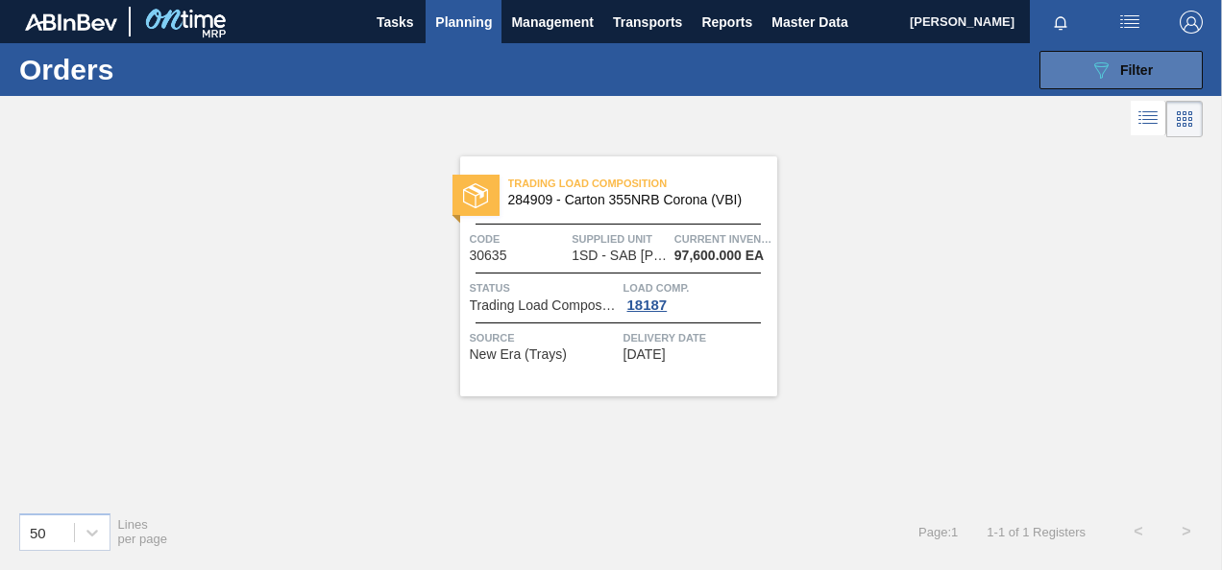
click at [1164, 52] on button "089F7B8B-B2A5-4AFE-B5C0-19BA573D28AC Filter" at bounding box center [1120, 70] width 163 height 38
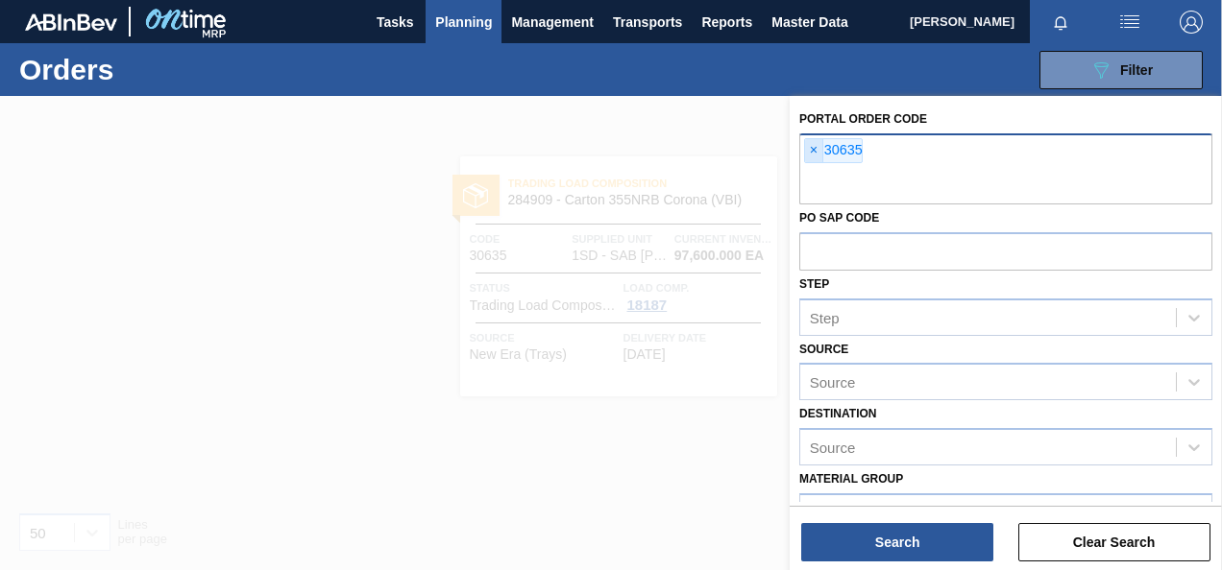
click at [811, 150] on span "×" at bounding box center [814, 150] width 18 height 23
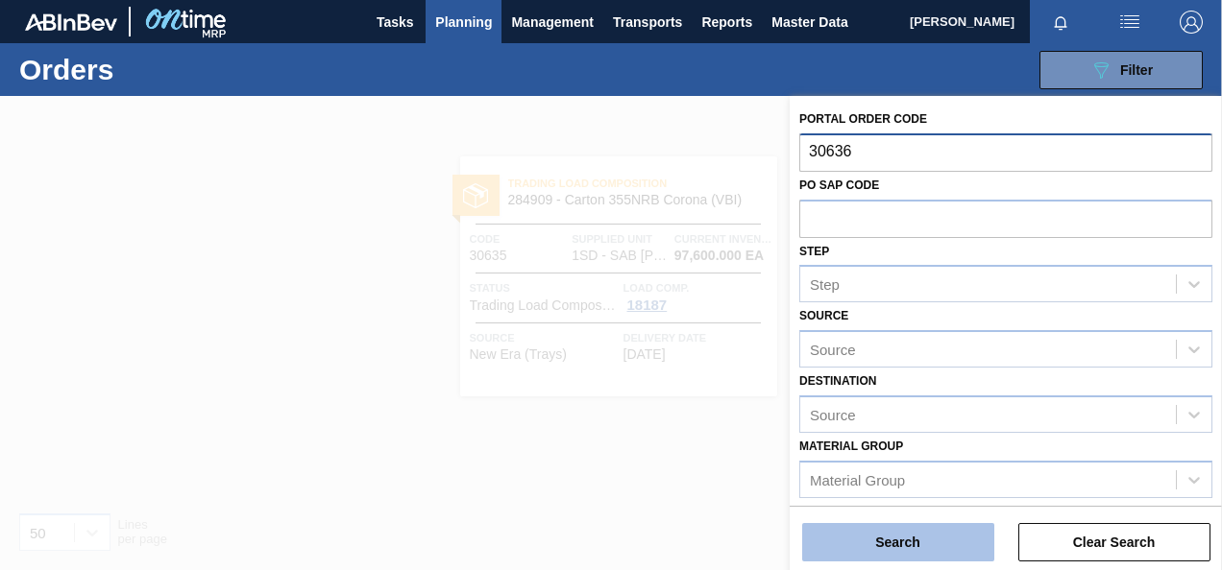
type input "30636"
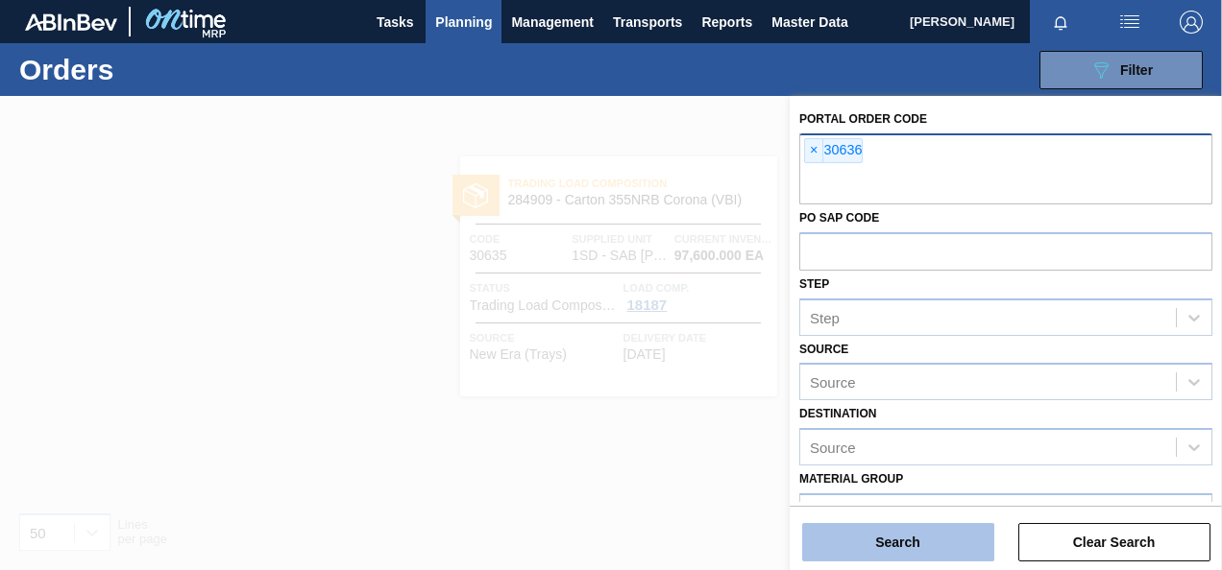
click at [863, 532] on button "Search" at bounding box center [898, 542] width 192 height 38
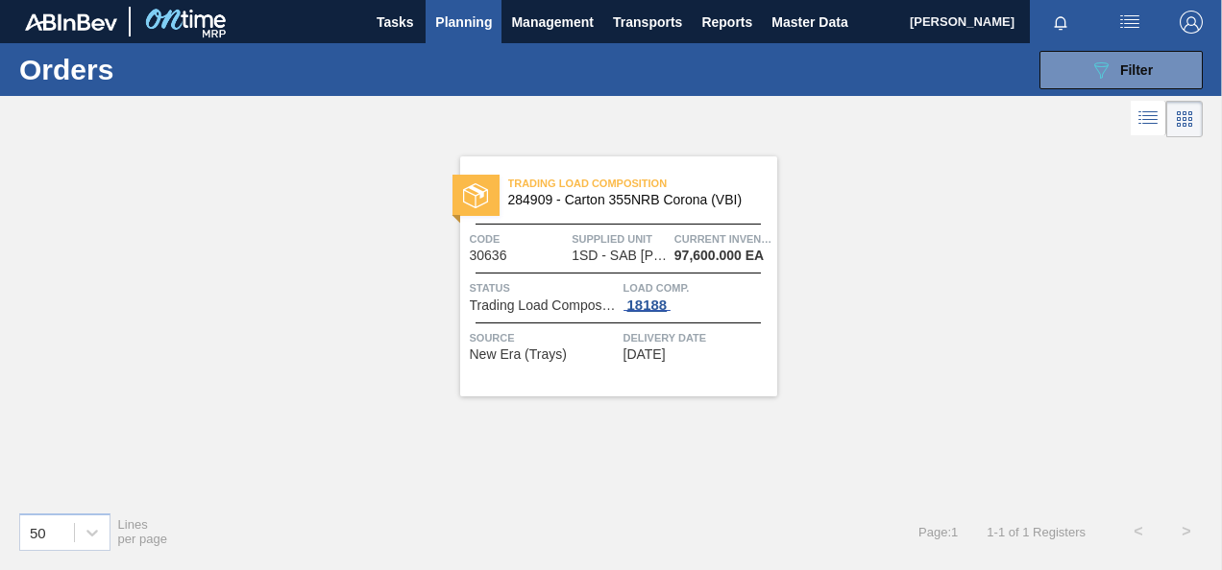
click at [642, 304] on div "18188" at bounding box center [647, 305] width 48 height 15
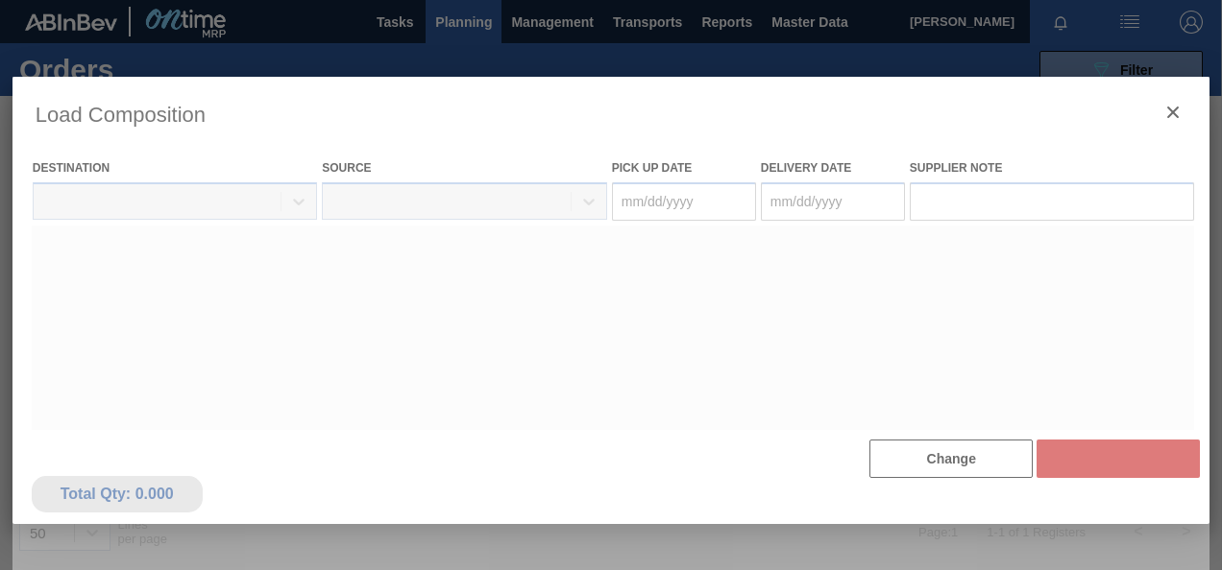
type Date "[DATE]"
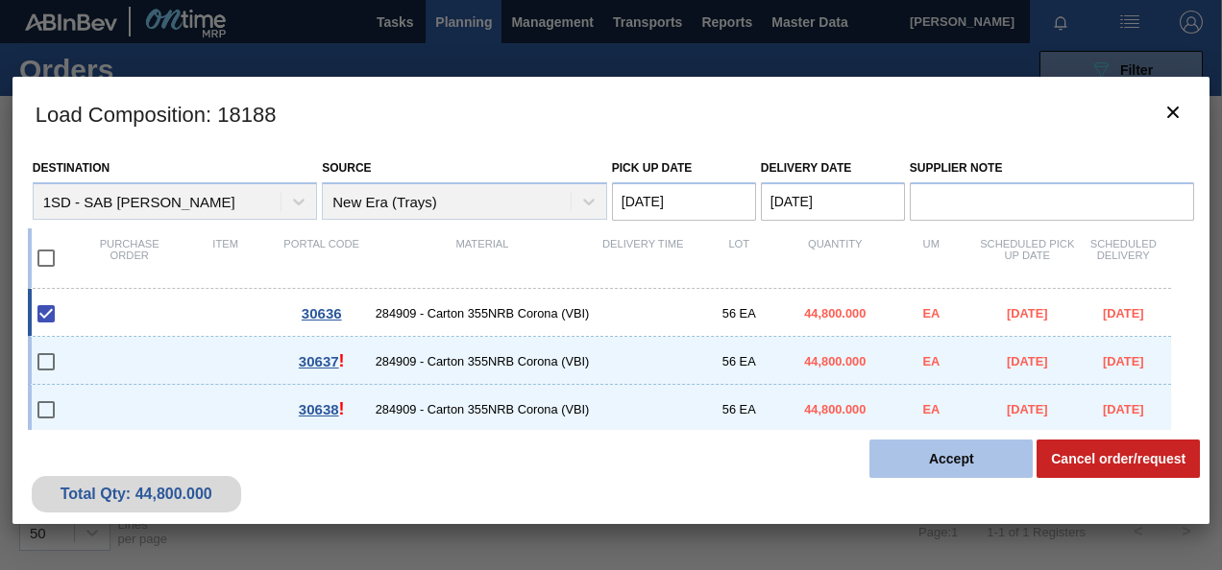
click at [881, 449] on button "Accept" at bounding box center [950, 459] width 163 height 38
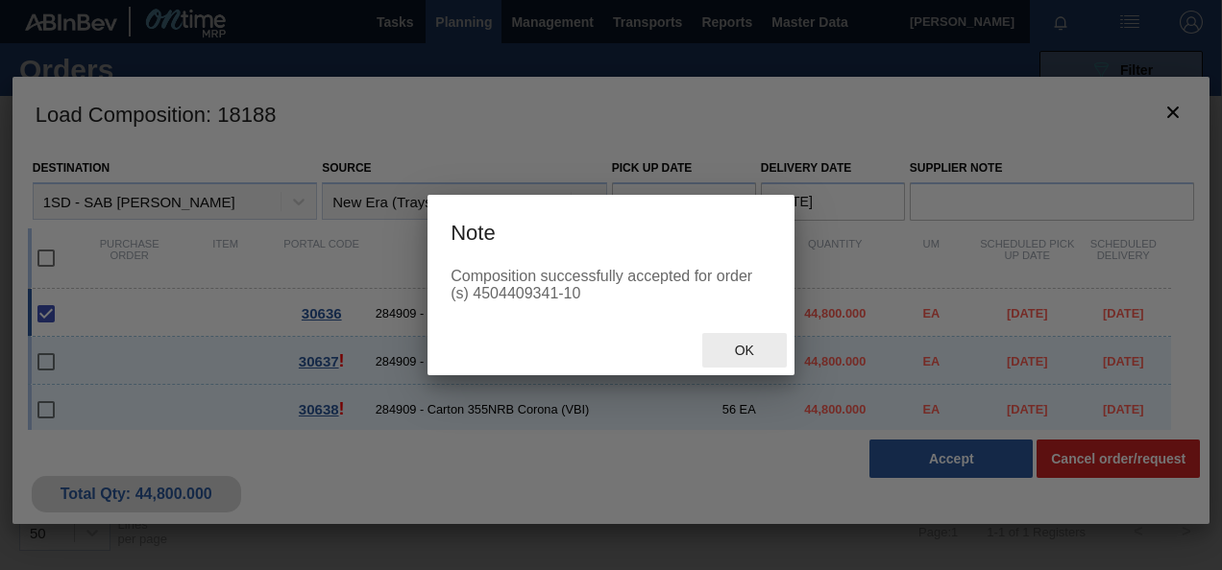
click at [772, 353] on div "Ok" at bounding box center [744, 351] width 85 height 36
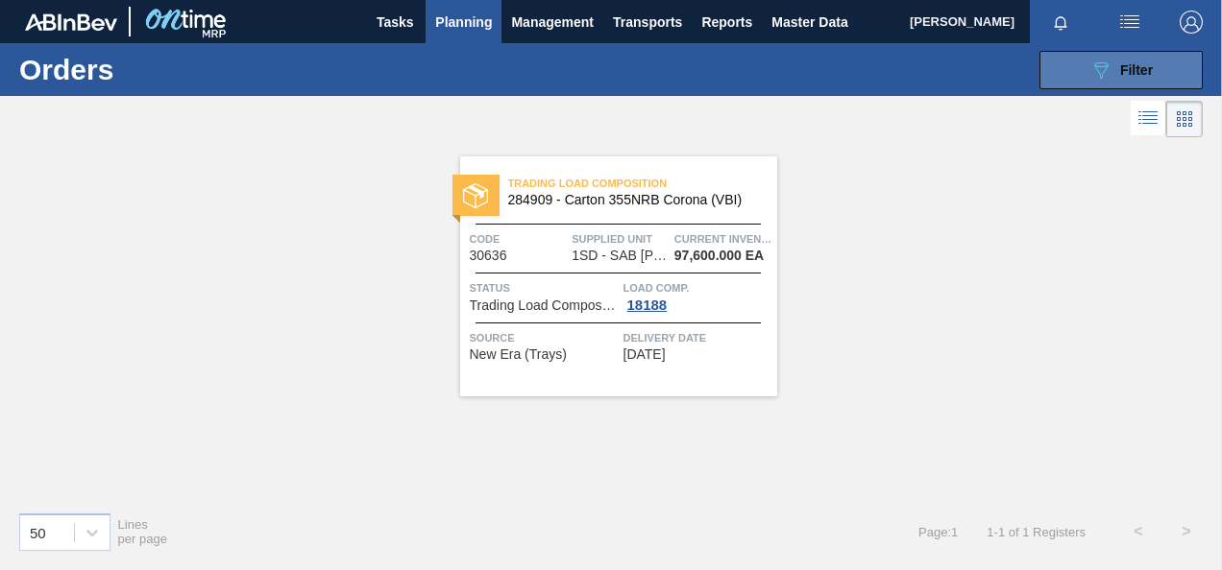
click at [1080, 51] on button "089F7B8B-B2A5-4AFE-B5C0-19BA573D28AC Filter" at bounding box center [1120, 70] width 163 height 38
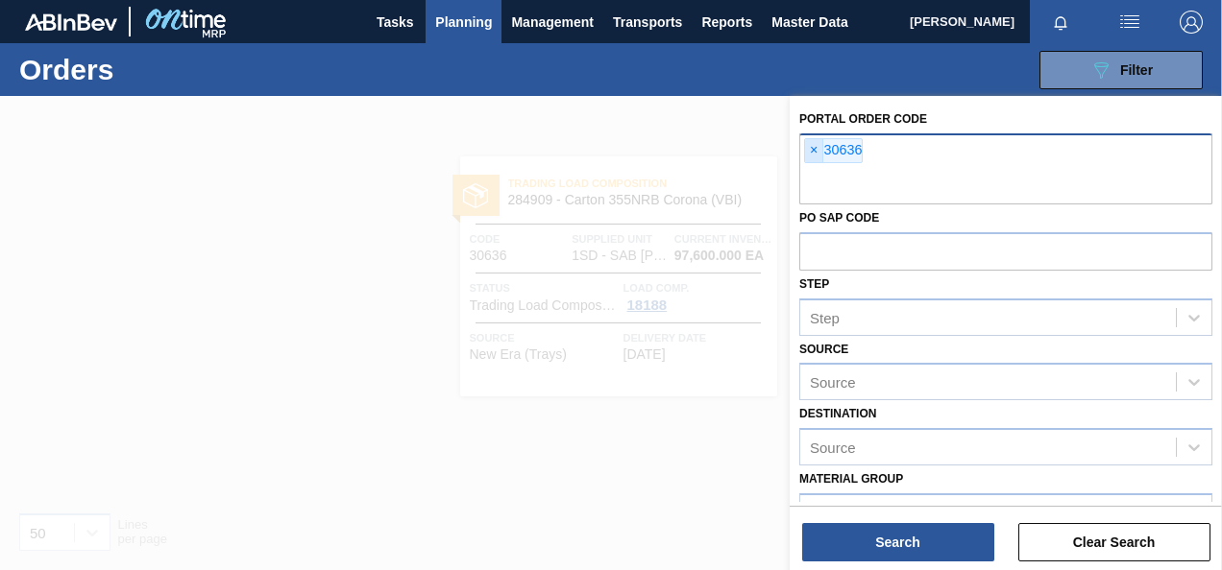
click at [814, 148] on span "×" at bounding box center [814, 150] width 18 height 23
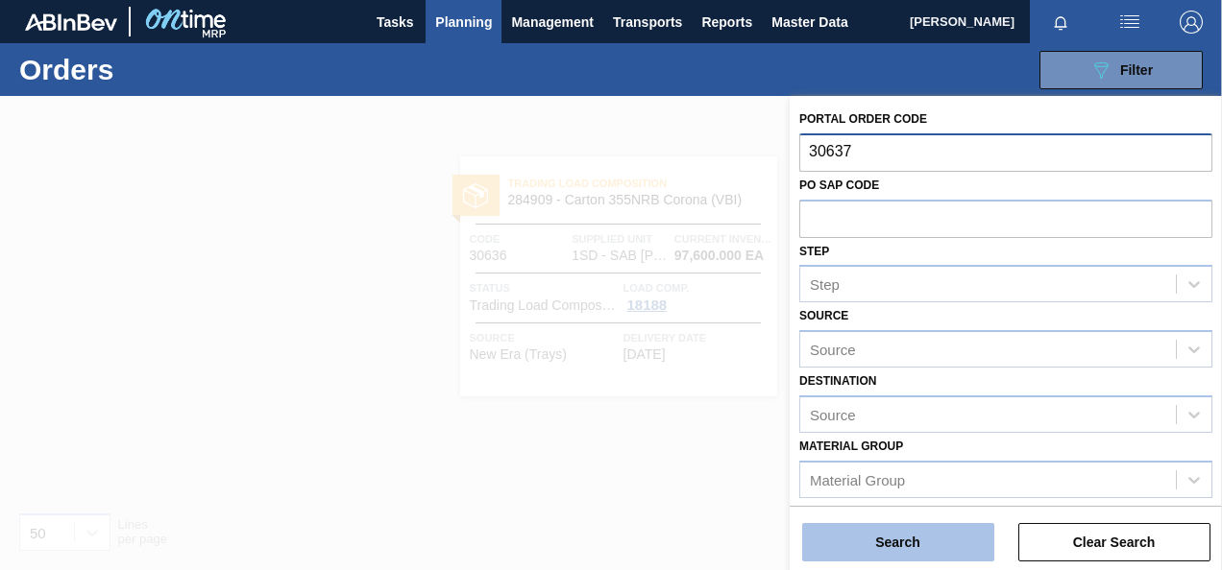
type input "30637"
click at [925, 553] on button "Search" at bounding box center [898, 542] width 192 height 38
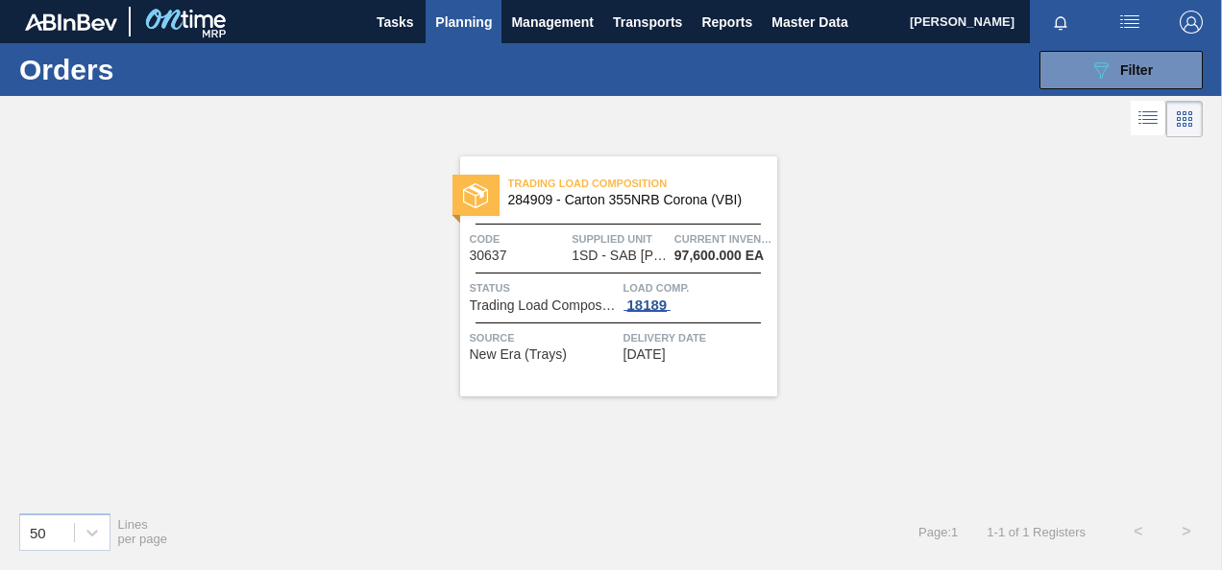
click at [663, 302] on div "18189" at bounding box center [647, 305] width 48 height 15
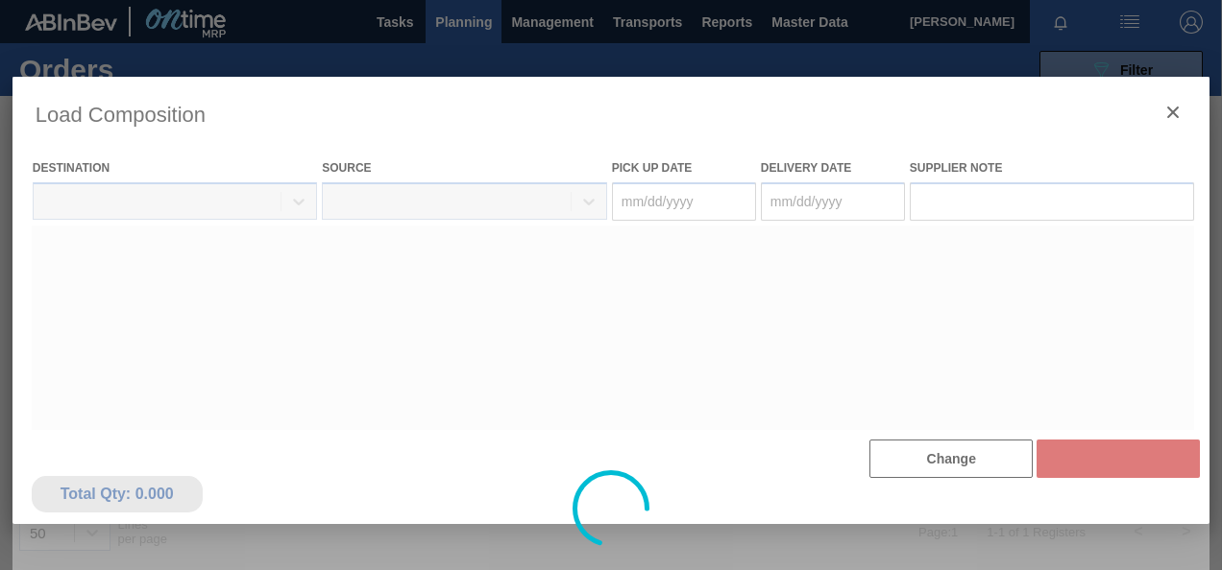
type Date "[DATE]"
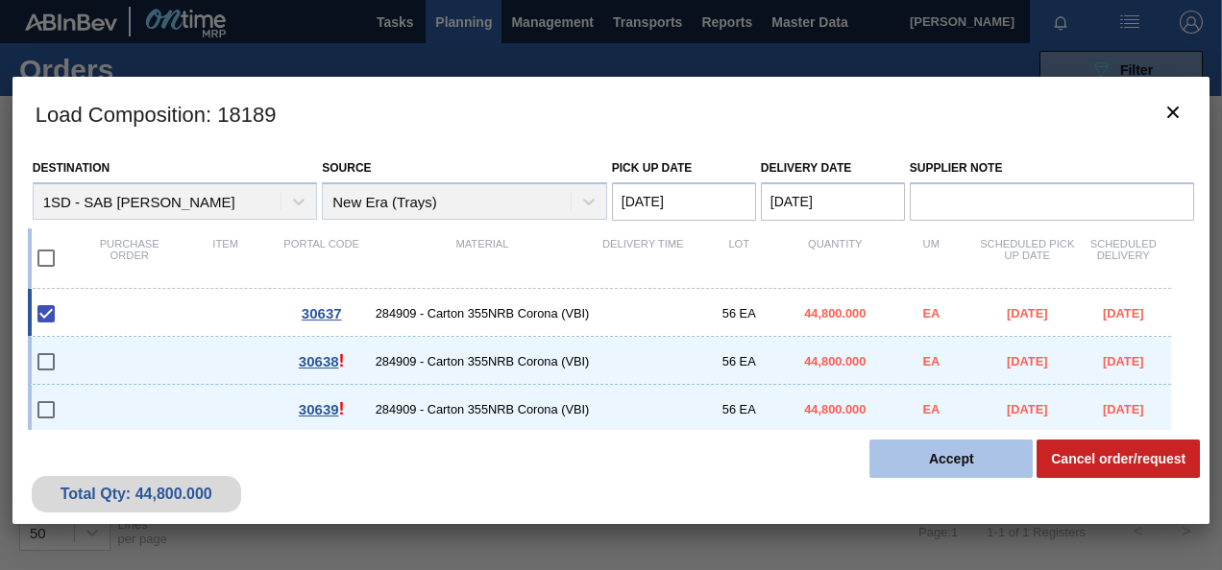
click at [897, 451] on button "Accept" at bounding box center [950, 459] width 163 height 38
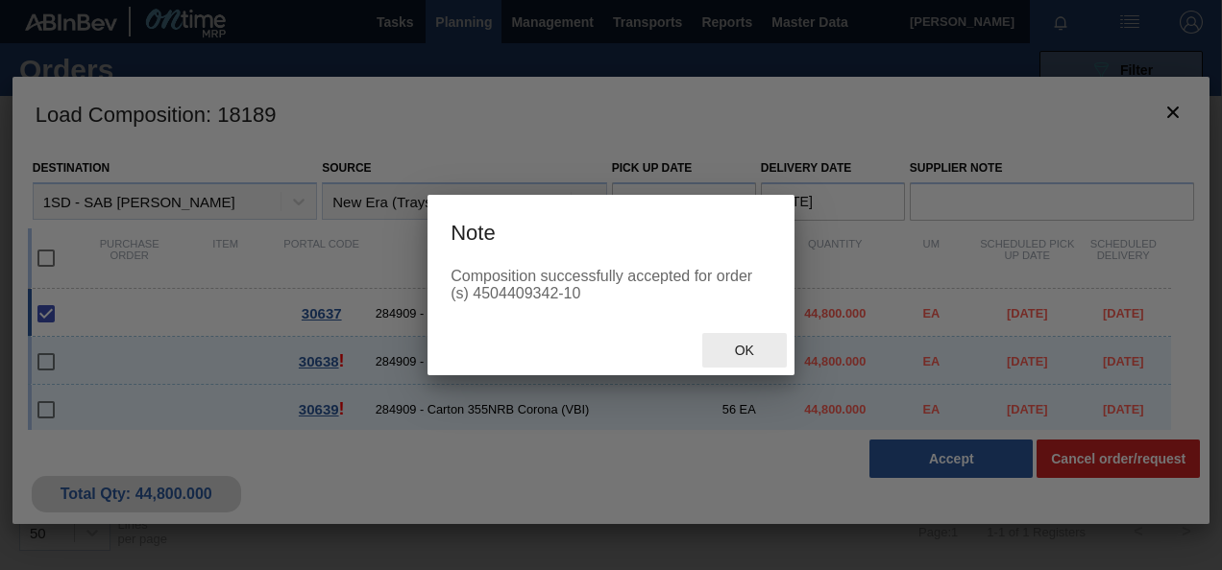
click at [763, 354] on span "Ok" at bounding box center [744, 350] width 50 height 15
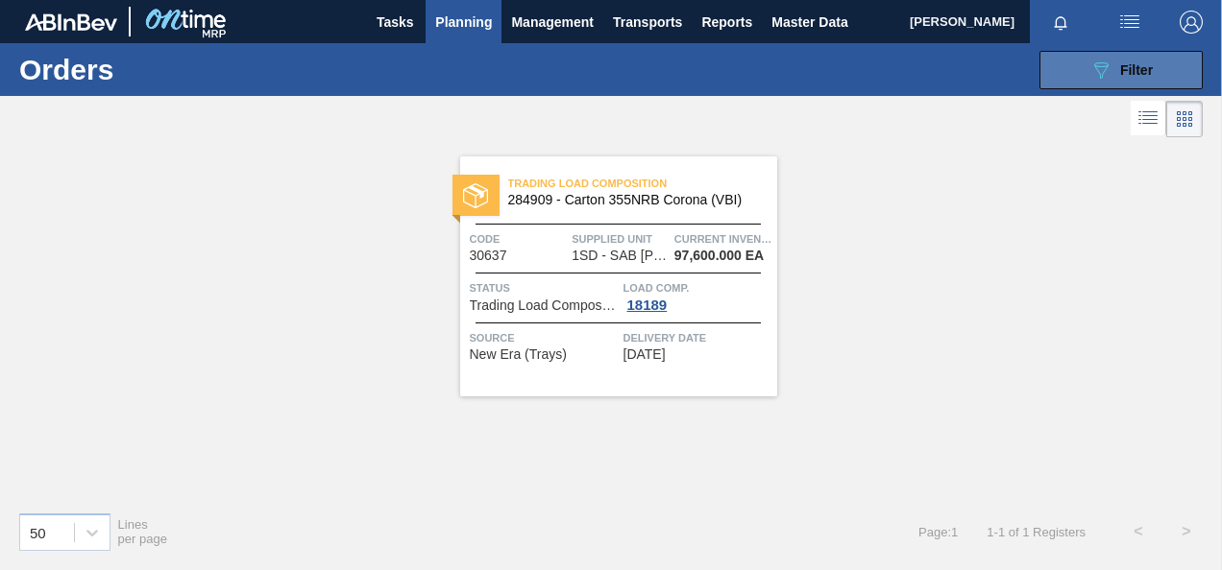
click at [1062, 83] on button "089F7B8B-B2A5-4AFE-B5C0-19BA573D28AC Filter" at bounding box center [1120, 70] width 163 height 38
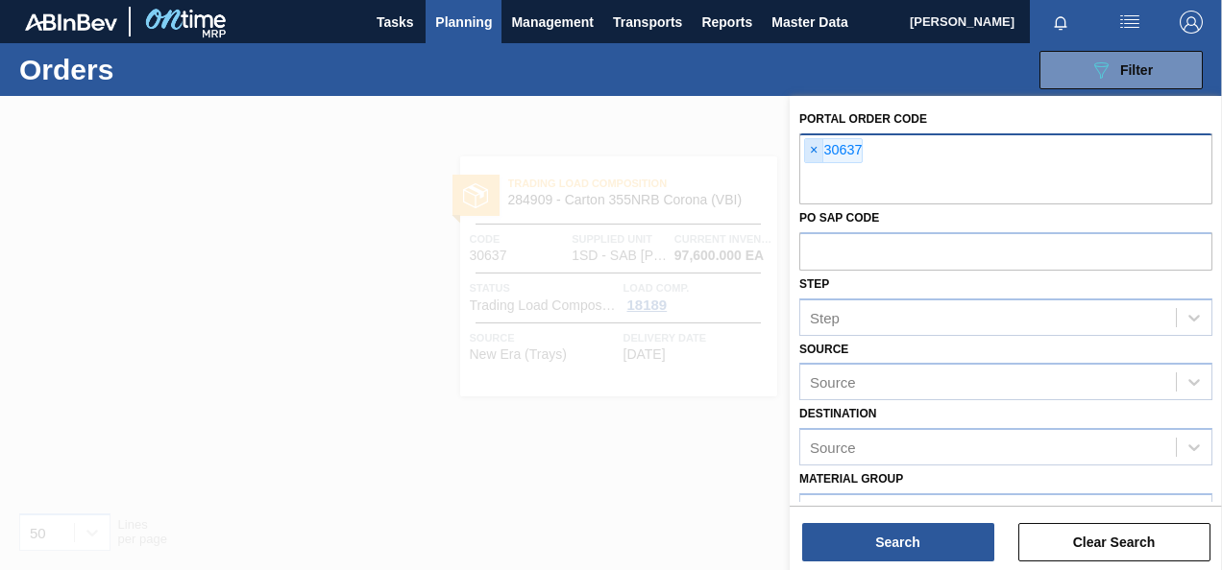
click at [811, 148] on span "×" at bounding box center [814, 150] width 18 height 23
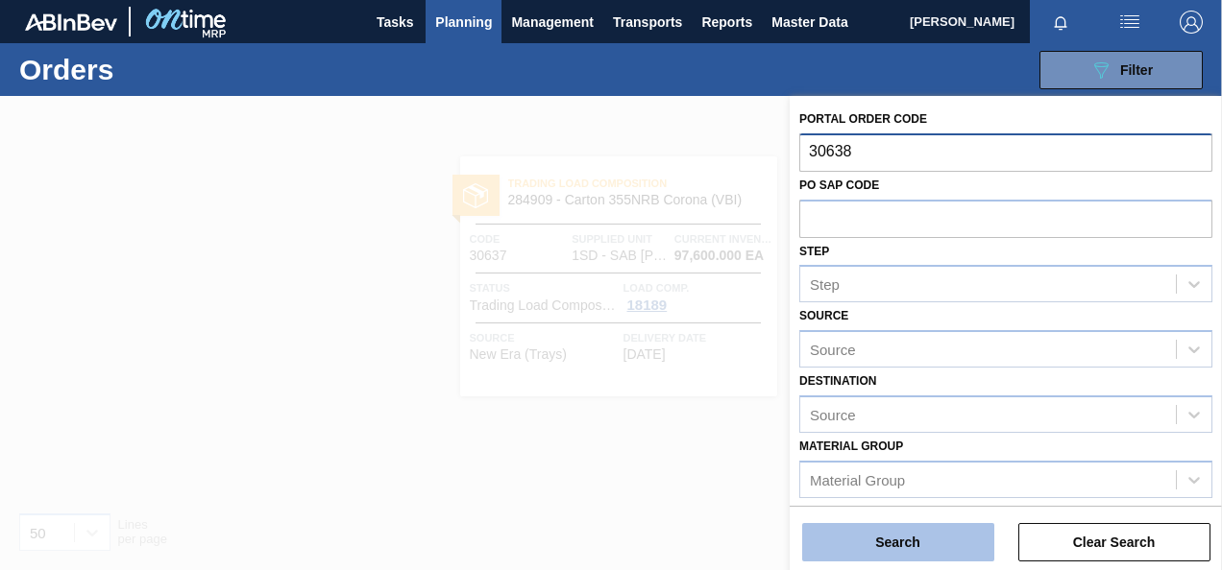
type input "30638"
click at [882, 531] on button "Search" at bounding box center [898, 542] width 192 height 38
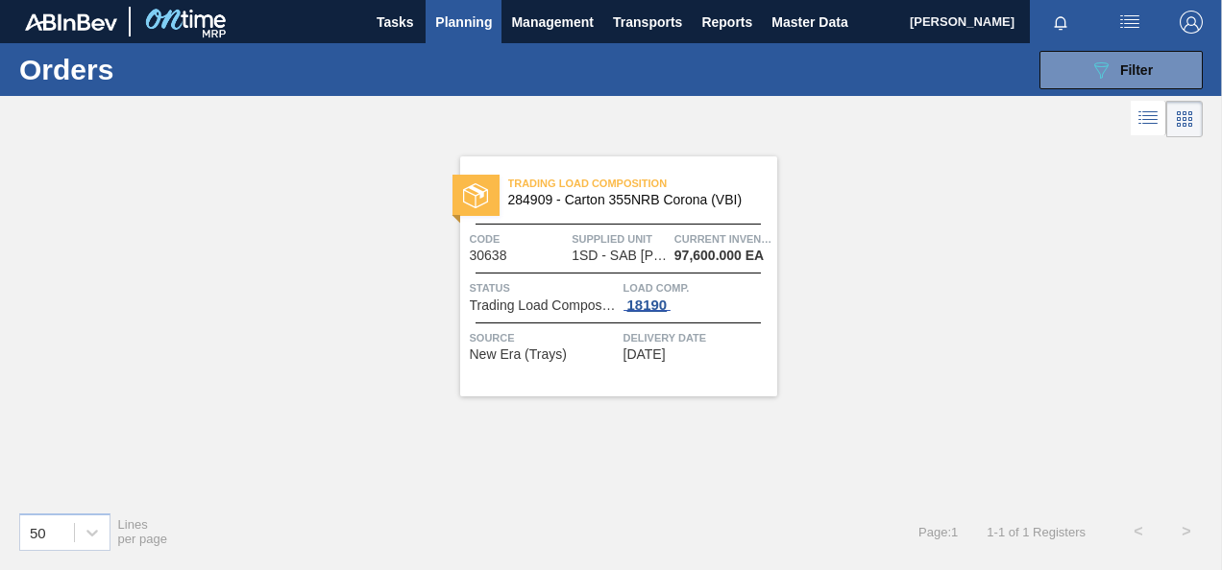
click at [655, 305] on div "18190" at bounding box center [647, 305] width 48 height 15
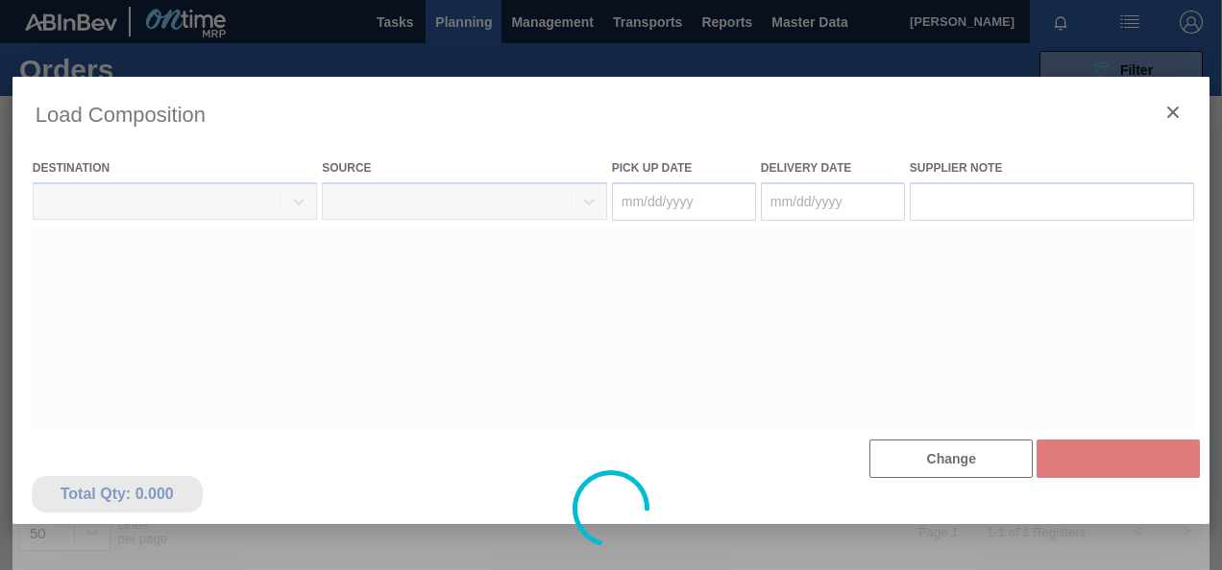
type Date "[DATE]"
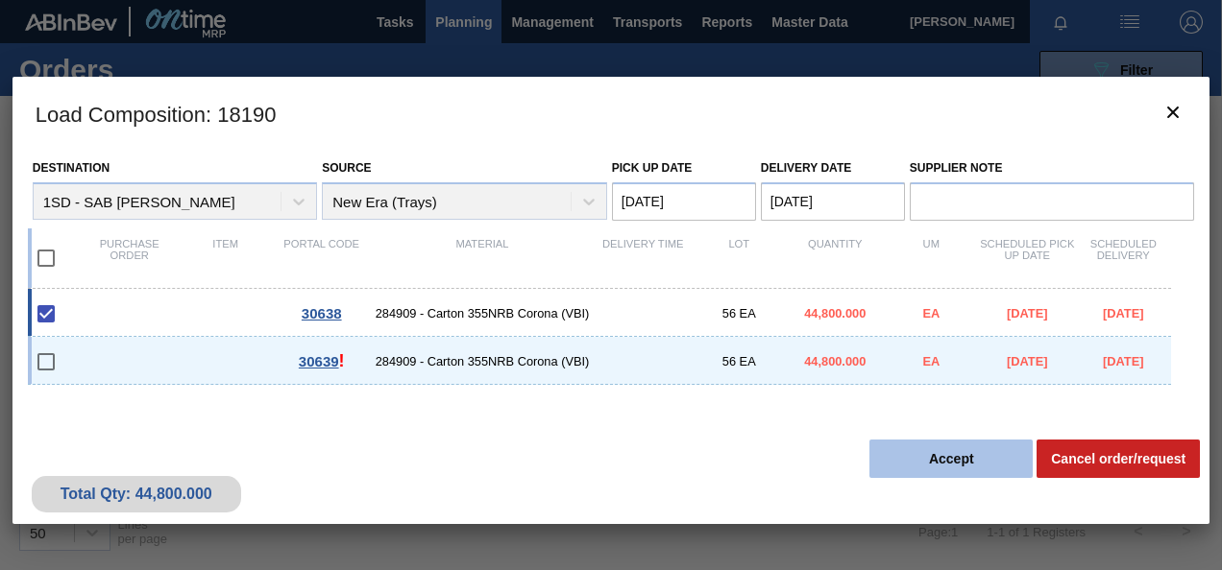
click at [876, 460] on button "Accept" at bounding box center [950, 459] width 163 height 38
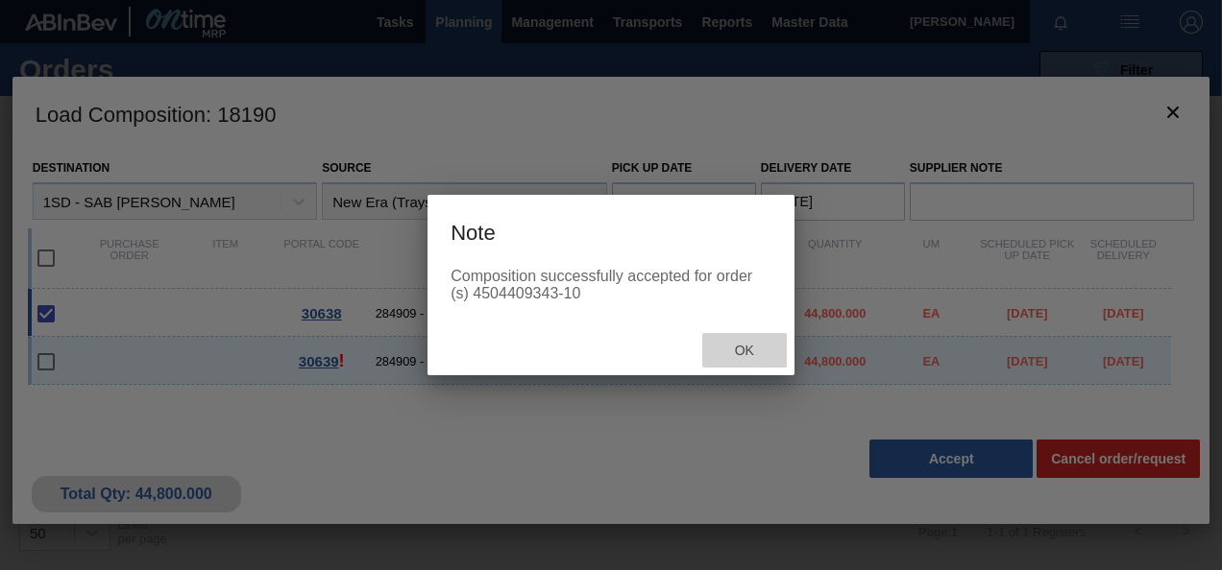
click at [747, 349] on span "Ok" at bounding box center [744, 350] width 50 height 15
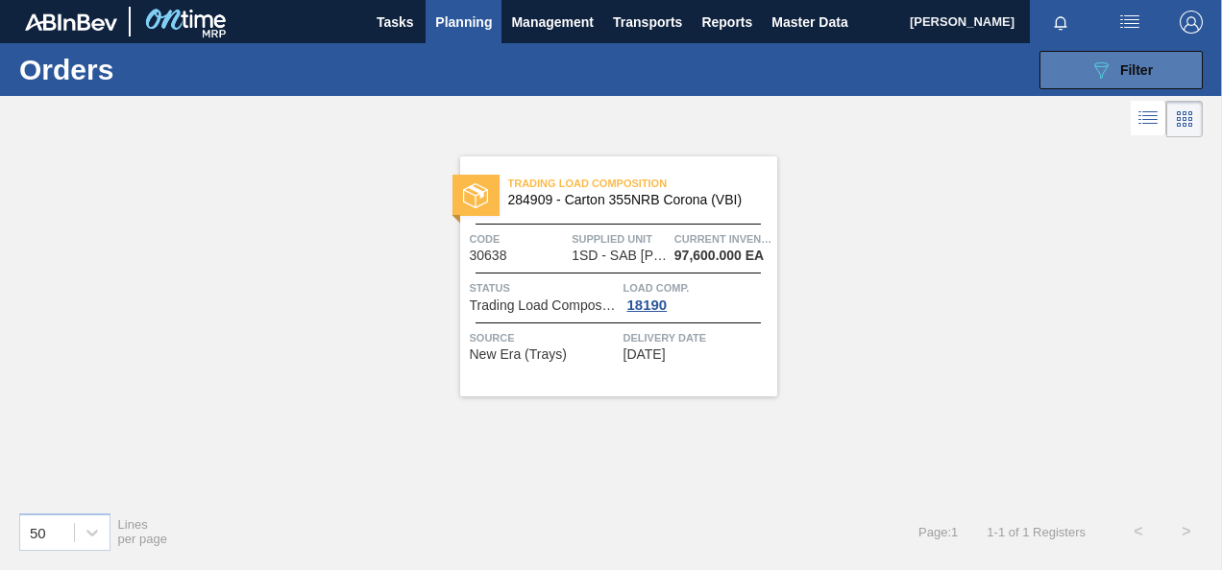
click at [1089, 61] on icon "089F7B8B-B2A5-4AFE-B5C0-19BA573D28AC" at bounding box center [1100, 70] width 23 height 23
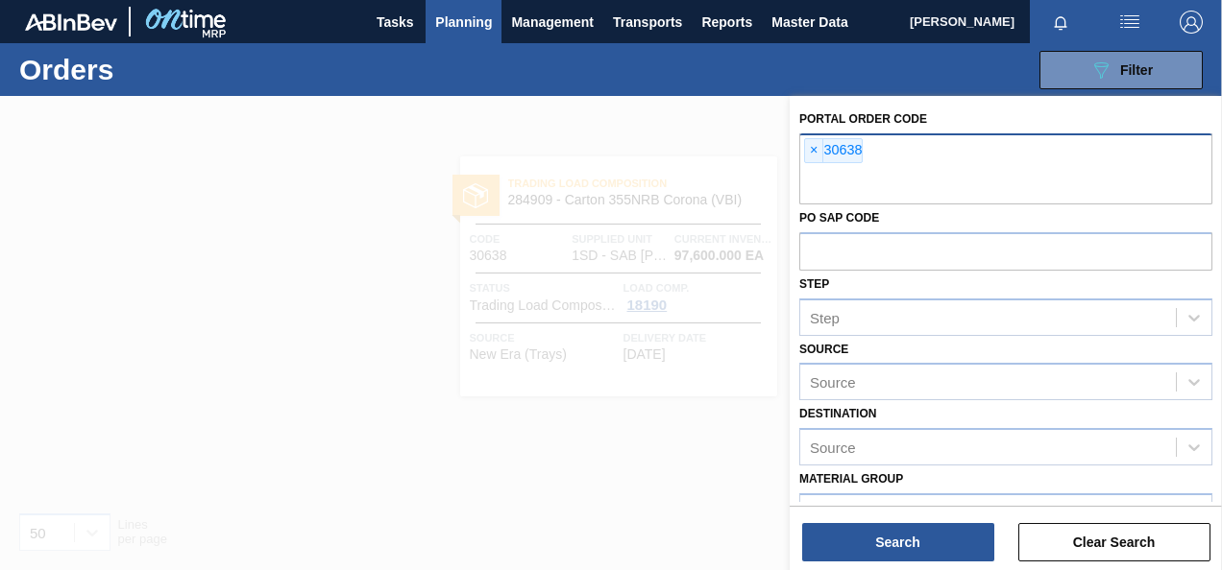
click at [822, 146] on div "× 30638" at bounding box center [833, 150] width 59 height 25
click at [816, 144] on span "×" at bounding box center [814, 150] width 18 height 23
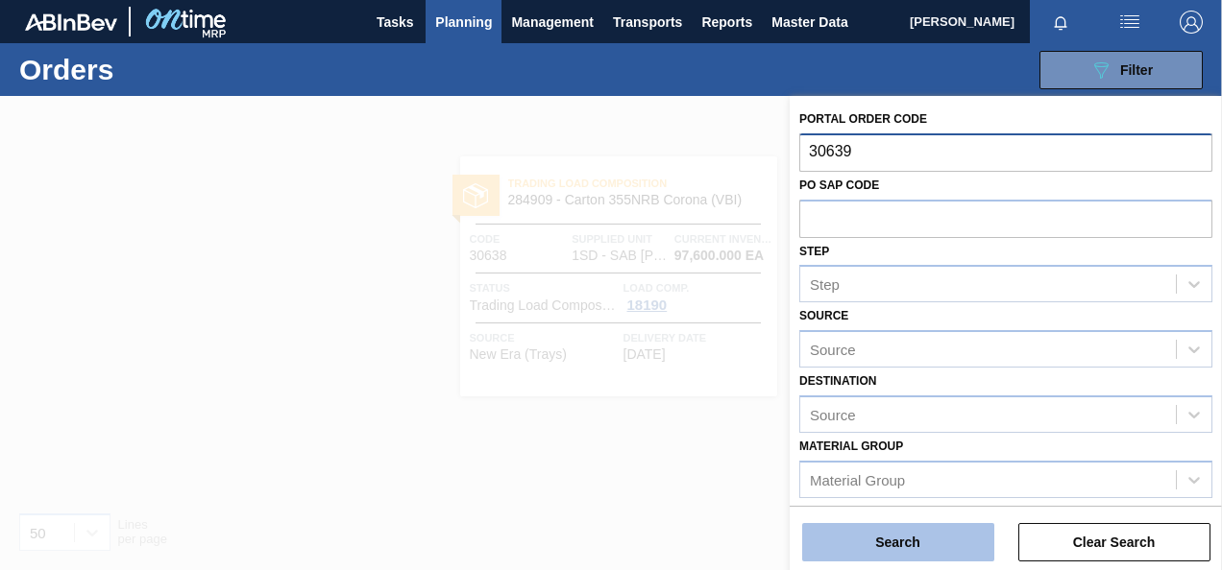
type input "30639"
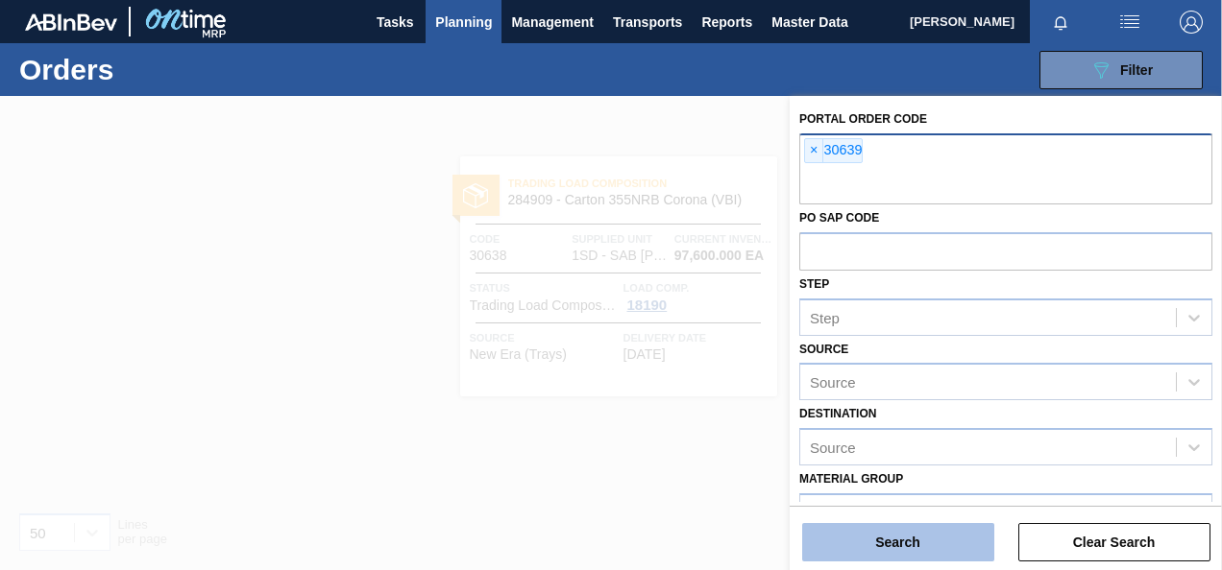
click at [845, 532] on button "Search" at bounding box center [898, 542] width 192 height 38
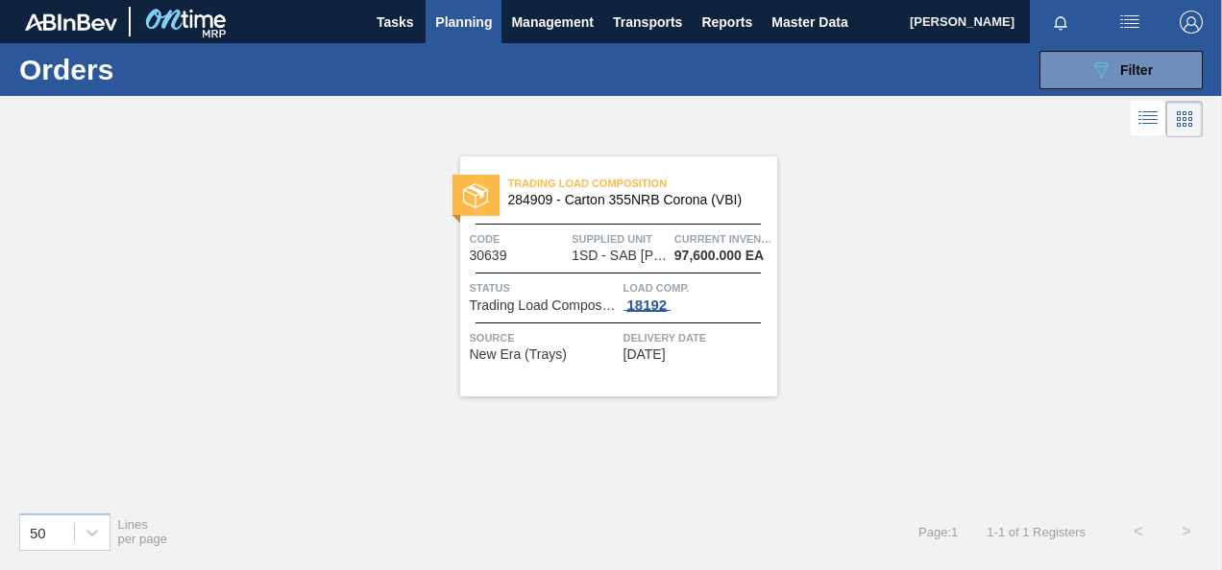
click at [637, 302] on div "18192" at bounding box center [647, 305] width 48 height 15
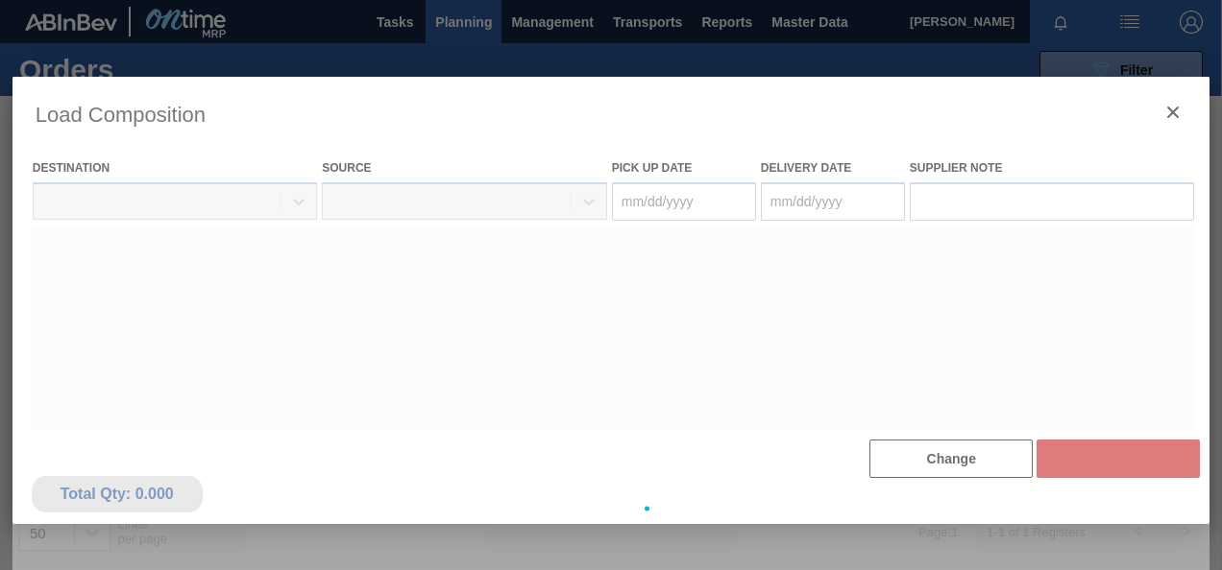
type Date "[DATE]"
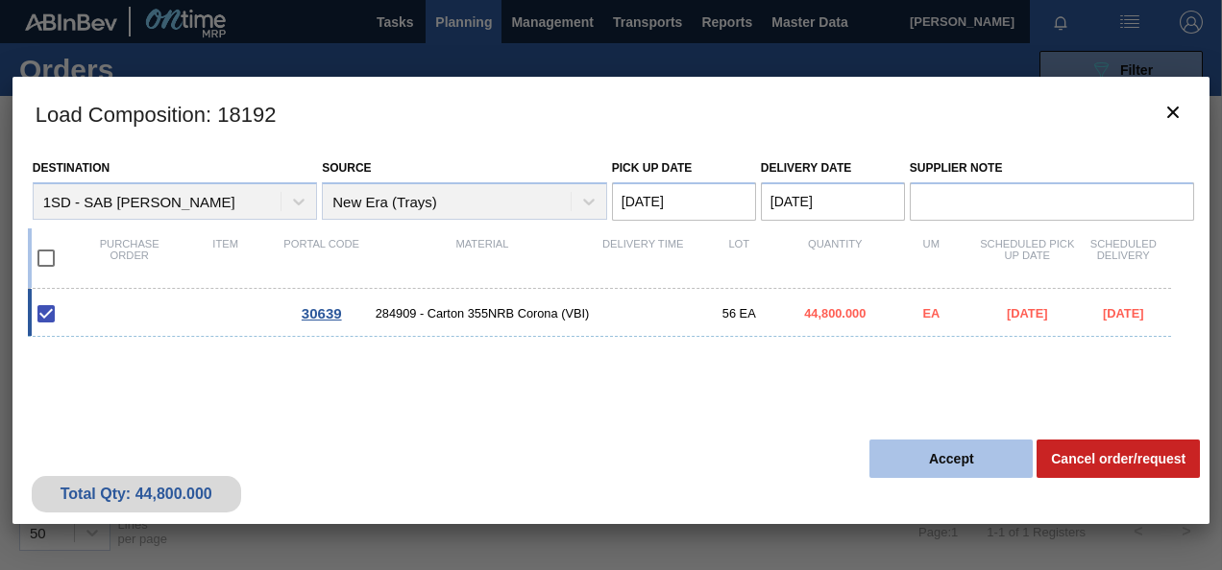
click at [881, 447] on button "Accept" at bounding box center [950, 459] width 163 height 38
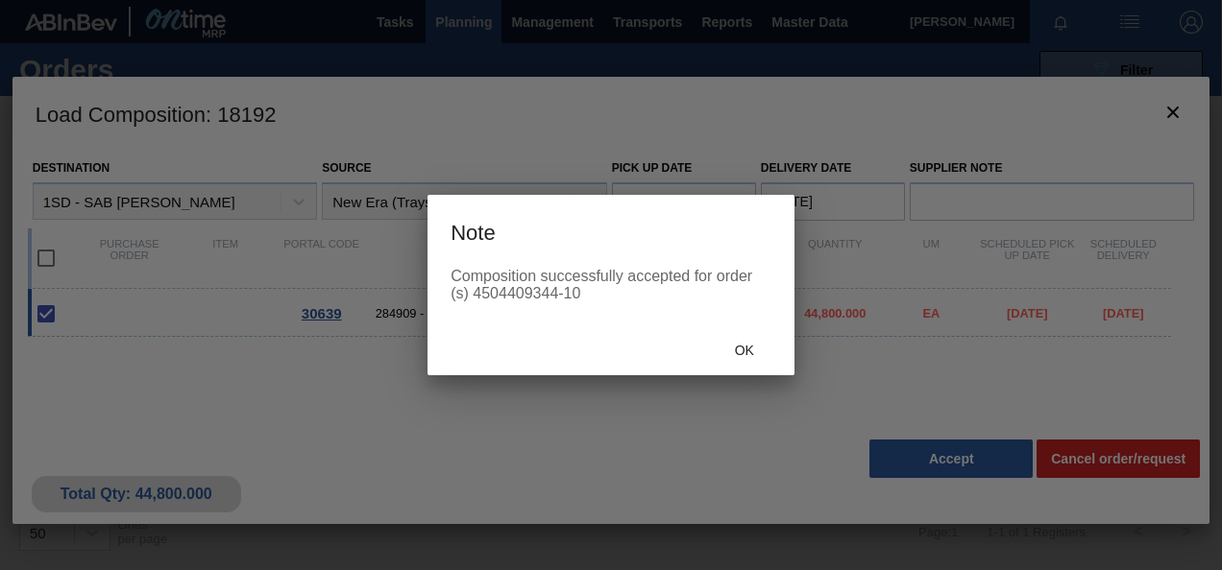
click at [741, 348] on span "Ok" at bounding box center [744, 350] width 50 height 15
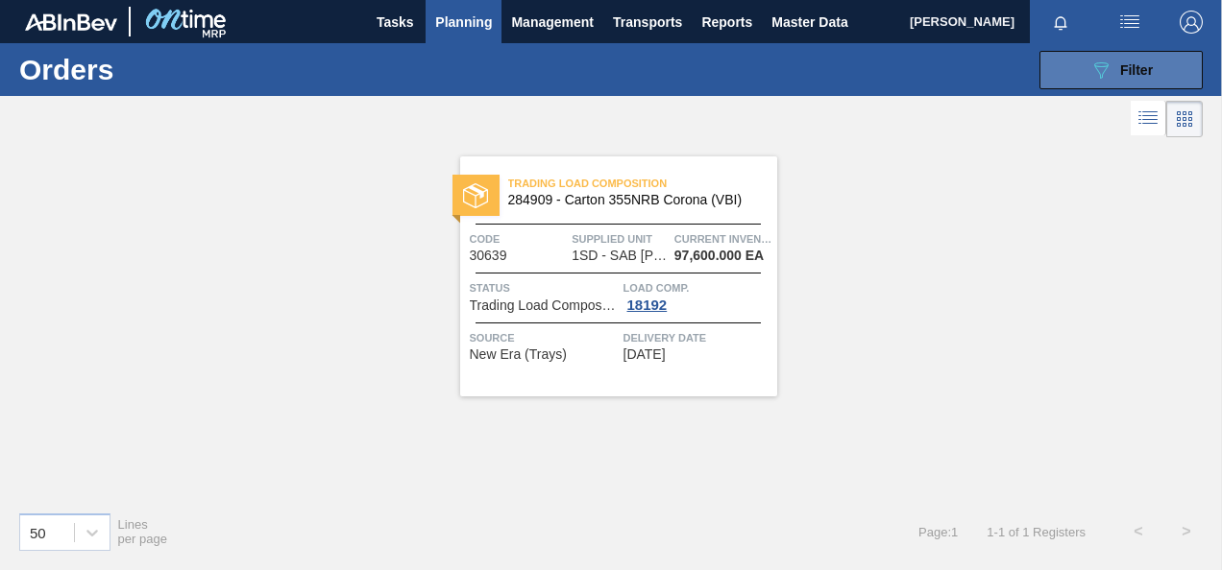
click at [1145, 65] on span "Filter" at bounding box center [1136, 69] width 33 height 15
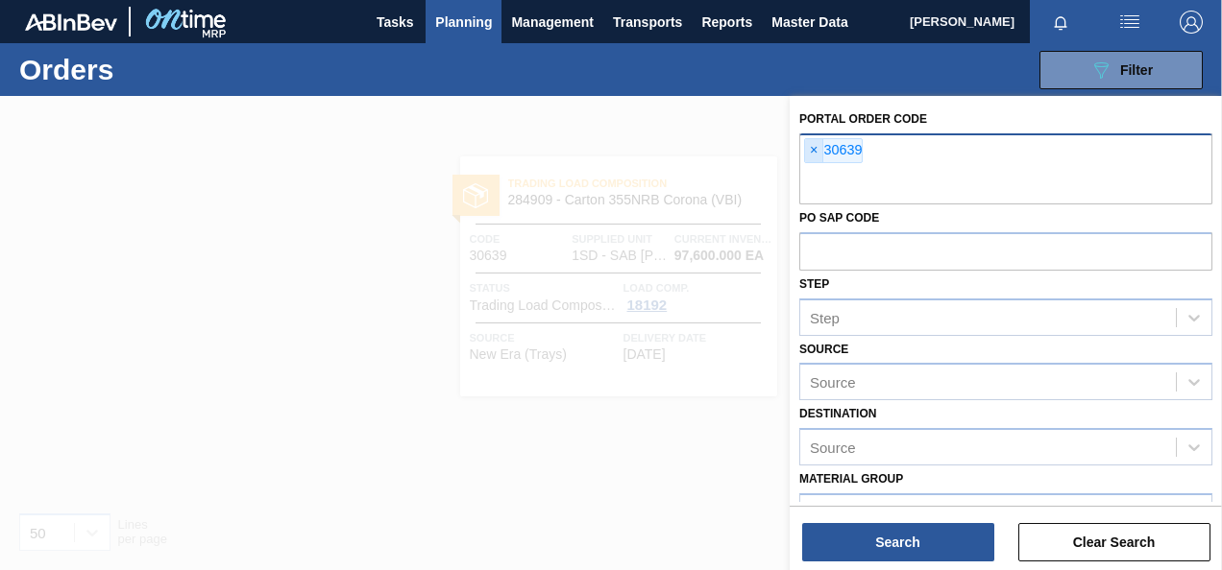
click at [813, 148] on span "×" at bounding box center [814, 150] width 18 height 23
click at [812, 168] on input "text" at bounding box center [1005, 186] width 413 height 36
click at [814, 168] on input "text" at bounding box center [1005, 186] width 413 height 36
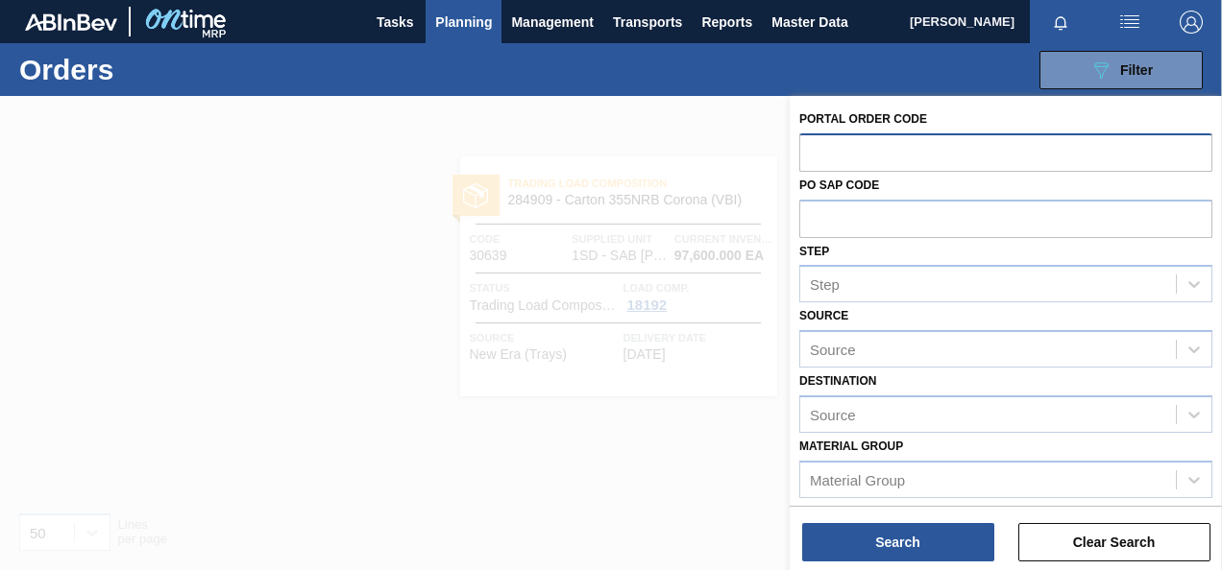
click at [809, 146] on input "text" at bounding box center [1005, 151] width 413 height 36
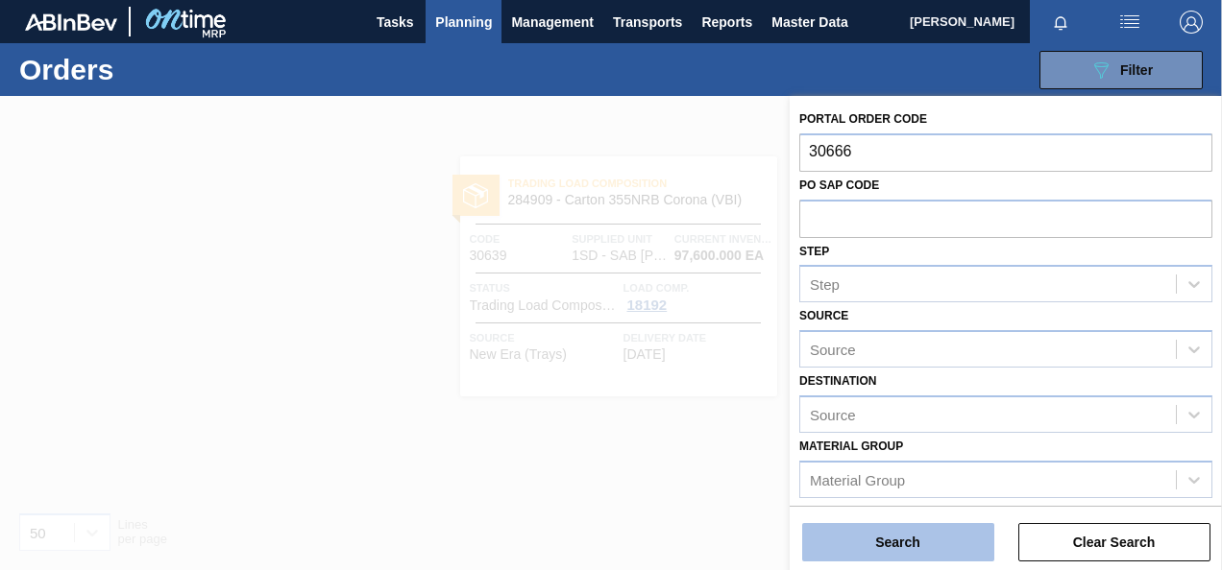
type input "30666"
click at [871, 532] on button "Search" at bounding box center [898, 542] width 192 height 38
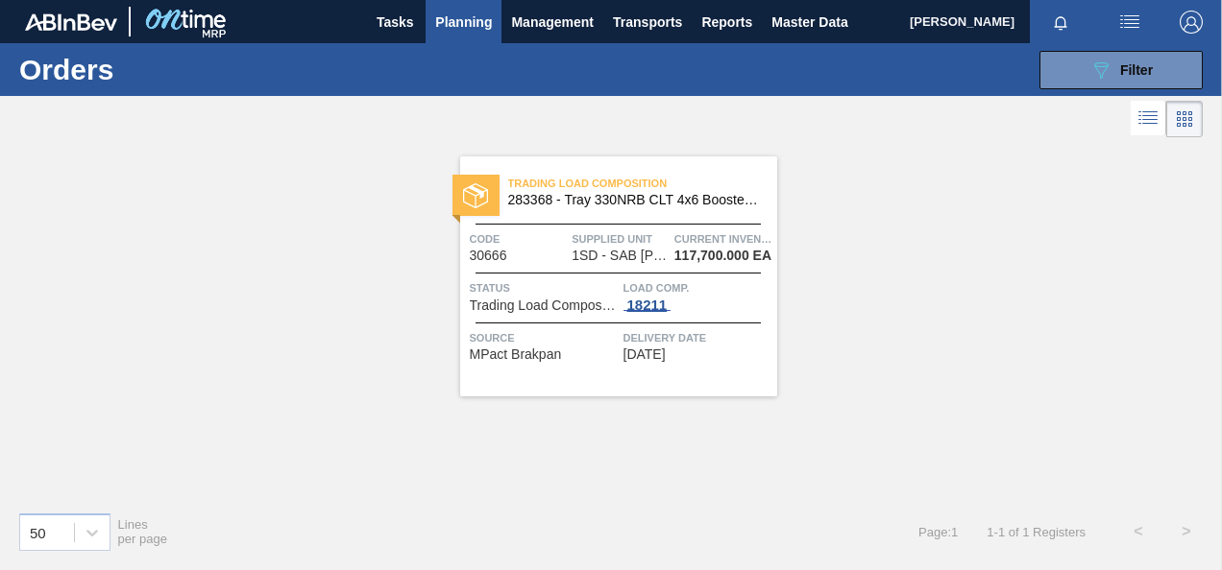
click at [657, 304] on div "18211" at bounding box center [647, 305] width 48 height 15
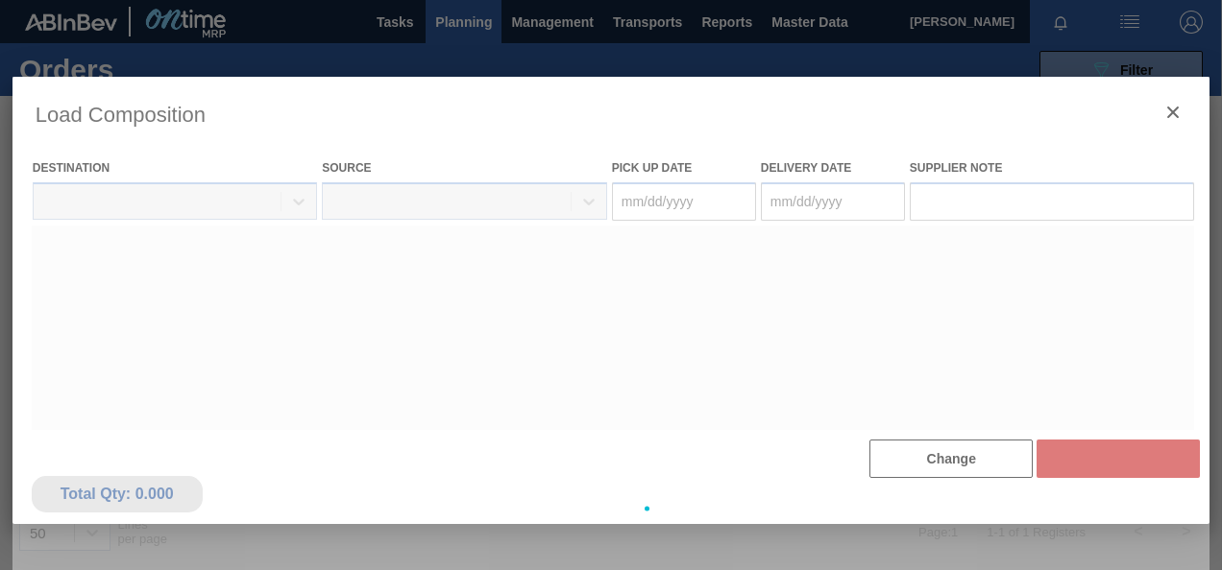
type Date "[DATE]"
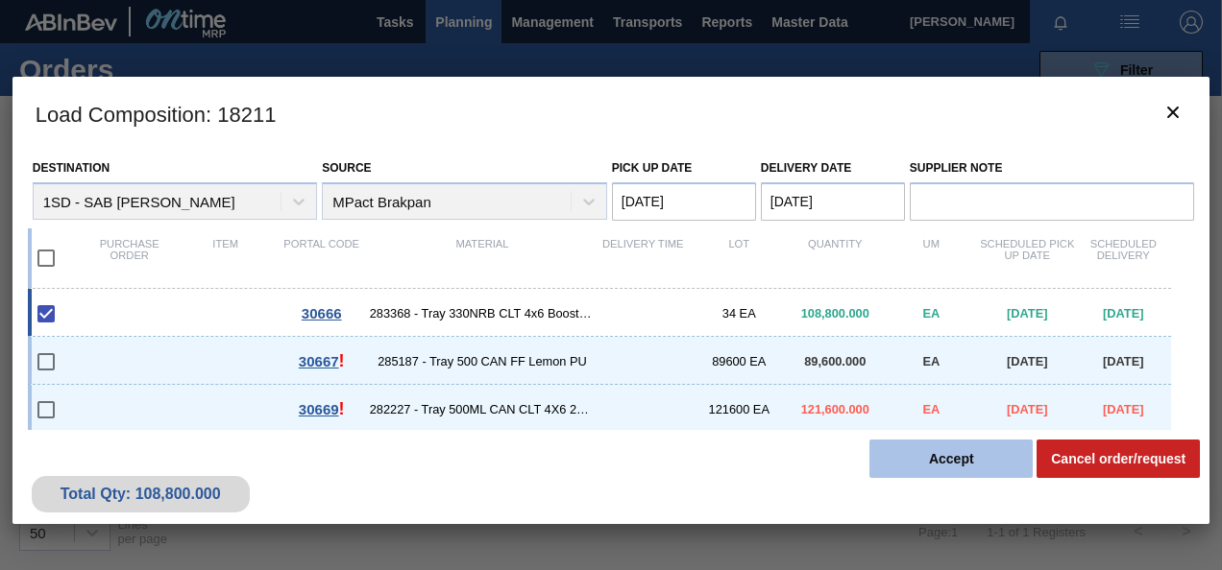
click at [909, 449] on button "Accept" at bounding box center [950, 459] width 163 height 38
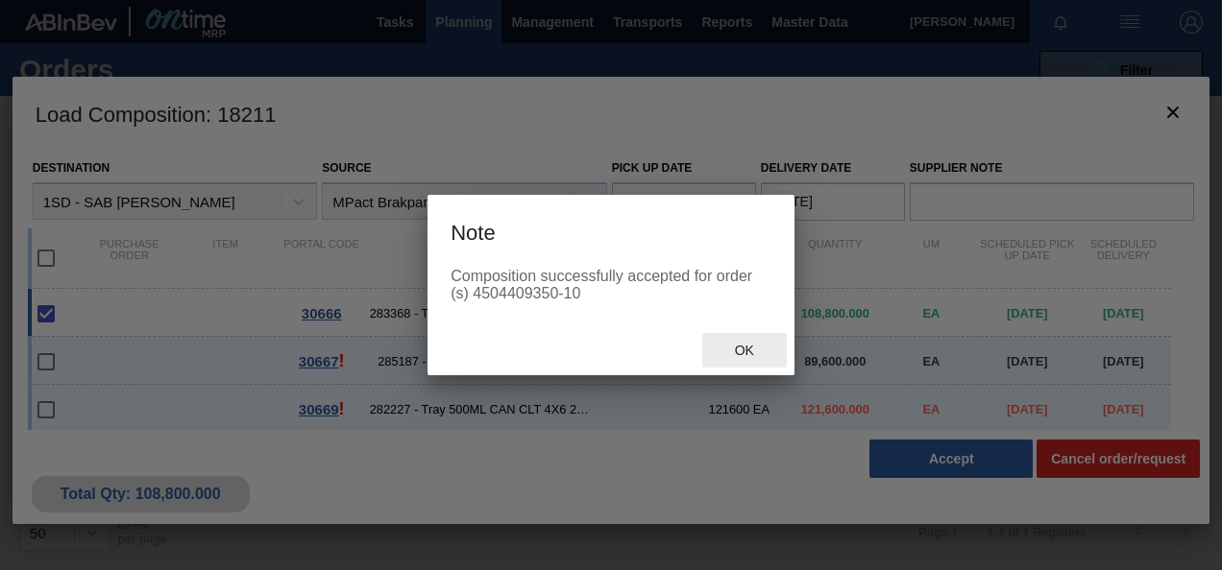
click at [745, 350] on span "Ok" at bounding box center [744, 350] width 50 height 15
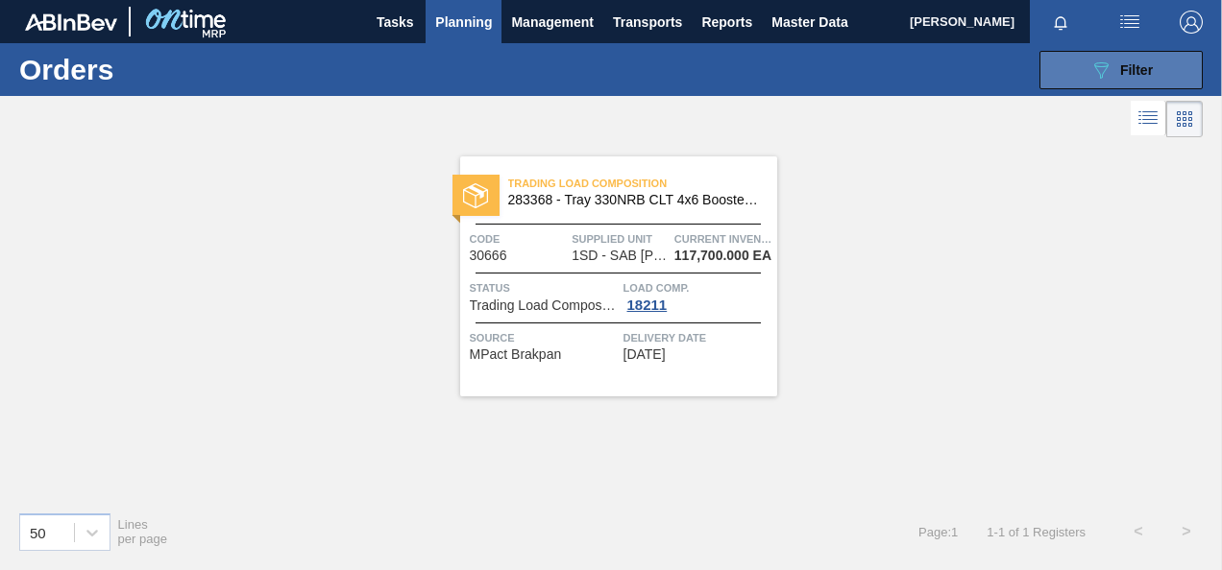
click at [1073, 63] on button "089F7B8B-B2A5-4AFE-B5C0-19BA573D28AC Filter" at bounding box center [1120, 70] width 163 height 38
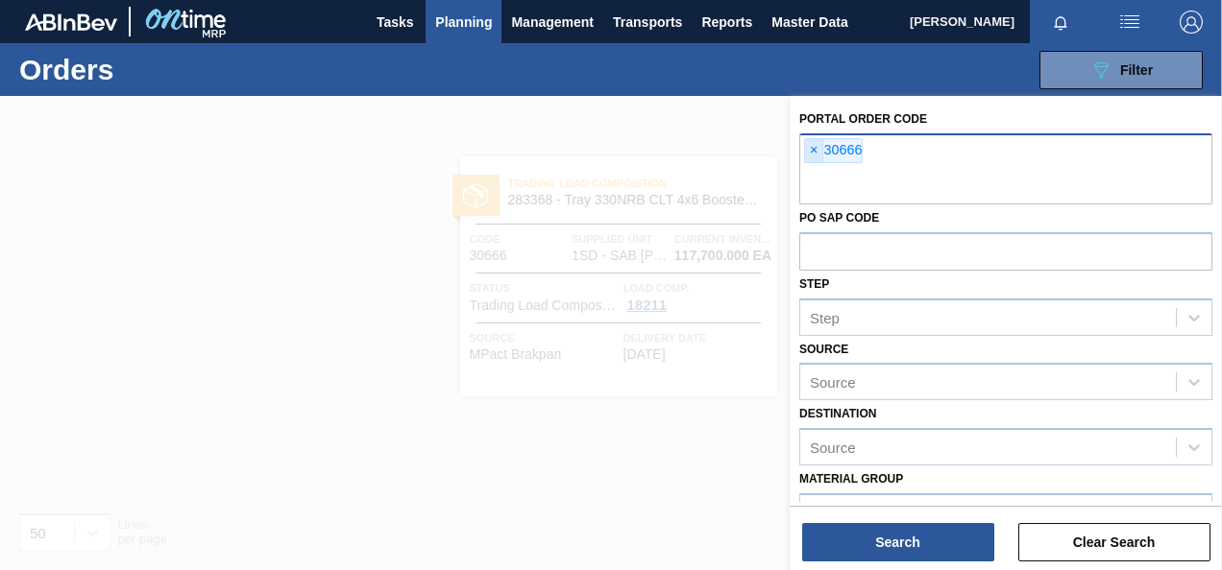
click at [812, 146] on span "×" at bounding box center [814, 150] width 18 height 23
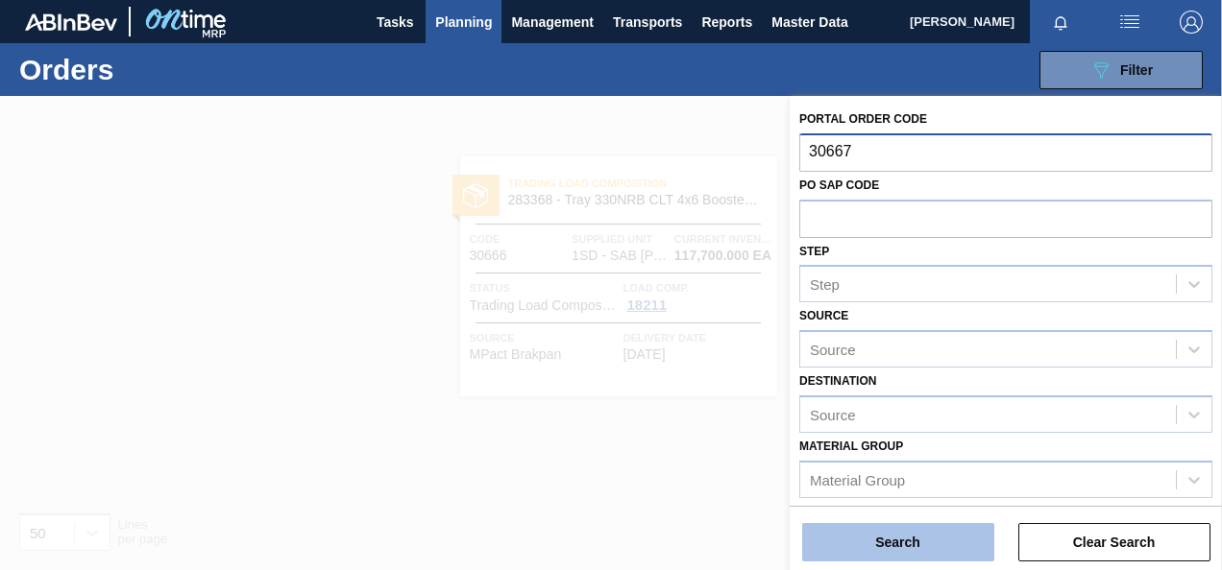
type input "30667"
click at [844, 530] on button "Search" at bounding box center [898, 542] width 192 height 38
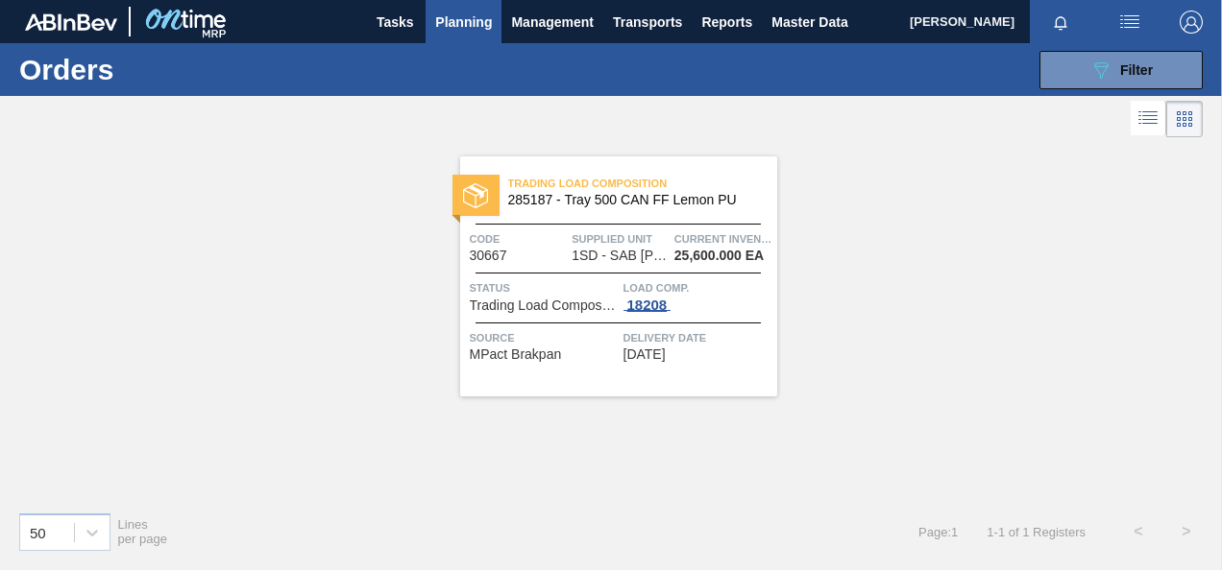
click at [649, 303] on div "18208" at bounding box center [647, 305] width 48 height 15
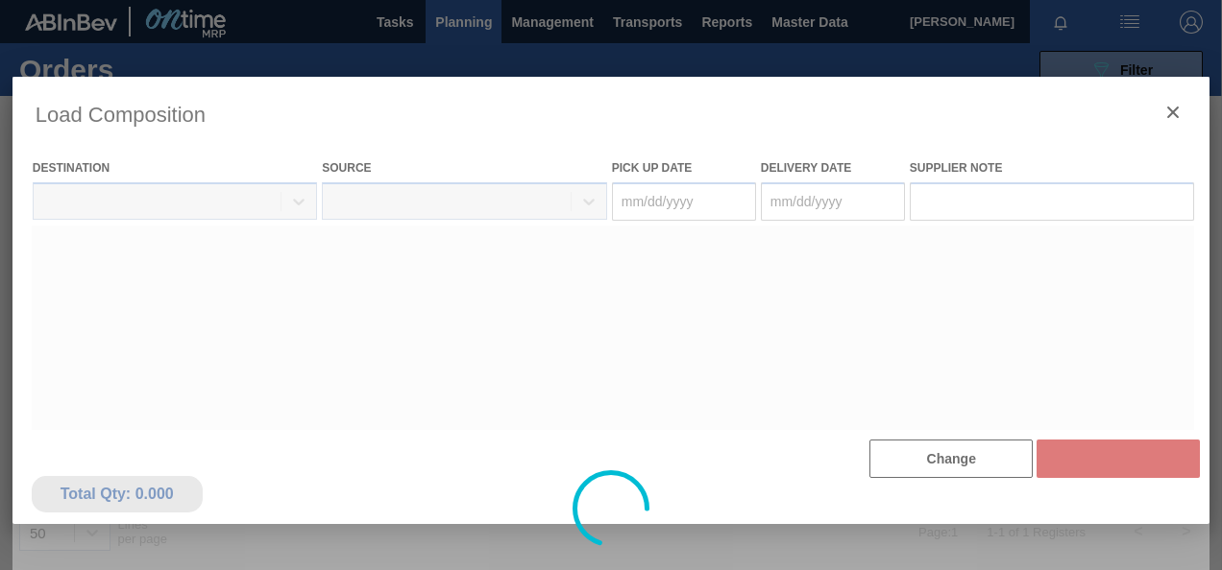
type Date "[DATE]"
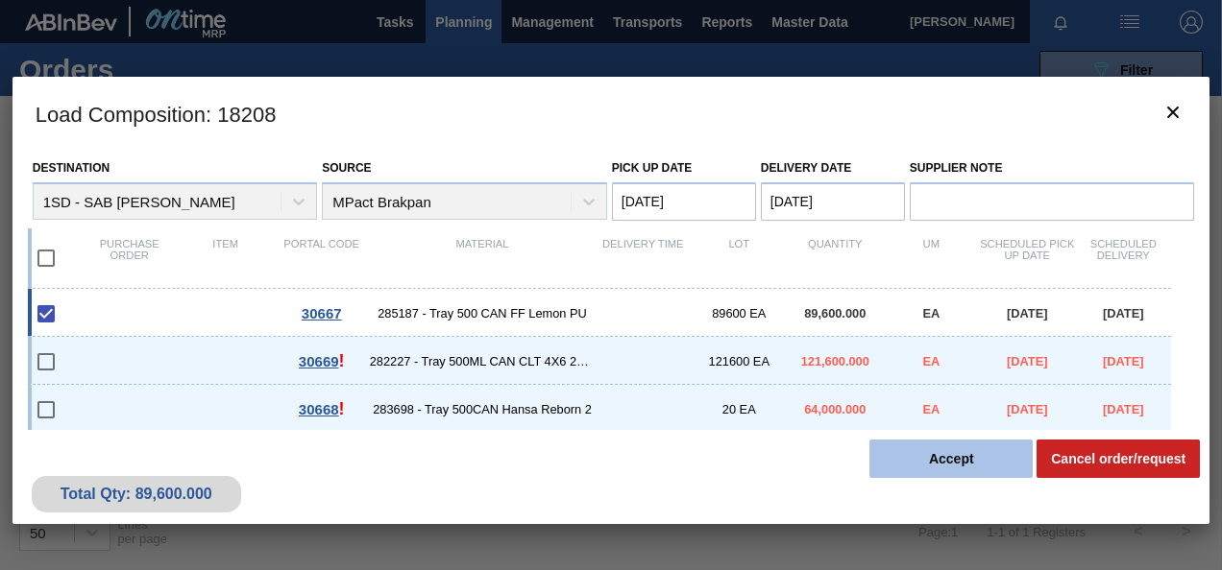
click at [901, 461] on button "Accept" at bounding box center [950, 459] width 163 height 38
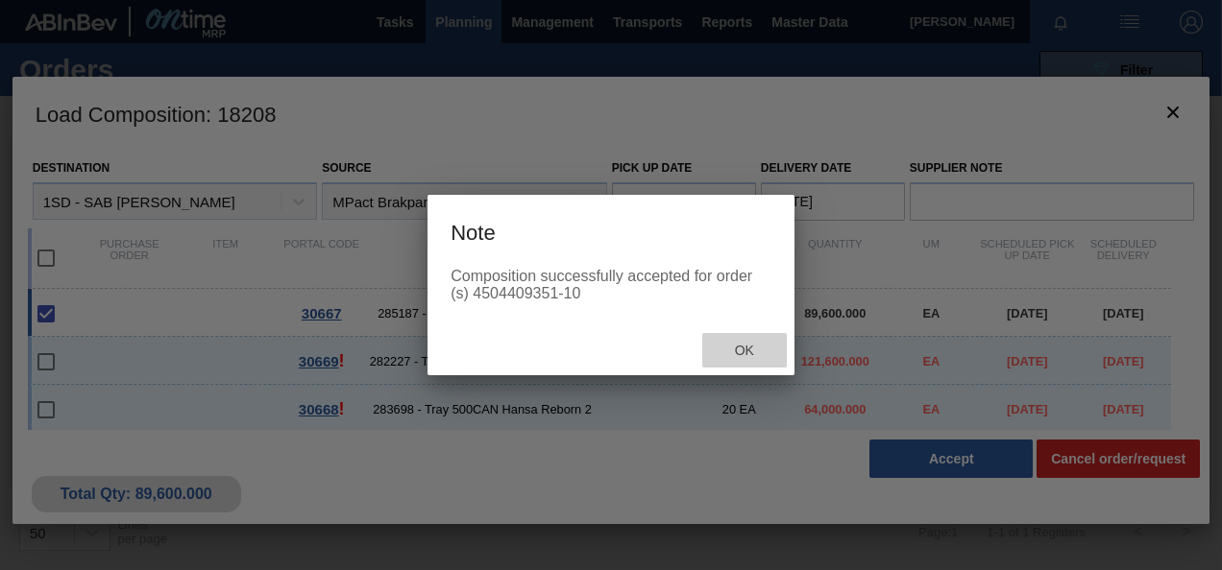
click at [754, 353] on span "Ok" at bounding box center [744, 350] width 50 height 15
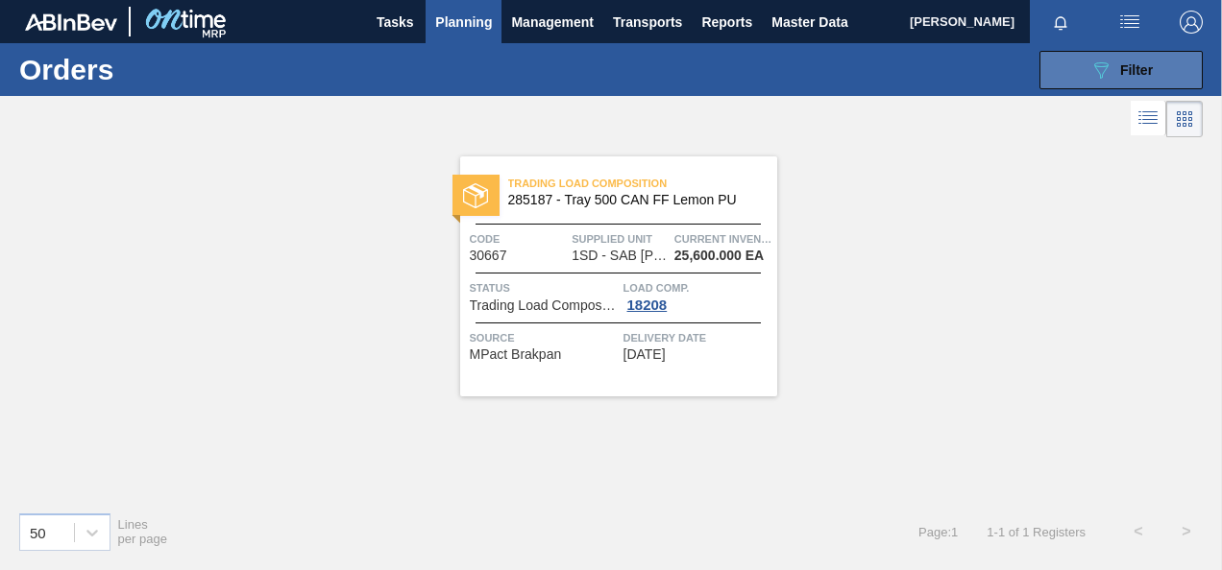
click at [1068, 55] on button "089F7B8B-B2A5-4AFE-B5C0-19BA573D28AC Filter" at bounding box center [1120, 70] width 163 height 38
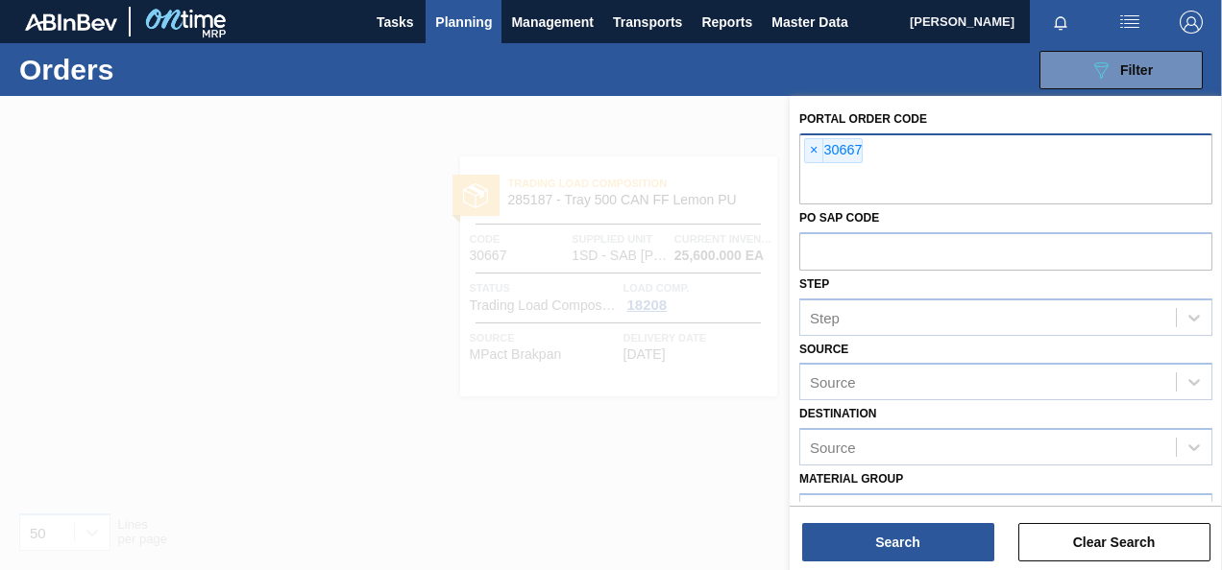
click at [806, 152] on span "×" at bounding box center [814, 150] width 18 height 23
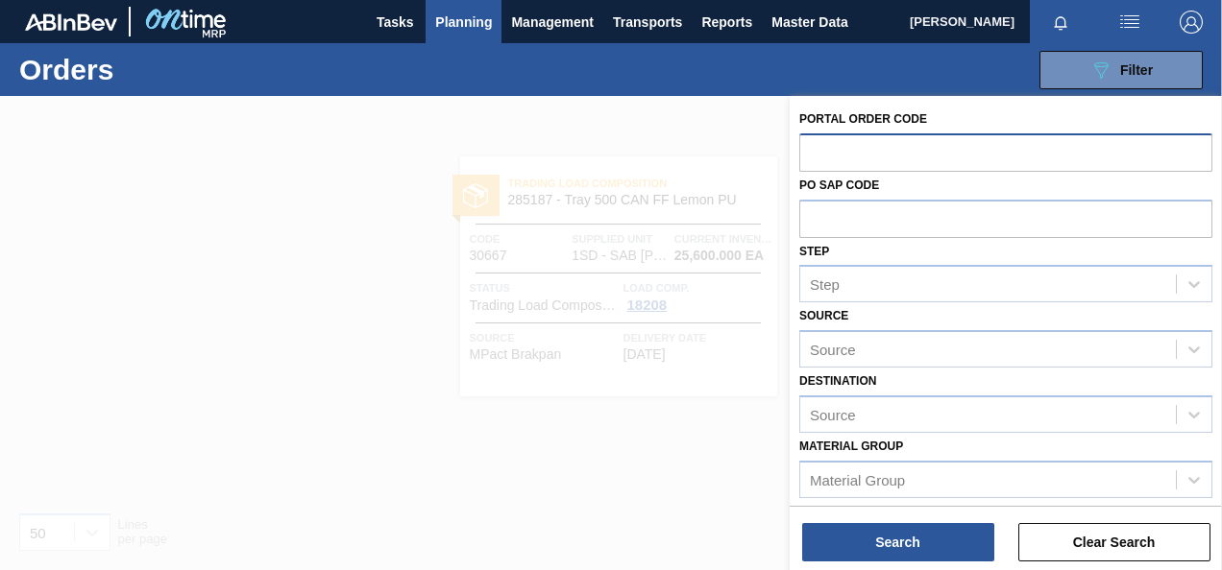
click at [837, 148] on input "text" at bounding box center [1005, 151] width 413 height 36
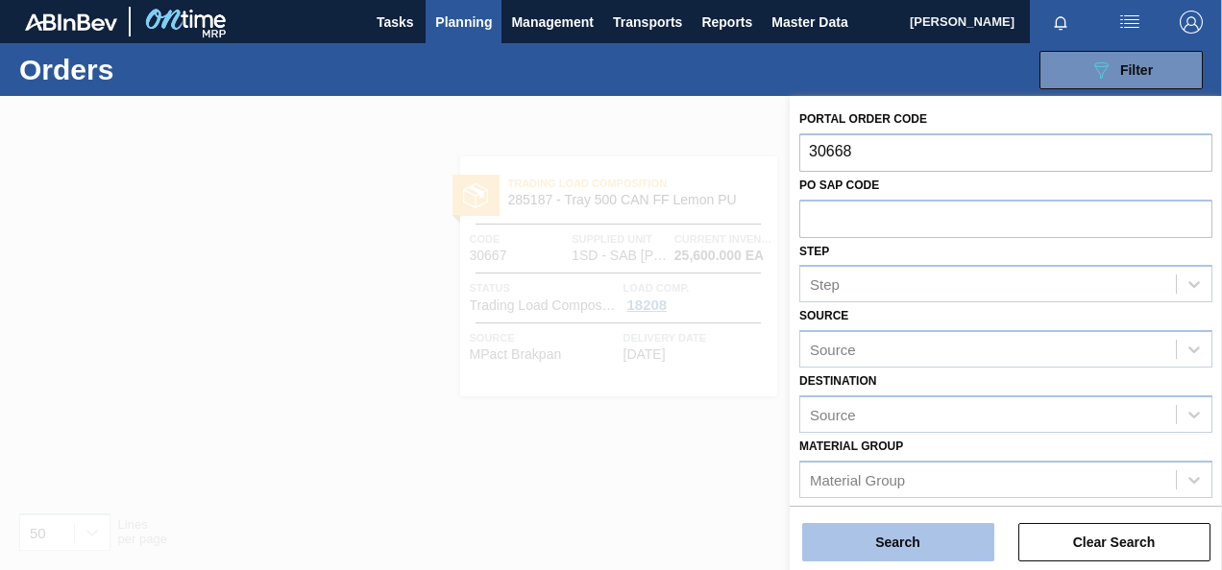
type input "30668"
click at [867, 548] on button "Search" at bounding box center [898, 542] width 192 height 38
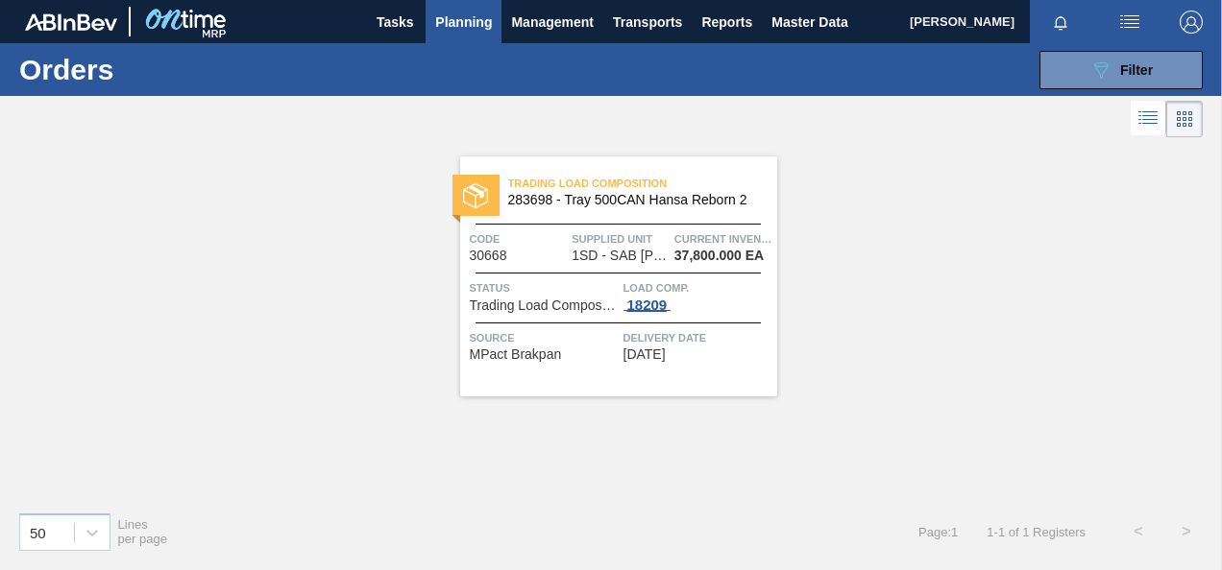
click at [659, 302] on div "18209" at bounding box center [647, 305] width 48 height 15
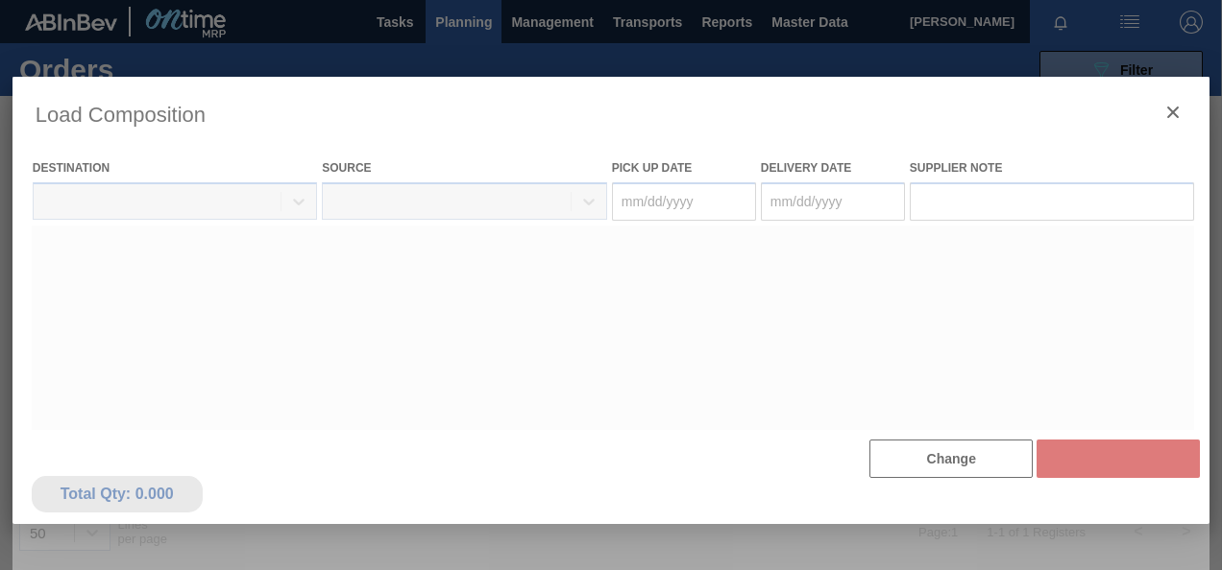
type Date "[DATE]"
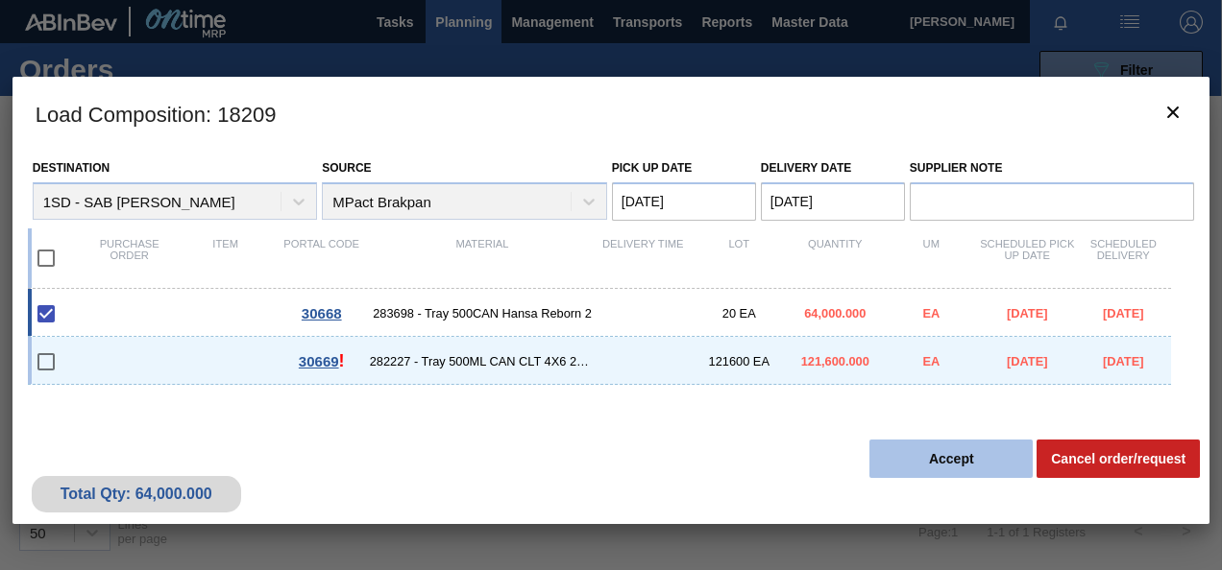
click at [916, 461] on button "Accept" at bounding box center [950, 459] width 163 height 38
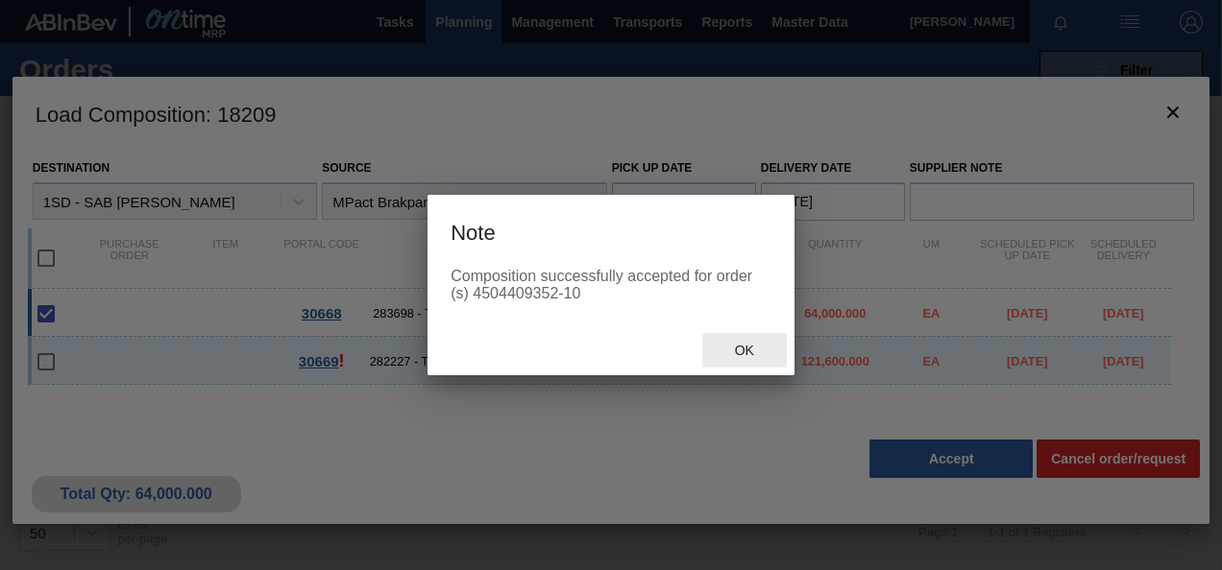
click at [756, 352] on span "Ok" at bounding box center [744, 350] width 50 height 15
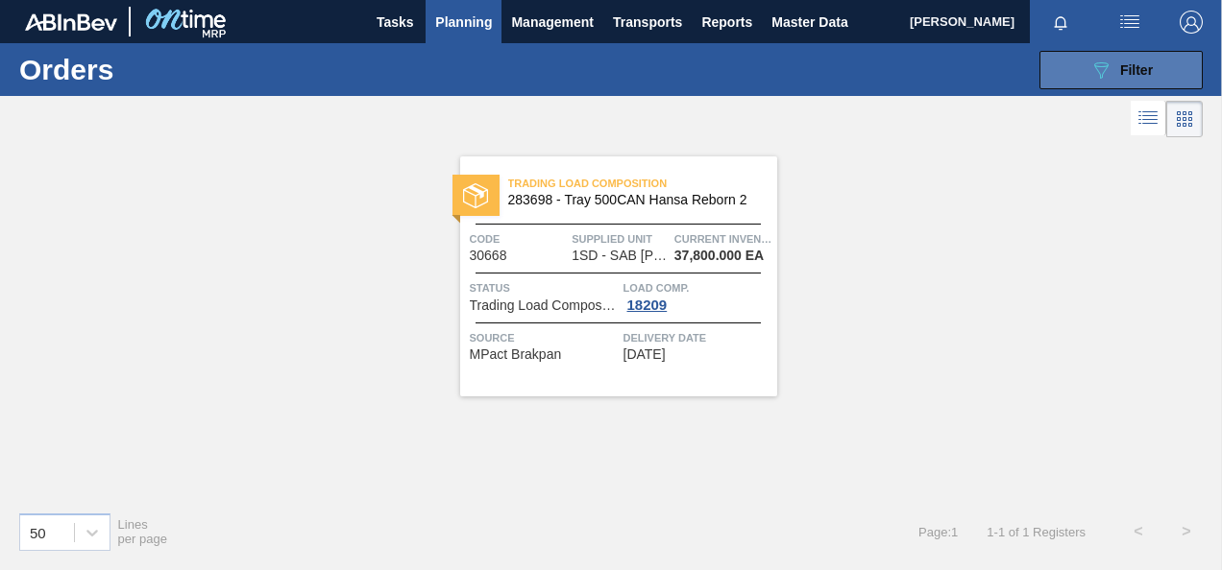
click at [1085, 73] on button "089F7B8B-B2A5-4AFE-B5C0-19BA573D28AC Filter" at bounding box center [1120, 70] width 163 height 38
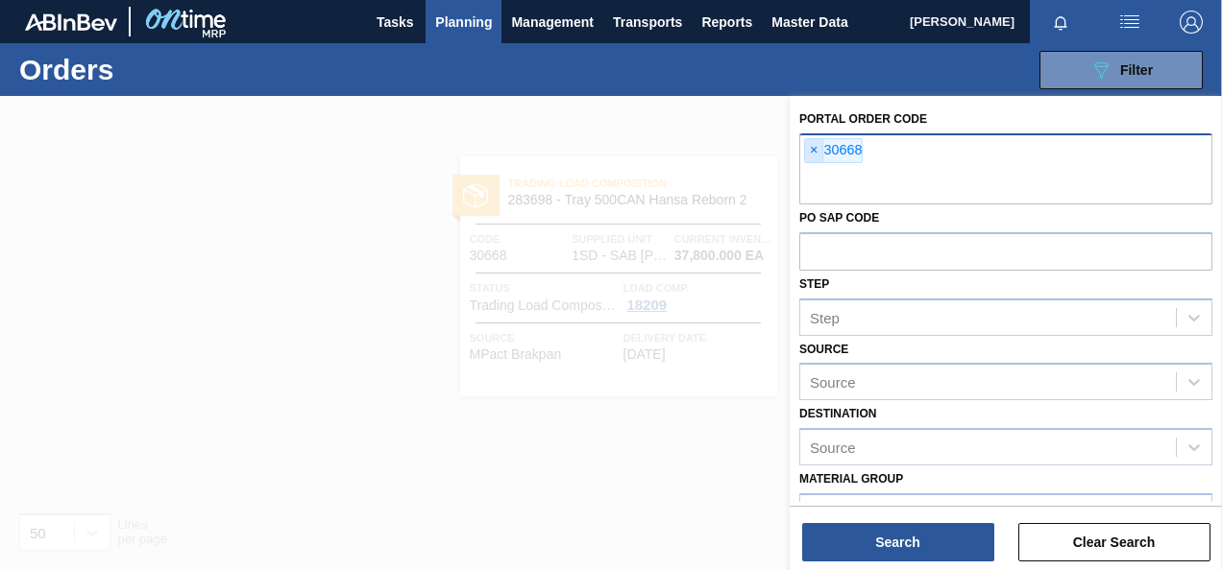
click at [810, 149] on span "×" at bounding box center [814, 150] width 18 height 23
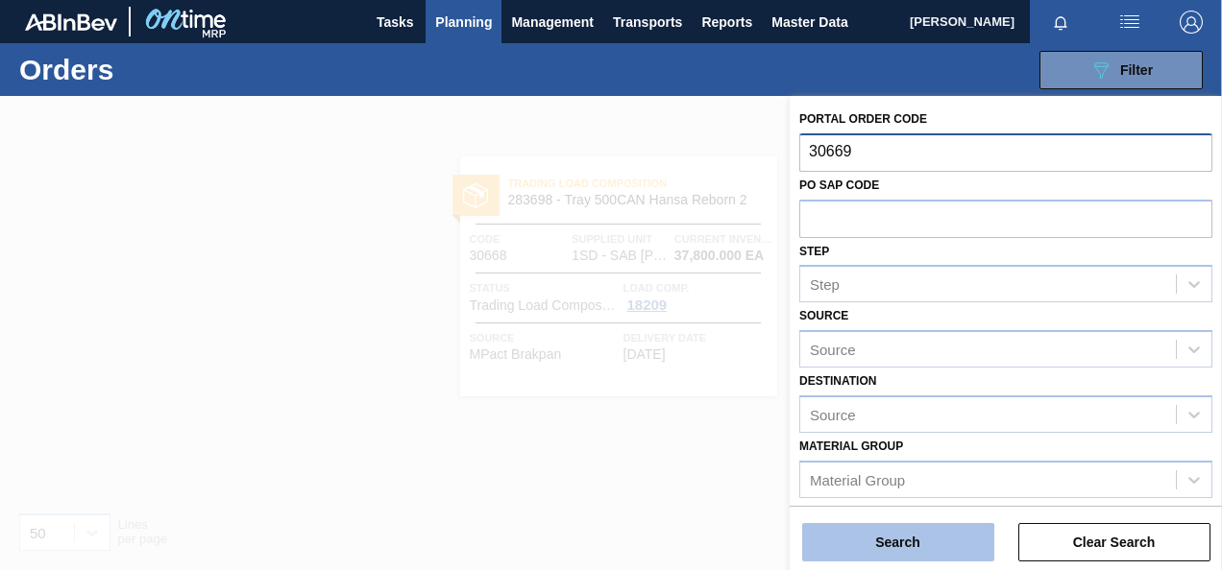
type input "30669"
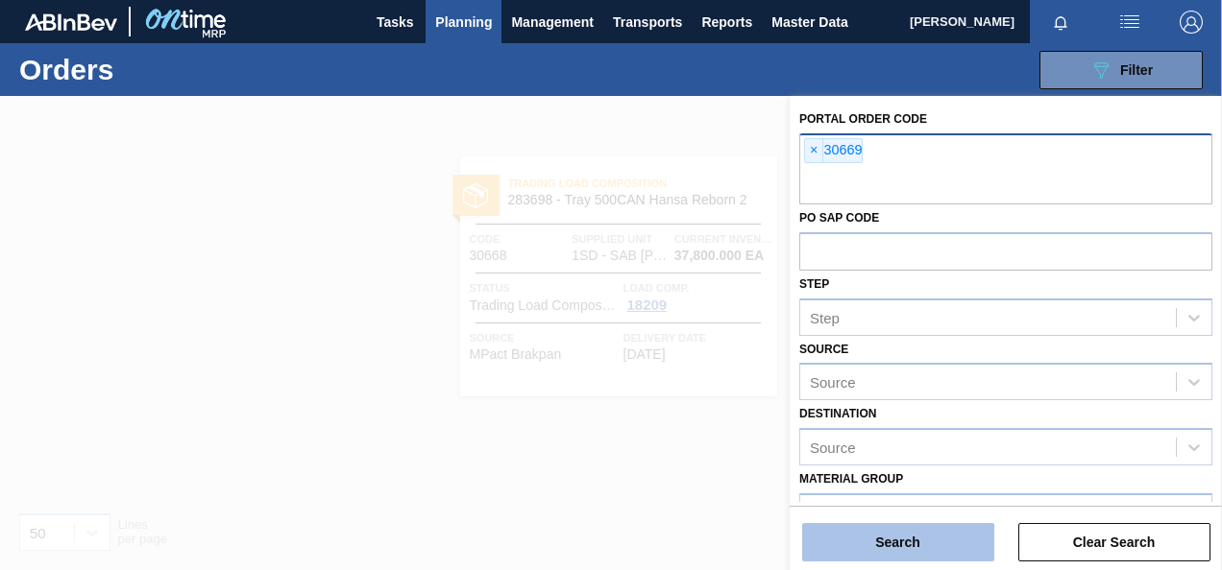
click at [847, 541] on button "Search" at bounding box center [898, 542] width 192 height 38
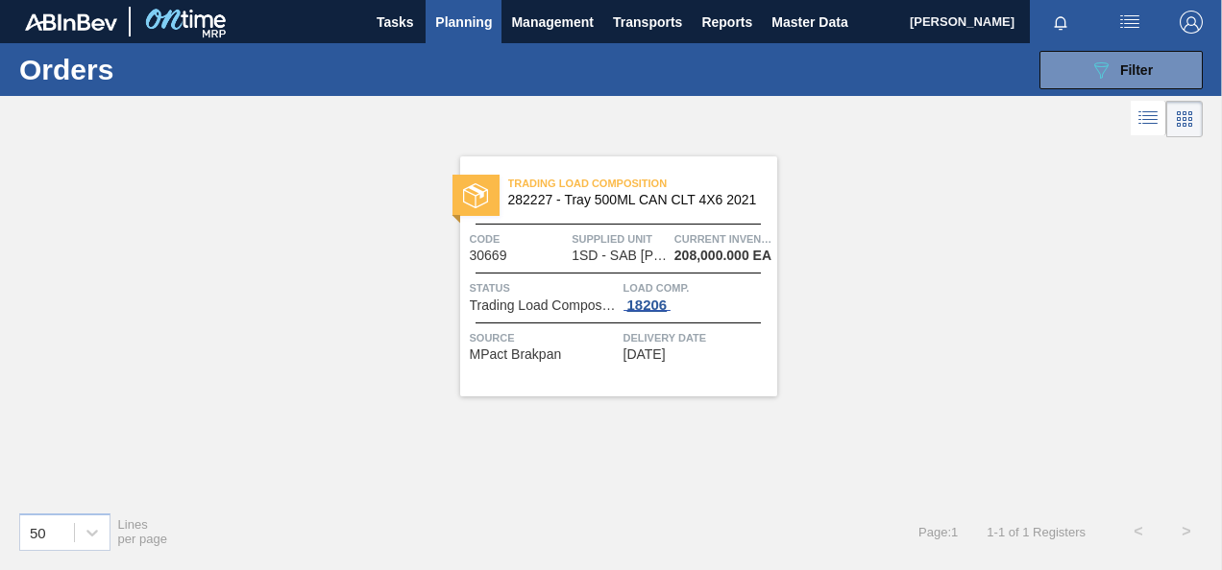
click at [652, 311] on div "18206" at bounding box center [647, 305] width 48 height 15
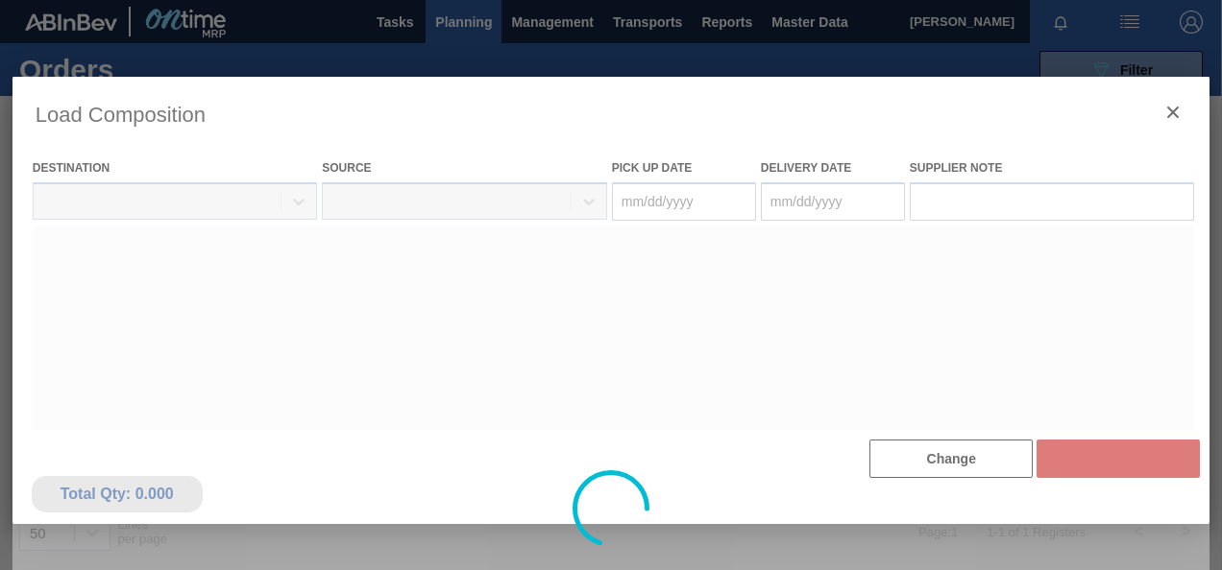
click at [645, 303] on div at bounding box center [611, 509] width 1198 height 864
type Date "[DATE]"
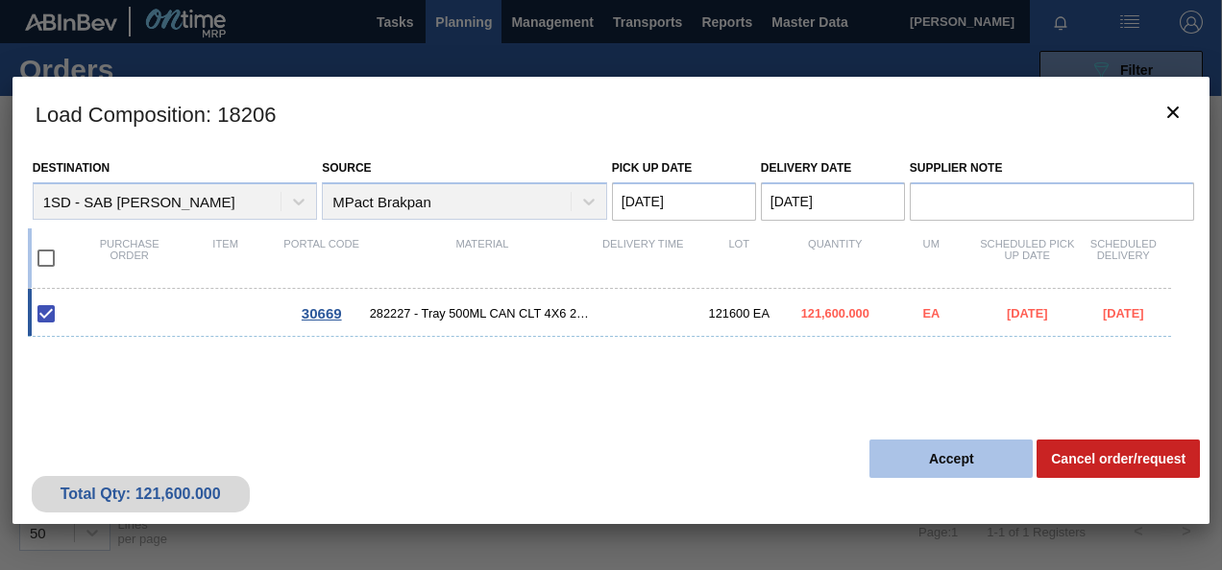
click at [901, 455] on button "Accept" at bounding box center [950, 459] width 163 height 38
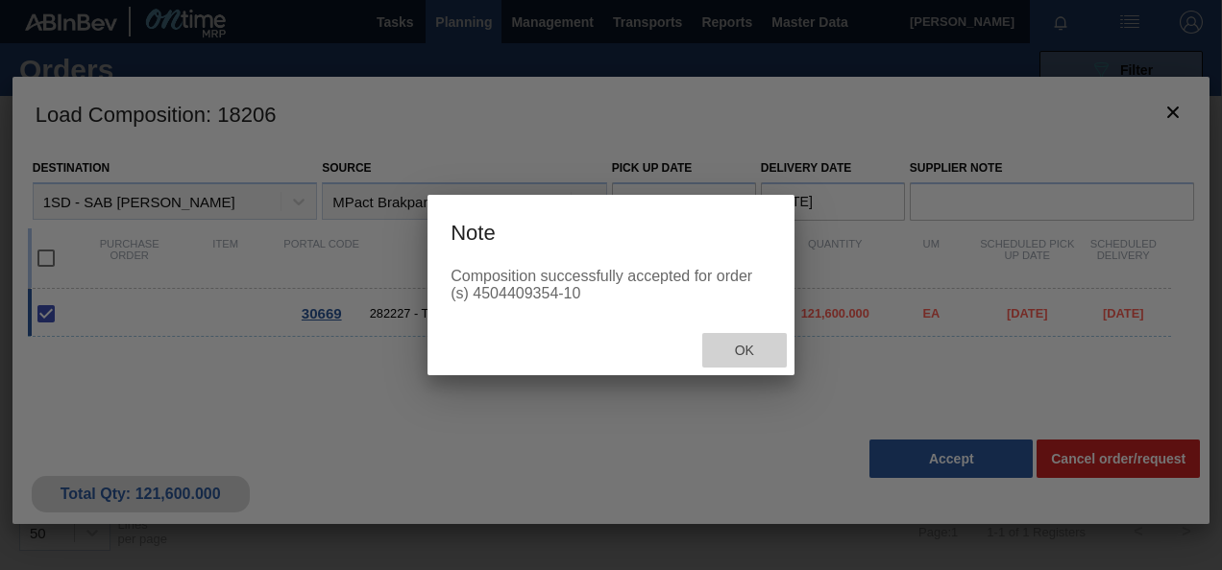
click at [749, 349] on span "Ok" at bounding box center [744, 350] width 50 height 15
